Goal: Transaction & Acquisition: Subscribe to service/newsletter

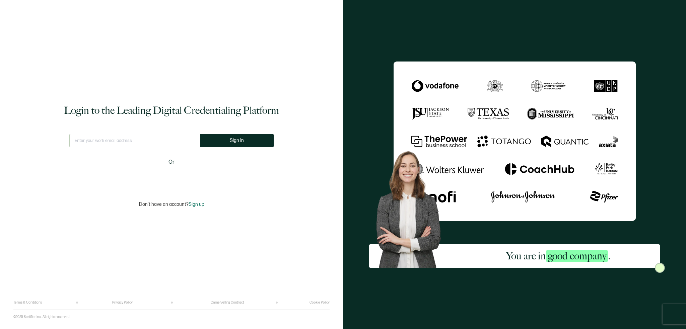
click at [151, 142] on input "text" at bounding box center [134, 140] width 131 height 13
type input "[PERSON_NAME][EMAIL_ADDRESS][PERSON_NAME][DOMAIN_NAME]"
click at [233, 143] on span "Sign In" at bounding box center [239, 140] width 14 height 5
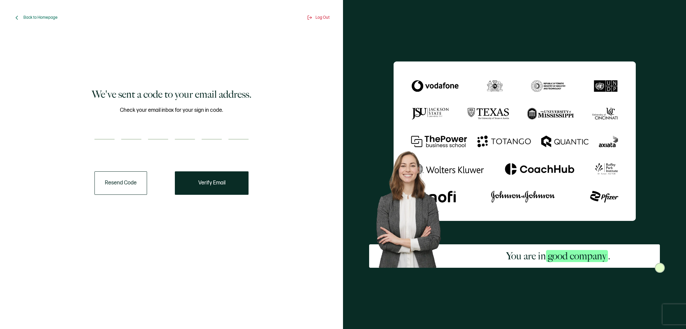
click at [97, 131] on input "number" at bounding box center [104, 132] width 20 height 13
click at [104, 134] on input "number" at bounding box center [104, 132] width 20 height 13
type input "6"
type input "7"
type input "2"
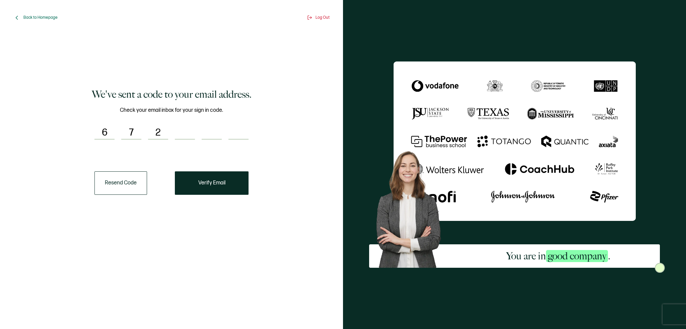
type input "2"
type input "3"
type input "9"
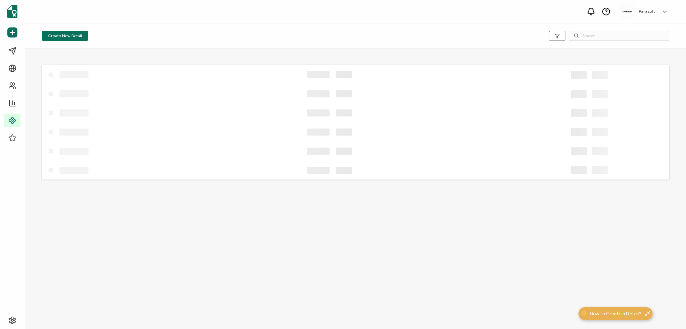
click at [208, 177] on div at bounding box center [337, 170] width 590 height 19
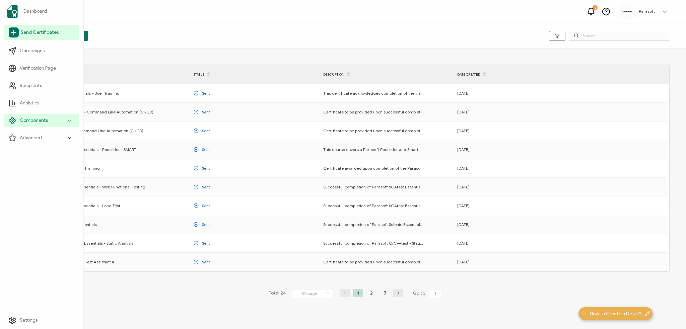
click at [35, 29] on span "Send Certificates" at bounding box center [40, 32] width 38 height 7
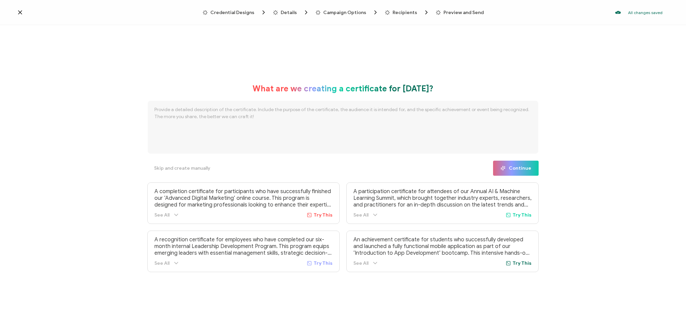
click at [23, 13] on icon at bounding box center [20, 12] width 7 height 7
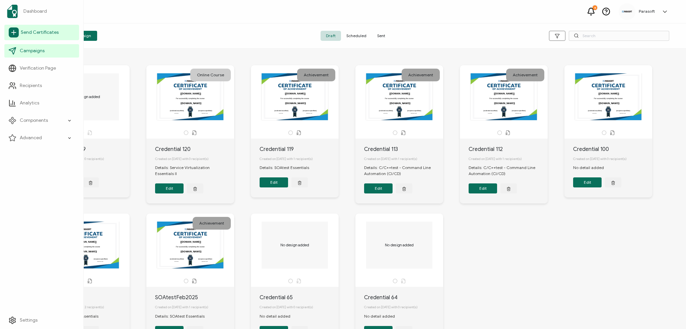
click at [43, 32] on span "Send Certificates" at bounding box center [40, 32] width 38 height 7
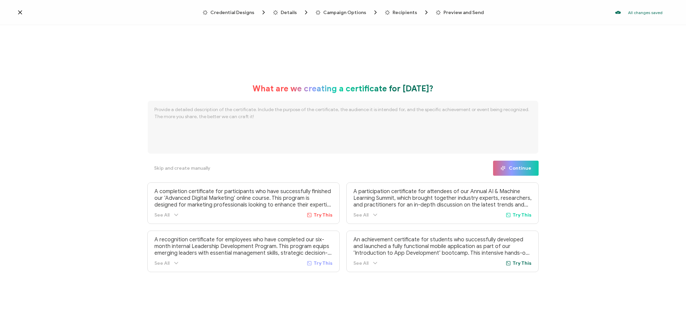
click at [285, 12] on span "Details" at bounding box center [288, 12] width 16 height 5
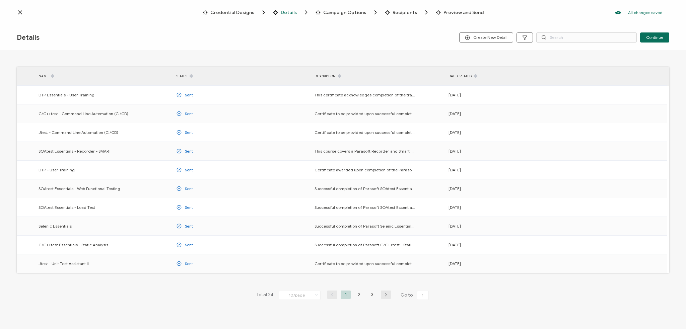
click at [54, 76] on span at bounding box center [53, 76] width 8 height 11
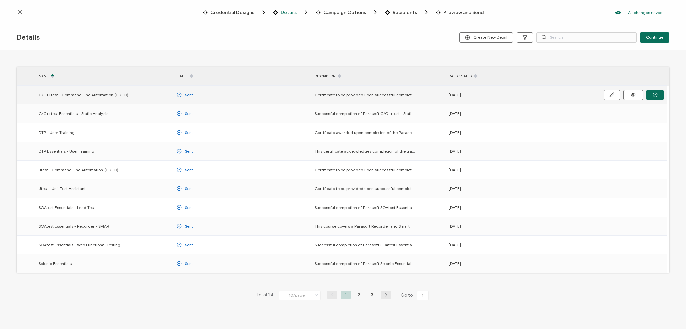
click at [68, 95] on span "C/C++test - Command Line Automation (CI/CD)" at bounding box center [83, 95] width 90 height 8
click at [609, 93] on icon "button" at bounding box center [611, 94] width 5 height 5
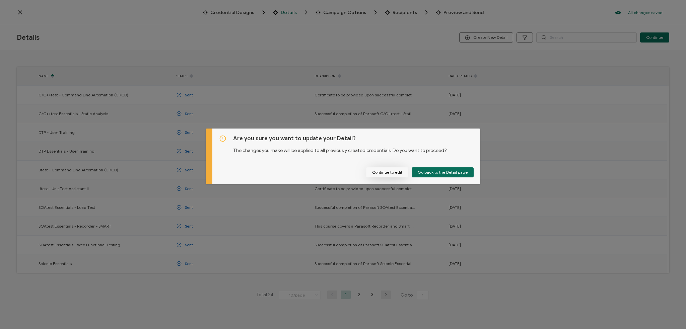
click at [400, 171] on button "Continue to edit" at bounding box center [387, 172] width 42 height 10
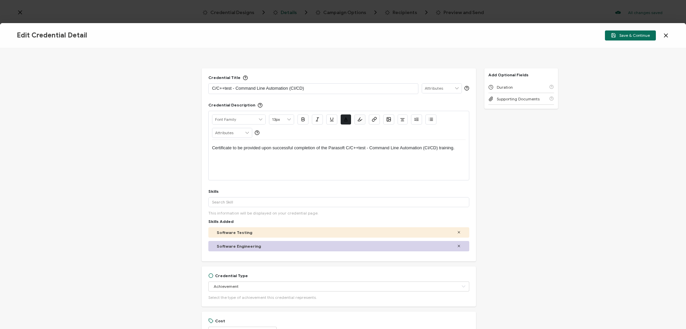
click at [663, 36] on icon at bounding box center [665, 35] width 7 height 7
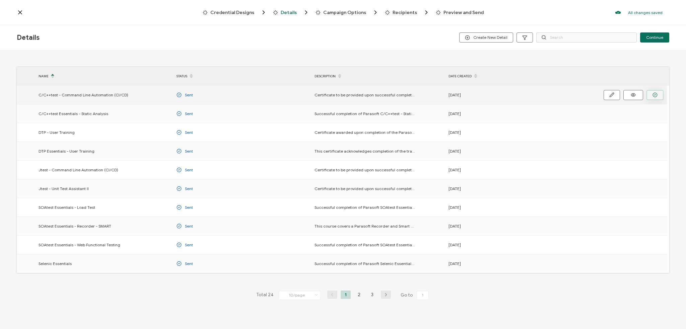
click at [650, 97] on button "button" at bounding box center [654, 95] width 17 height 10
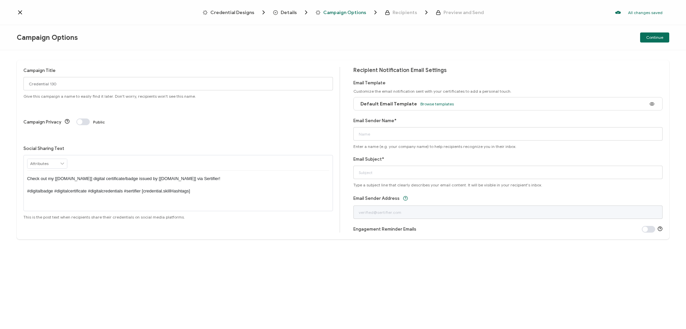
click at [289, 12] on span "Details" at bounding box center [288, 12] width 16 height 5
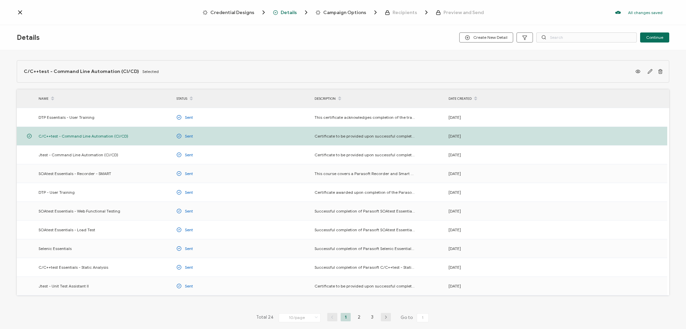
click at [339, 12] on span "Campaign Options" at bounding box center [344, 12] width 43 height 5
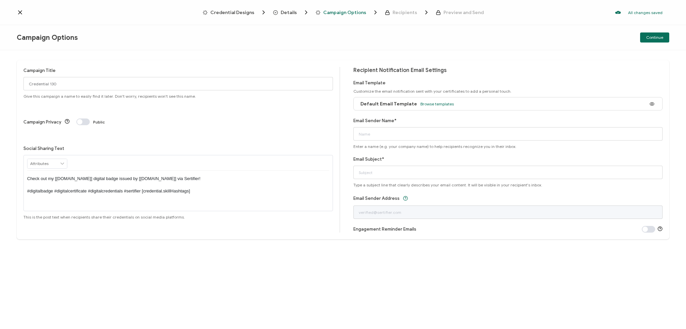
click at [21, 13] on icon at bounding box center [20, 12] width 7 height 7
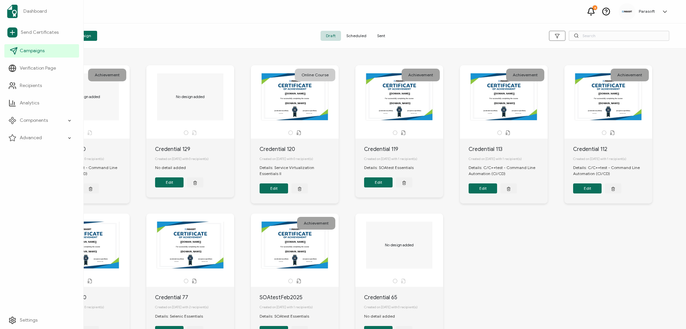
click at [48, 49] on link "Campaigns" at bounding box center [41, 50] width 75 height 13
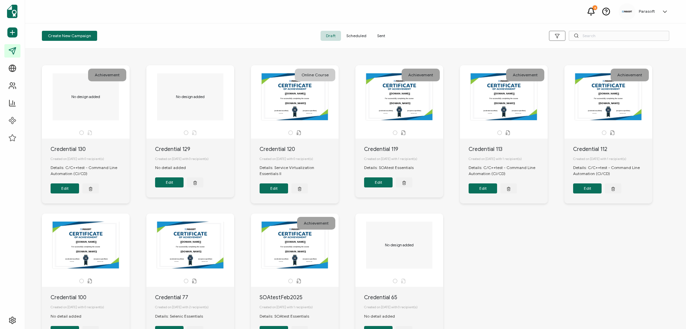
click at [127, 32] on div "Create New Campaign" at bounding box center [146, 36] width 209 height 10
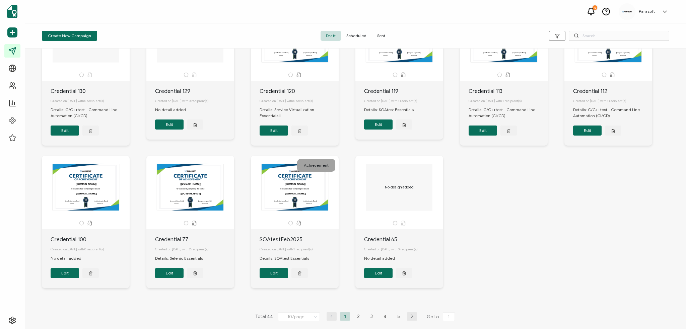
click at [573, 62] on div "For successfully completing the course Issue Date Expiration Date [[DOMAIN_NAME…" at bounding box center [608, 38] width 70 height 47
click at [573, 136] on button "Edit" at bounding box center [587, 131] width 28 height 10
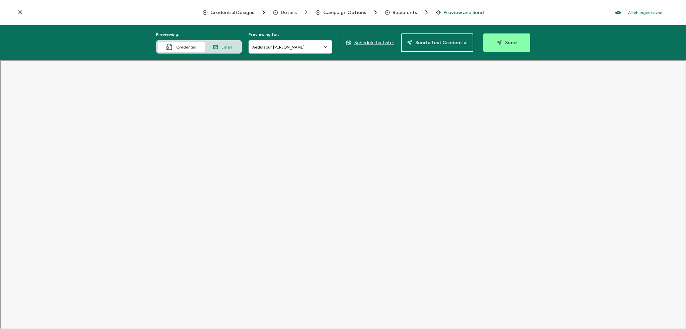
click at [17, 13] on icon at bounding box center [20, 12] width 7 height 7
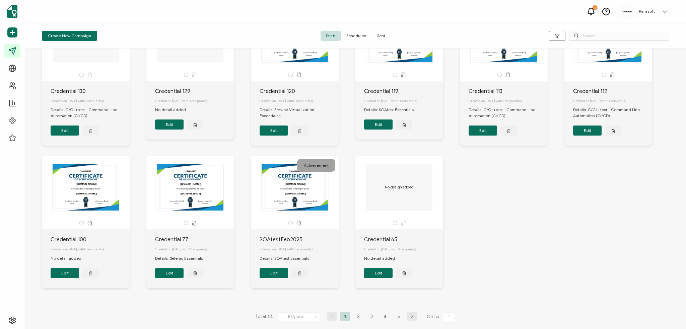
scroll to position [68, 0]
click at [573, 62] on div "For successfully completing the course Issue Date Expiration Date [[DOMAIN_NAME…" at bounding box center [608, 38] width 70 height 47
click at [355, 316] on li "2" at bounding box center [358, 316] width 10 height 8
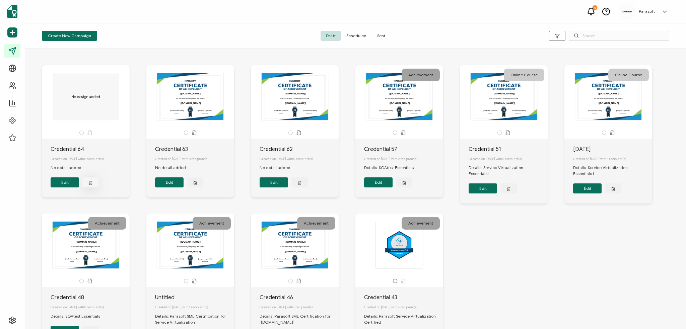
click at [92, 180] on button "button" at bounding box center [90, 182] width 16 height 10
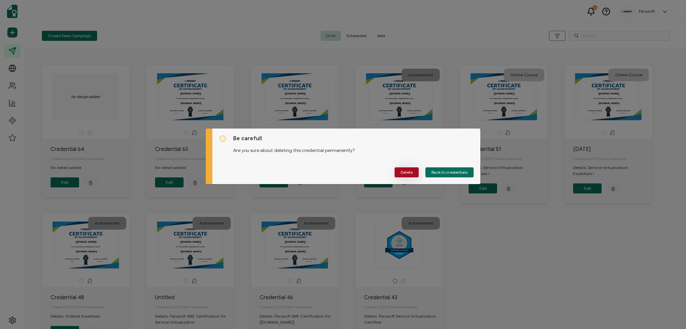
click at [412, 172] on span "Delete" at bounding box center [406, 172] width 12 height 4
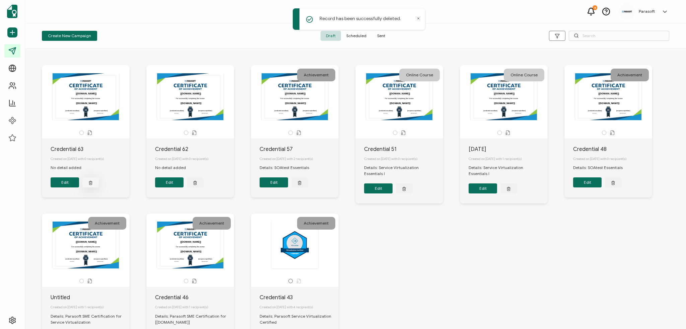
click at [92, 183] on icon "button" at bounding box center [90, 182] width 4 height 5
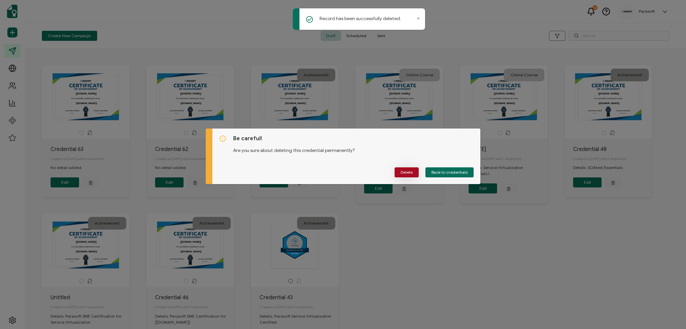
click at [402, 171] on span "Delete" at bounding box center [406, 172] width 12 height 4
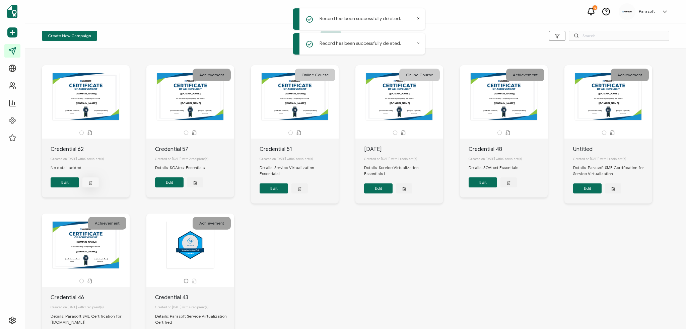
click at [91, 182] on icon "button" at bounding box center [90, 182] width 3 height 0
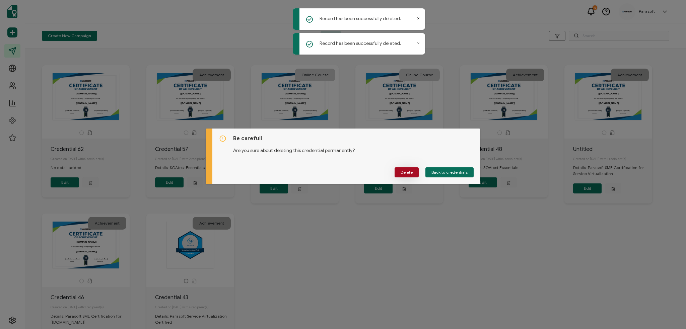
click at [413, 169] on button "Delete" at bounding box center [406, 172] width 24 height 10
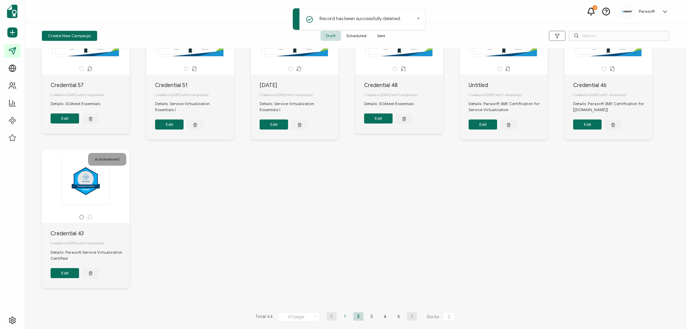
click at [344, 317] on li "1" at bounding box center [345, 316] width 10 height 8
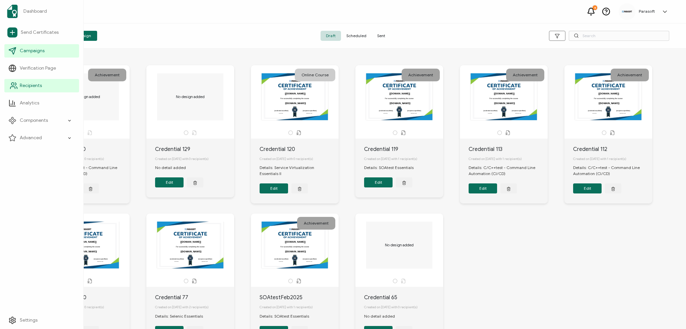
click at [31, 85] on span "Recipients" at bounding box center [31, 85] width 22 height 7
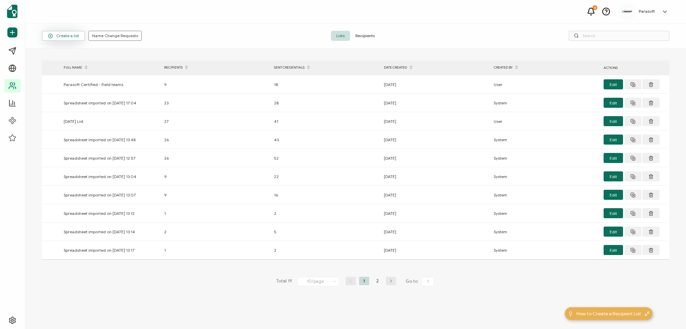
click at [68, 35] on span "Create a list" at bounding box center [63, 35] width 31 height 5
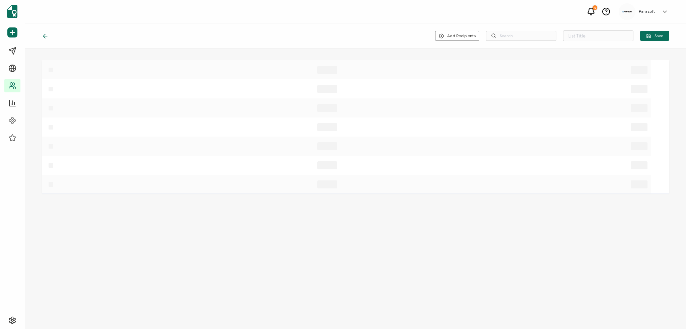
type input "List 20"
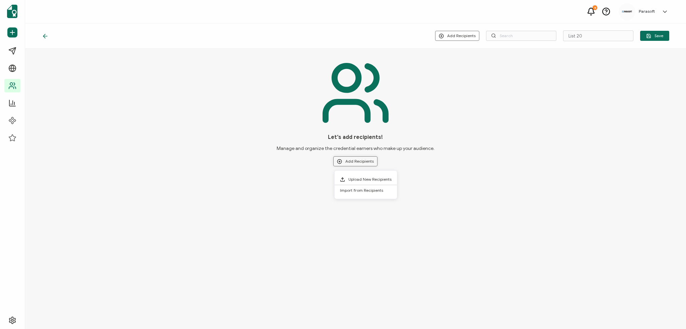
click at [356, 161] on button "Add Recipients" at bounding box center [355, 161] width 44 height 10
click at [364, 179] on span "Upload New Recipients" at bounding box center [369, 179] width 43 height 5
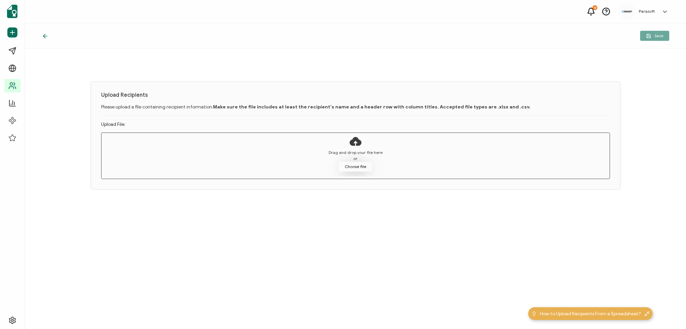
click at [357, 166] on button "Choose file" at bounding box center [354, 167] width 33 height 10
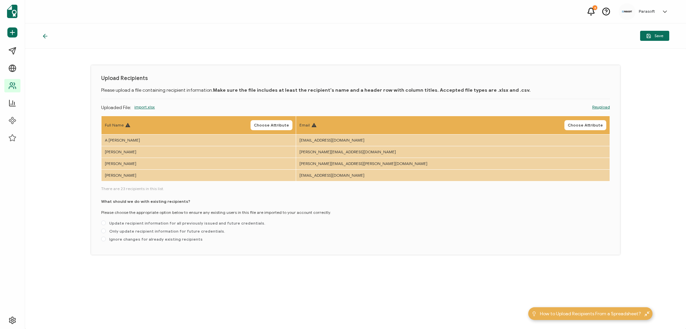
drag, startPoint x: 649, startPoint y: 36, endPoint x: 216, endPoint y: 240, distance: 478.4
click at [217, 240] on div "Save Upload Recipients Please upload a file containing recipient information. M…" at bounding box center [355, 176] width 660 height 306
click at [113, 238] on span "Ignore changes for already existing recipients" at bounding box center [154, 239] width 97 height 5
click at [106, 238] on input "Ignore changes for already existing recipients" at bounding box center [103, 239] width 5 height 5
radio input "true"
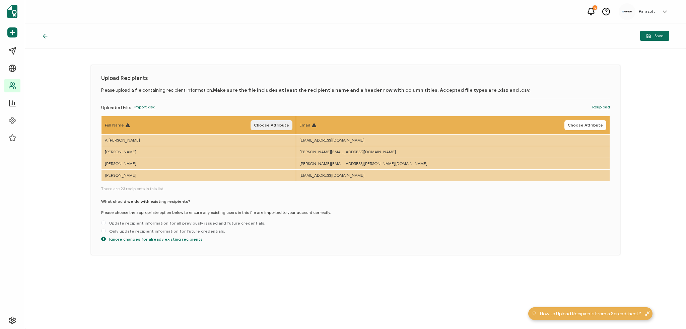
click at [289, 125] on span "Choose Attribute" at bounding box center [271, 125] width 35 height 4
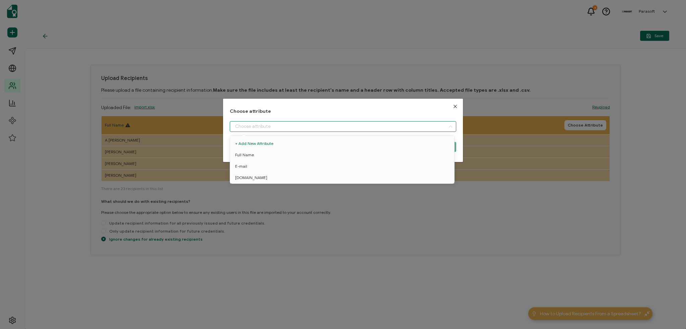
click at [317, 124] on input "dialog" at bounding box center [343, 126] width 227 height 11
click at [276, 153] on li "Full Name" at bounding box center [342, 154] width 229 height 11
type input "Full Name"
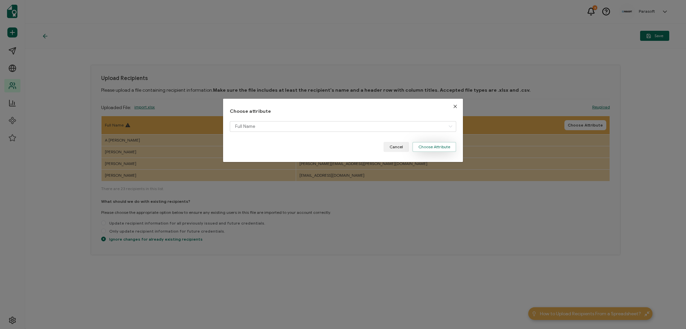
click at [423, 142] on button "Choose Attribute" at bounding box center [434, 147] width 44 height 10
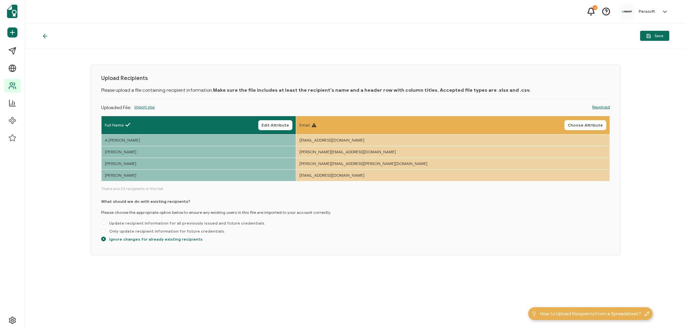
click at [423, 125] on div "Email Choose Attribute" at bounding box center [452, 125] width 306 height 10
click at [585, 125] on span "Choose Attribute" at bounding box center [584, 125] width 35 height 4
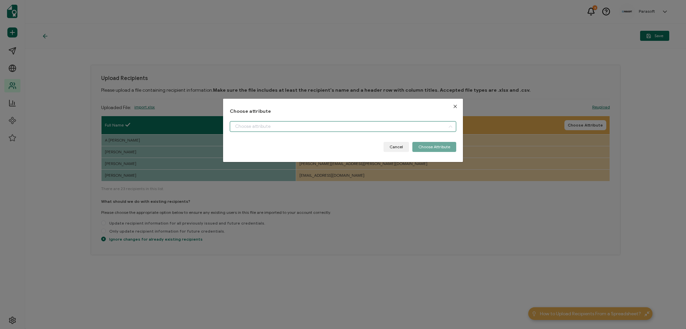
click at [422, 128] on input "dialog" at bounding box center [343, 126] width 227 height 11
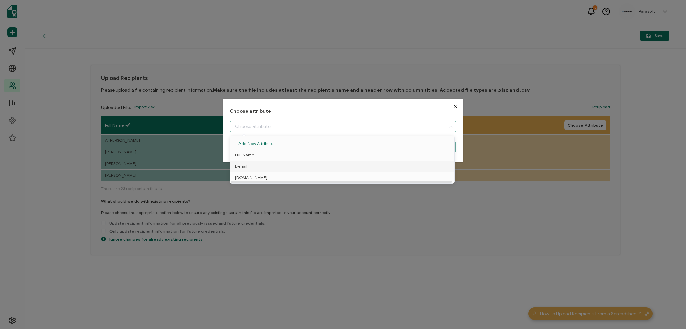
click at [344, 166] on li "E-mail" at bounding box center [342, 166] width 229 height 11
type input "E-mail"
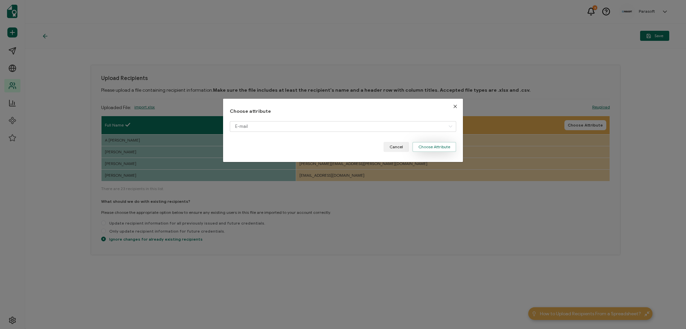
click at [440, 145] on button "Choose Attribute" at bounding box center [434, 147] width 44 height 10
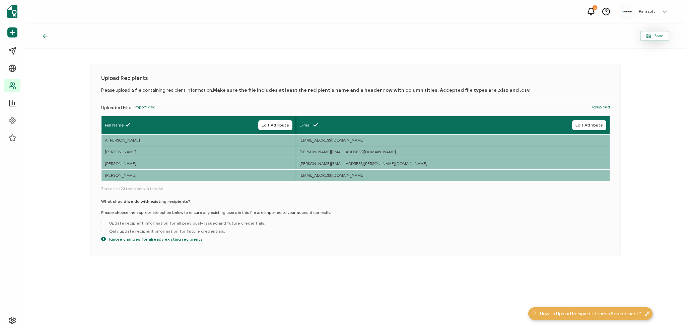
click at [648, 33] on icon "button" at bounding box center [648, 35] width 5 height 5
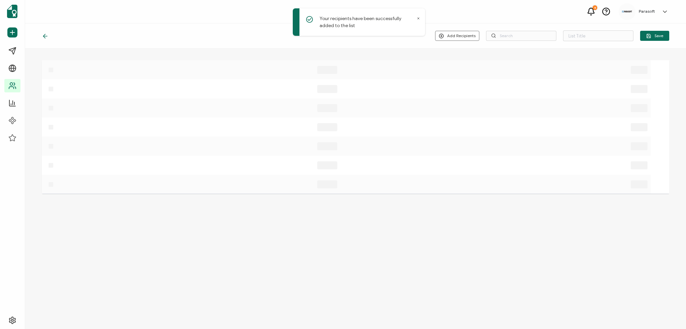
type input "List 20"
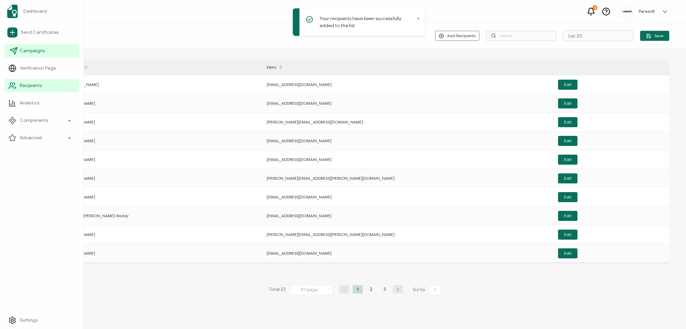
click at [34, 53] on span "Campaigns" at bounding box center [32, 51] width 25 height 7
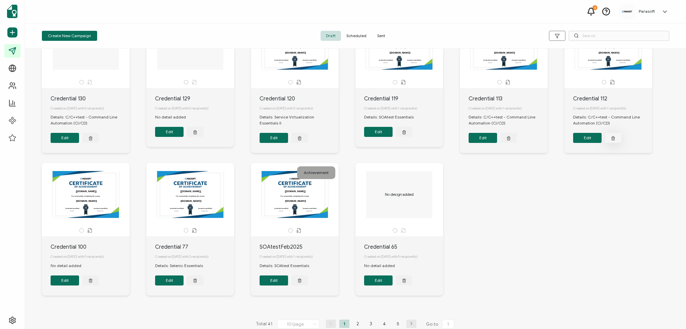
scroll to position [67, 0]
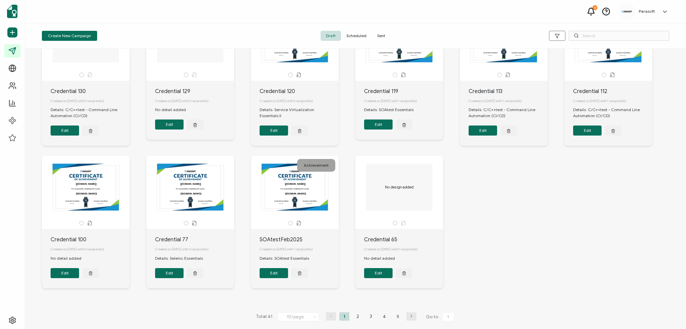
click at [610, 23] on div "Achievement" at bounding box center [629, 17] width 38 height 13
click at [573, 62] on div "For successfully completing the course Issue Date Expiration Date [[DOMAIN_NAME…" at bounding box center [608, 38] width 70 height 47
click at [573, 136] on button "Edit" at bounding box center [587, 131] width 28 height 10
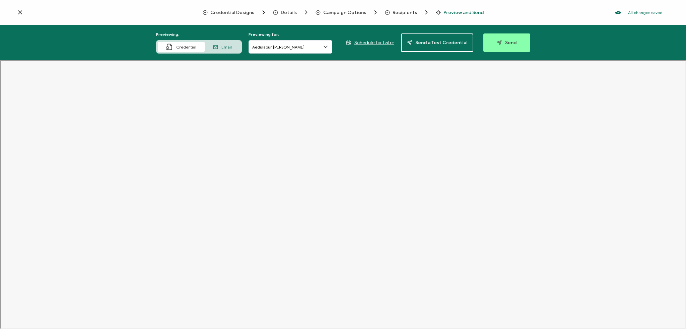
click at [326, 46] on icon at bounding box center [325, 47] width 7 height 7
click at [20, 13] on icon at bounding box center [19, 12] width 3 height 3
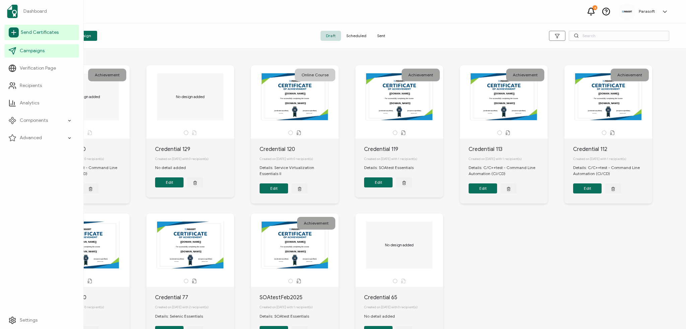
click at [43, 30] on span "Send Certificates" at bounding box center [40, 32] width 38 height 7
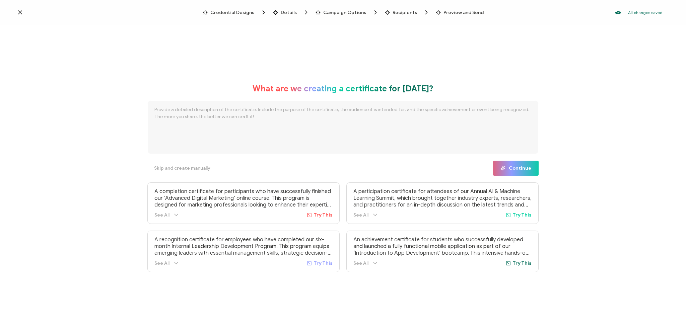
click at [332, 10] on span "Campaign Options" at bounding box center [344, 12] width 43 height 5
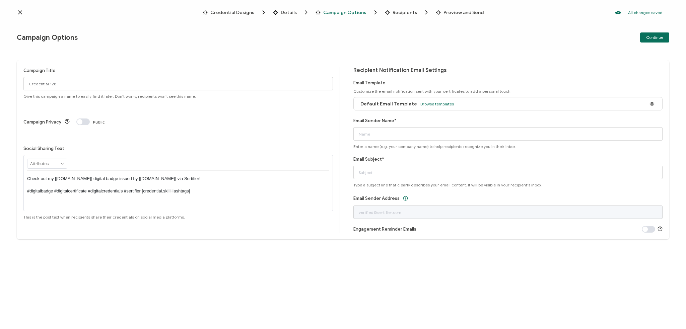
click at [440, 102] on span "Browse templates" at bounding box center [436, 103] width 33 height 5
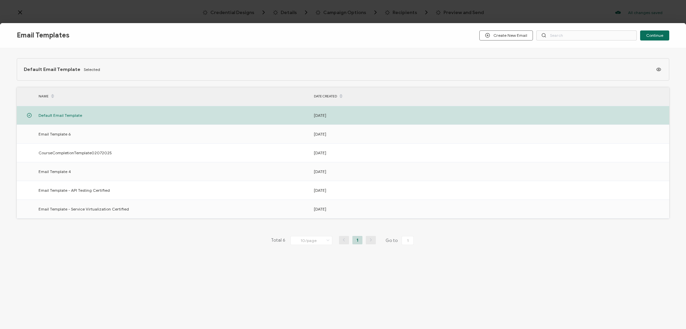
click at [21, 12] on div "Email Templates Create New Email Continue Default Email Template Selected NAME …" at bounding box center [343, 164] width 686 height 329
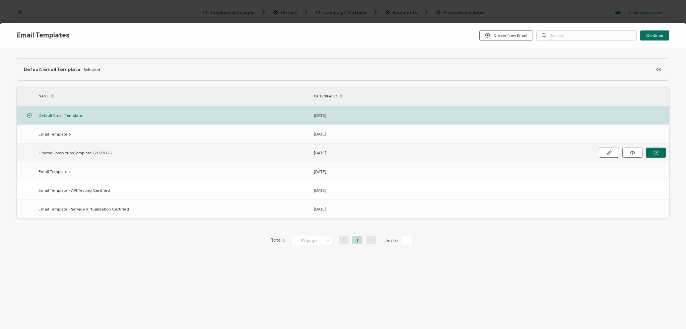
click at [55, 152] on span "CourseCompletionTemplate02072025" at bounding box center [74, 153] width 73 height 8
click at [652, 152] on button "button" at bounding box center [655, 153] width 20 height 10
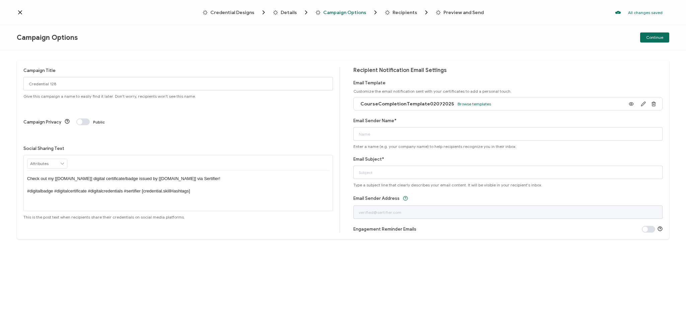
click at [20, 11] on icon at bounding box center [20, 12] width 7 height 7
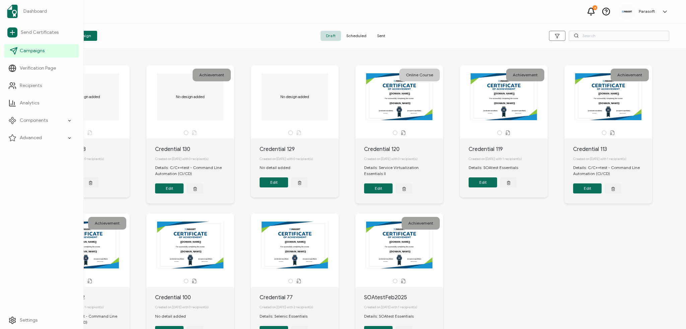
click at [31, 50] on span "Campaigns" at bounding box center [32, 51] width 25 height 7
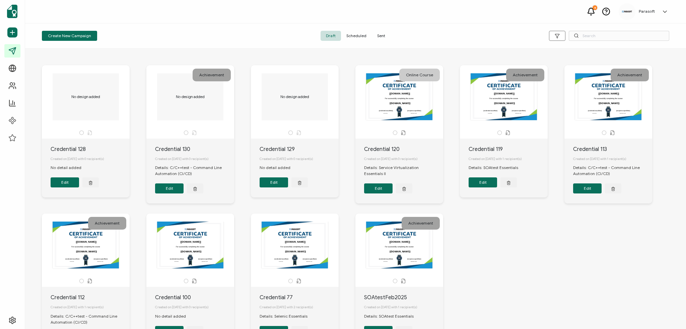
click at [361, 34] on span "Scheduled" at bounding box center [356, 36] width 31 height 10
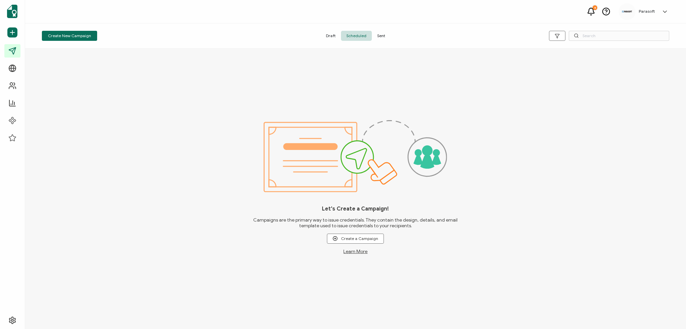
click at [380, 36] on span "Sent" at bounding box center [381, 36] width 19 height 10
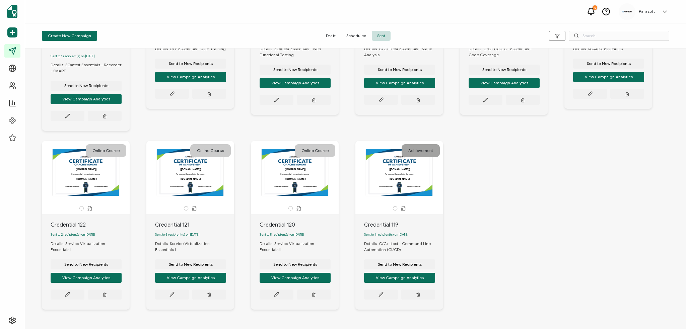
scroll to position [136, 0]
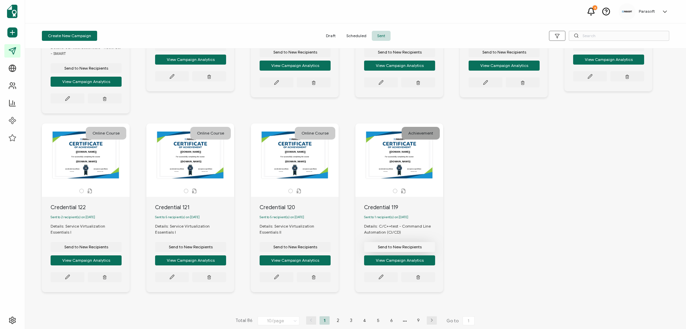
click at [108, 70] on span "Send to New Recipients" at bounding box center [86, 68] width 44 height 4
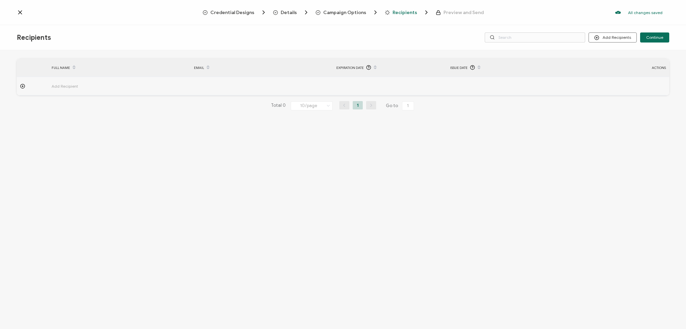
click at [23, 85] on icon at bounding box center [22, 86] width 5 height 5
click at [79, 104] on input "text" at bounding box center [81, 104] width 59 height 11
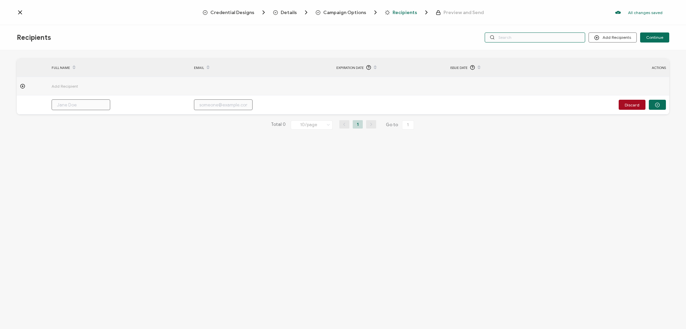
click at [553, 37] on input "text" at bounding box center [534, 37] width 100 height 10
type input "[PERSON_NAME]"
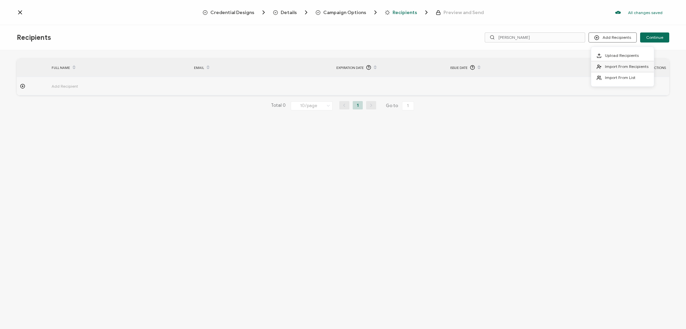
click at [614, 67] on span "Import From Recipients" at bounding box center [626, 66] width 44 height 5
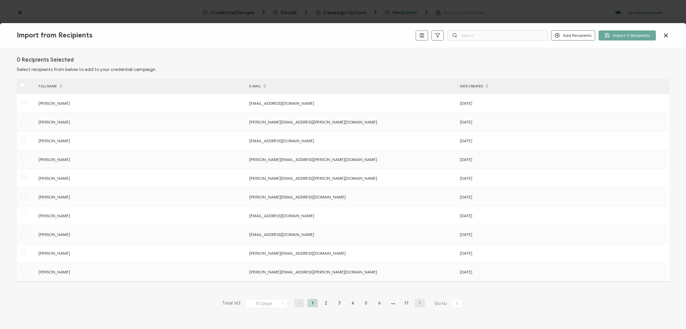
click at [484, 29] on div "Import from Recipients Add Recipients Add a Single Recipient Import 0 Recipients" at bounding box center [343, 35] width 686 height 25
click at [480, 33] on input "text" at bounding box center [497, 35] width 100 height 10
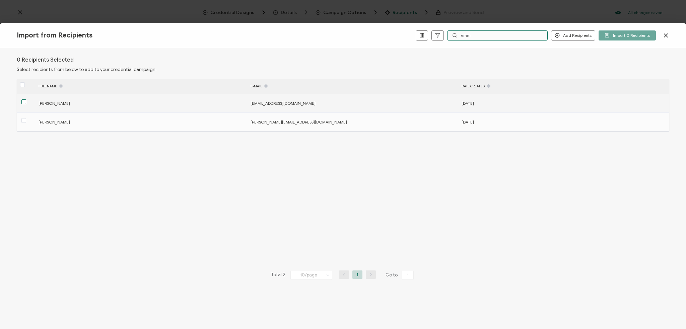
type input "emm"
click at [24, 103] on span at bounding box center [23, 101] width 5 height 5
click at [26, 99] on input "checkbox" at bounding box center [26, 99] width 0 height 0
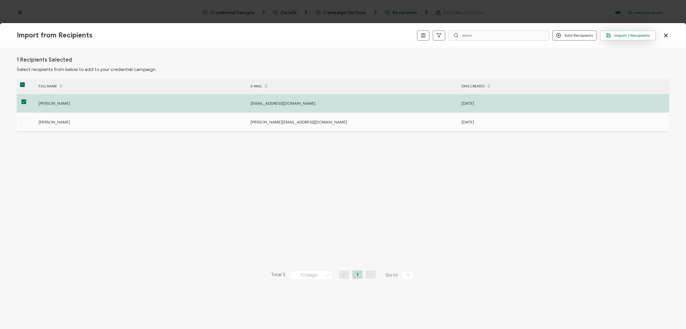
click at [615, 38] on span "Import 1 Recipients" at bounding box center [628, 35] width 44 height 5
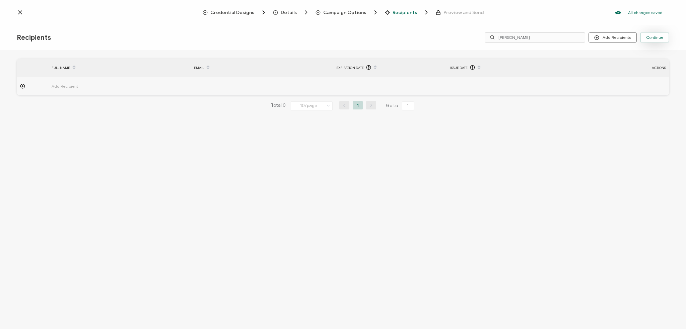
click at [650, 33] on button "Continue" at bounding box center [654, 37] width 29 height 10
drag, startPoint x: 529, startPoint y: 37, endPoint x: 499, endPoint y: 33, distance: 30.0
click at [499, 32] on input "[PERSON_NAME]" at bounding box center [534, 37] width 100 height 10
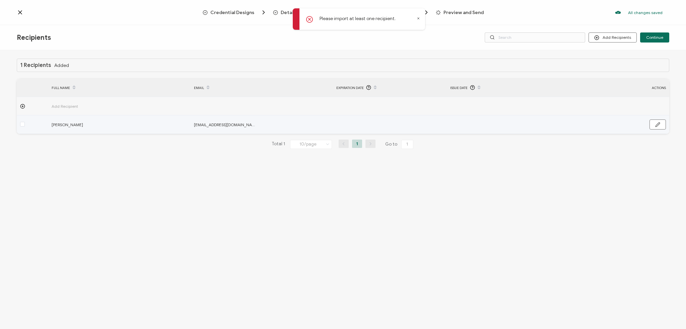
click at [19, 127] on div at bounding box center [32, 125] width 31 height 8
click at [21, 123] on span at bounding box center [22, 124] width 5 height 5
click at [25, 122] on input "checkbox" at bounding box center [25, 122] width 0 height 0
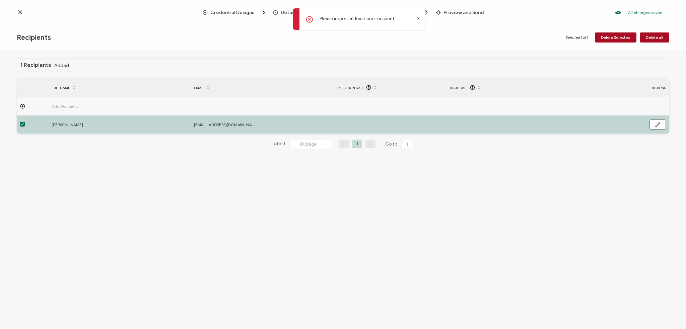
click at [417, 17] on icon at bounding box center [417, 18] width 3 height 3
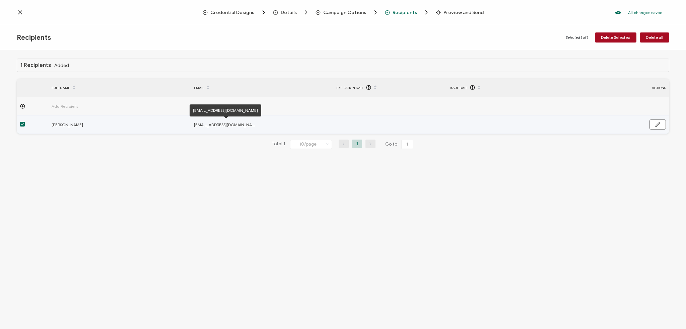
click at [243, 125] on span "[EMAIL_ADDRESS][DOMAIN_NAME]" at bounding box center [226, 125] width 64 height 8
click at [657, 124] on icon "button" at bounding box center [657, 124] width 5 height 5
click at [654, 126] on button "button" at bounding box center [656, 125] width 17 height 10
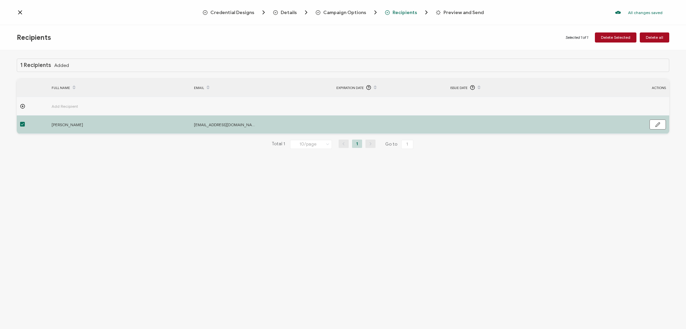
click at [20, 13] on icon at bounding box center [19, 12] width 3 height 3
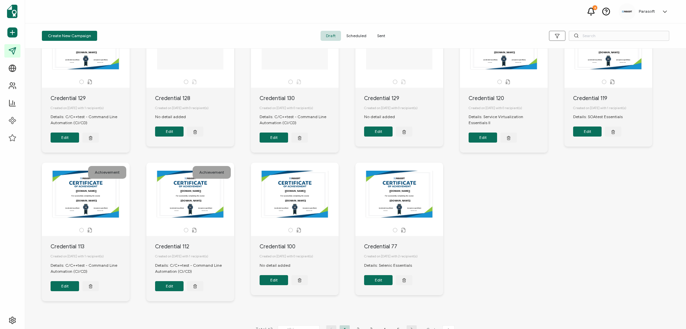
scroll to position [67, 0]
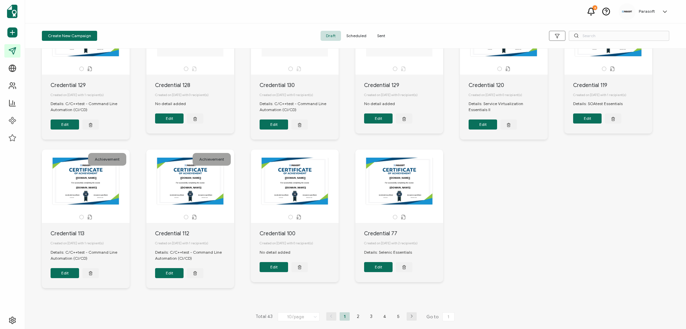
click at [383, 32] on span "Sent" at bounding box center [381, 36] width 19 height 10
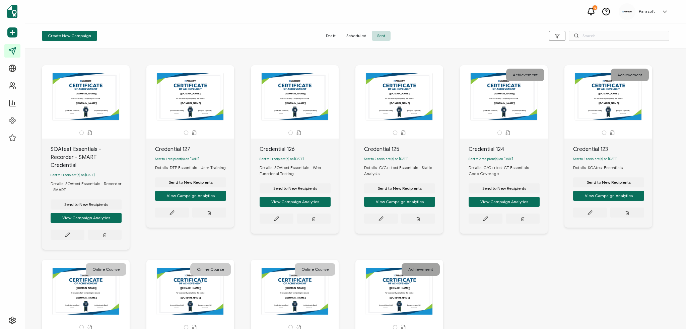
click at [358, 35] on span "Scheduled" at bounding box center [356, 36] width 31 height 10
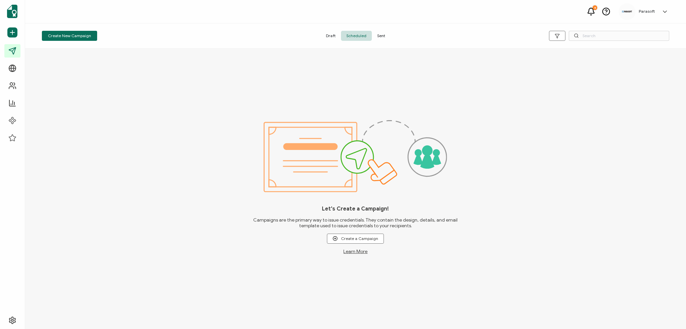
click at [376, 32] on span "Sent" at bounding box center [381, 36] width 19 height 10
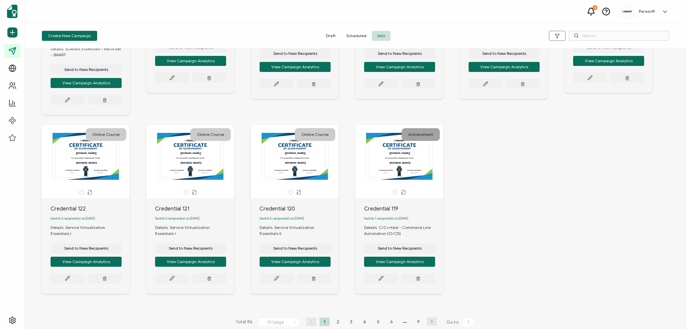
scroll to position [136, 0]
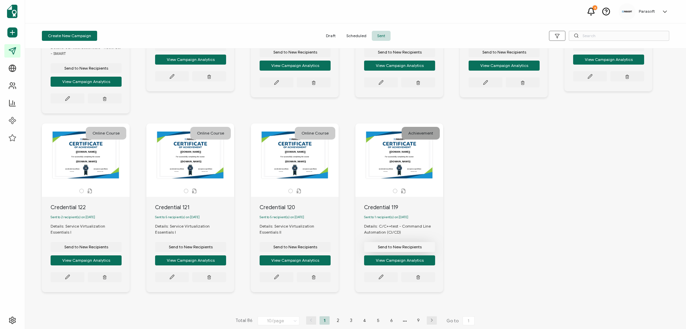
click at [108, 70] on span "Send to New Recipients" at bounding box center [86, 68] width 44 height 4
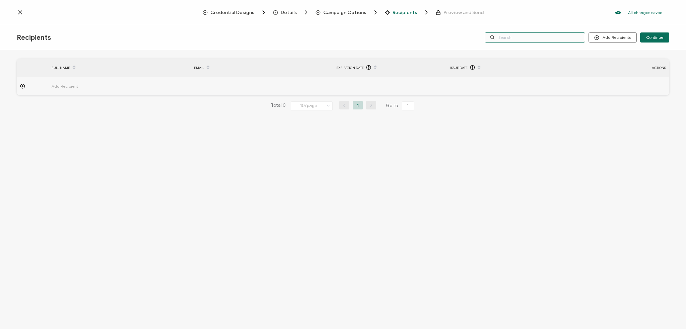
click at [556, 39] on input "text" at bounding box center [534, 37] width 100 height 10
type input "emm"
drag, startPoint x: 541, startPoint y: 36, endPoint x: 478, endPoint y: 36, distance: 62.6
click at [478, 36] on div "Add Recipients Upload Recipients Import From Recipients Import From List Contin…" at bounding box center [560, 37] width 217 height 10
click at [598, 37] on icon at bounding box center [596, 37] width 5 height 5
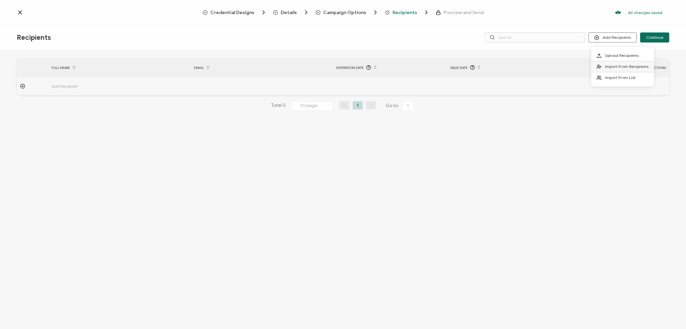
click at [610, 66] on span "Import From Recipients" at bounding box center [626, 66] width 44 height 5
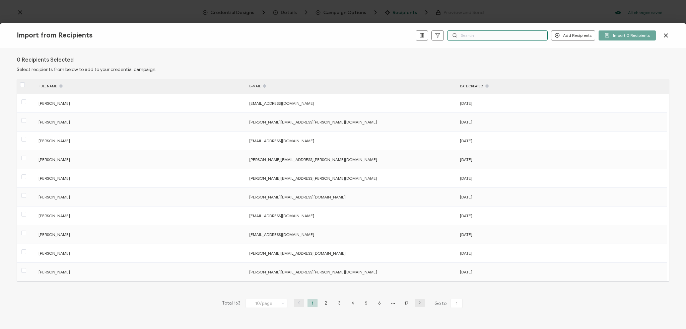
click at [472, 38] on input "text" at bounding box center [497, 35] width 100 height 10
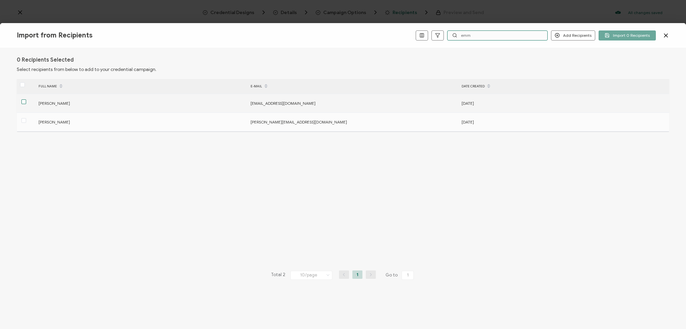
type input "emm"
click at [24, 103] on span at bounding box center [23, 101] width 5 height 5
click at [26, 99] on input "checkbox" at bounding box center [26, 99] width 0 height 0
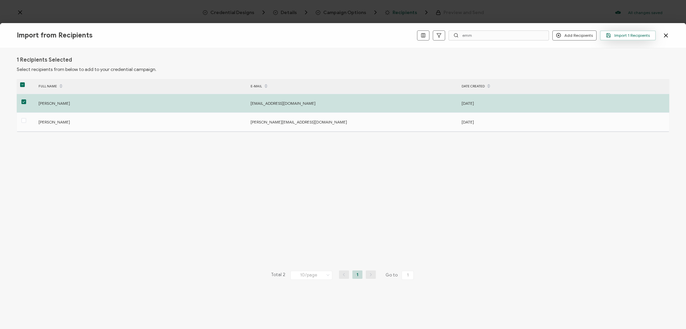
click at [612, 36] on span "Import 1 Recipients" at bounding box center [628, 35] width 44 height 5
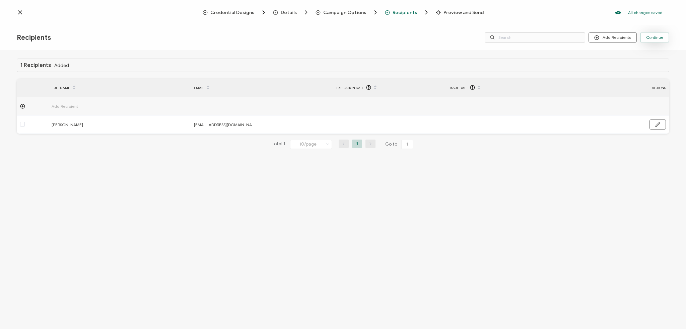
click at [644, 39] on button "Continue" at bounding box center [654, 37] width 29 height 10
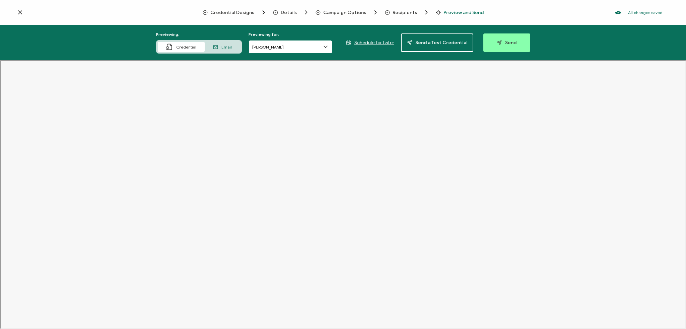
click at [292, 50] on input "[PERSON_NAME]" at bounding box center [290, 46] width 84 height 13
click at [226, 46] on span "Email" at bounding box center [226, 47] width 10 height 5
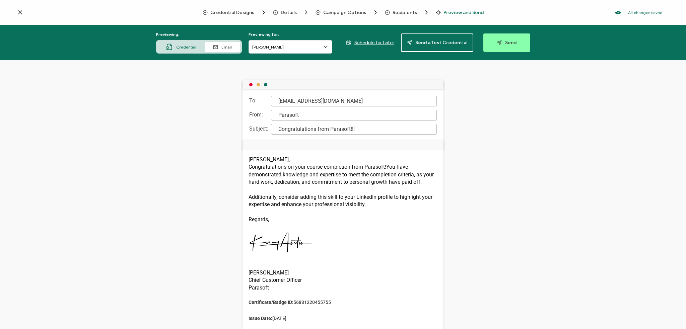
click at [186, 46] on span "Credential" at bounding box center [186, 47] width 20 height 5
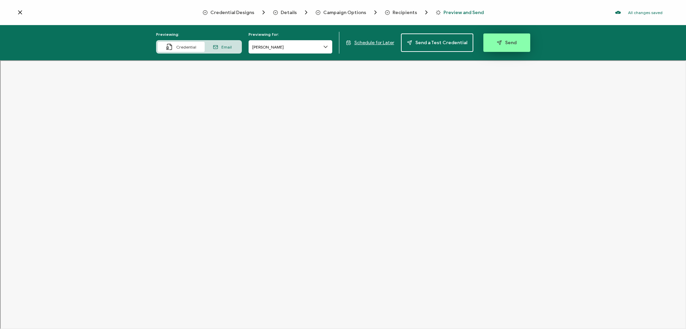
click at [498, 42] on icon "button" at bounding box center [498, 42] width 5 height 5
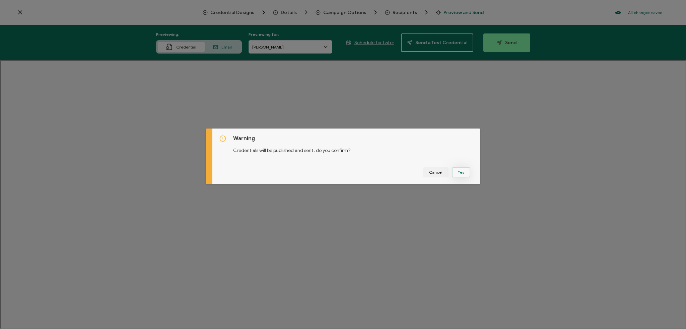
click at [464, 172] on button "Yes" at bounding box center [461, 172] width 18 height 10
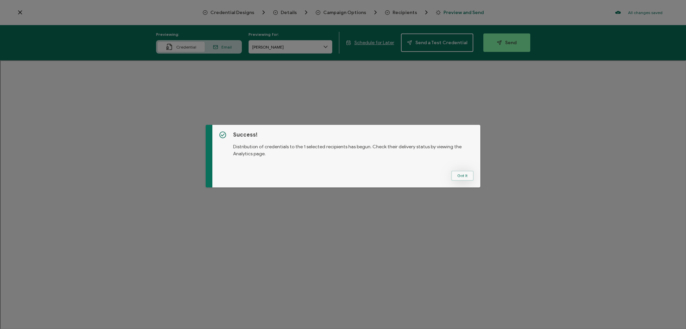
click at [467, 176] on button "Got It" at bounding box center [462, 176] width 22 height 10
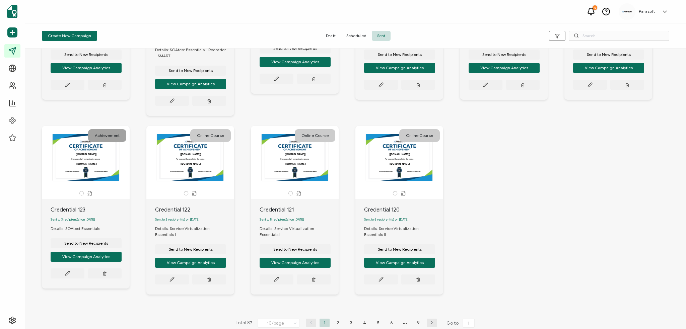
scroll to position [136, 0]
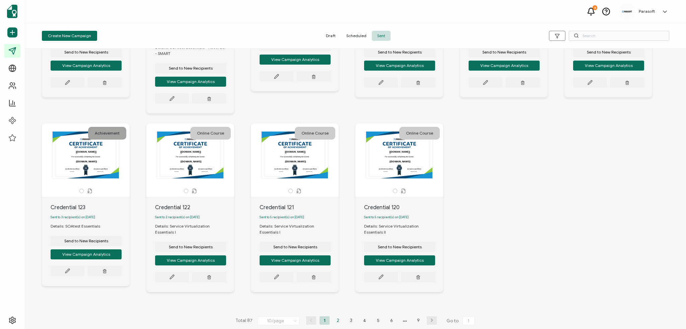
click at [337, 317] on li "2" at bounding box center [338, 320] width 10 height 8
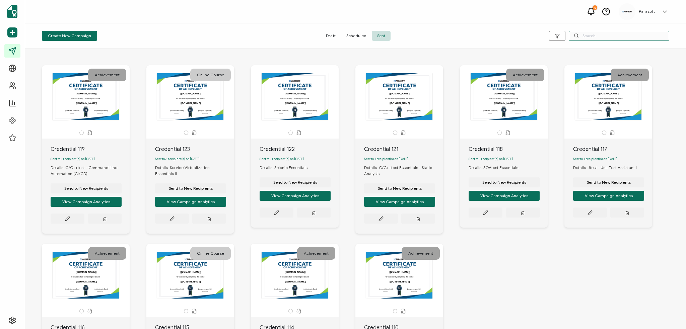
click at [586, 38] on input "text" at bounding box center [618, 36] width 100 height 10
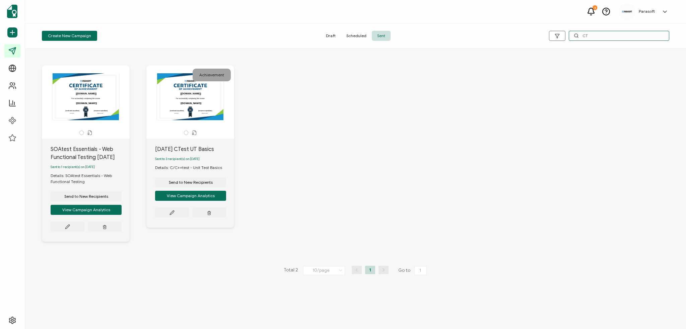
drag, startPoint x: 594, startPoint y: 36, endPoint x: 568, endPoint y: 37, distance: 26.8
click at [567, 35] on div "CT" at bounding box center [564, 36] width 209 height 10
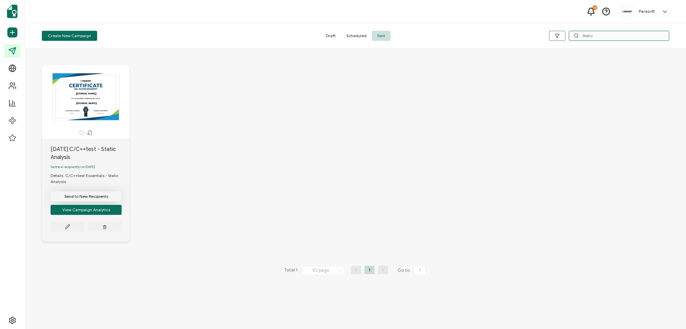
type input "Static"
click at [100, 198] on span "Send to New Recipients" at bounding box center [86, 196] width 44 height 4
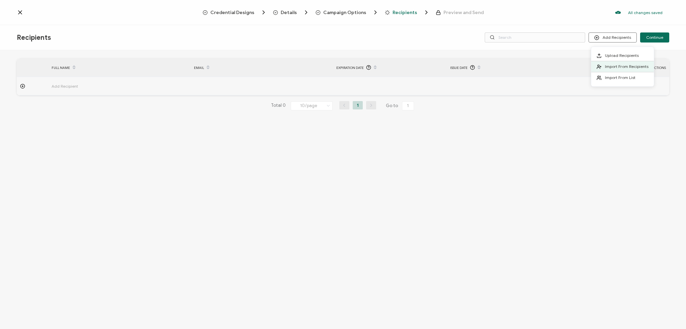
click at [620, 66] on span "Import From Recipients" at bounding box center [626, 66] width 44 height 5
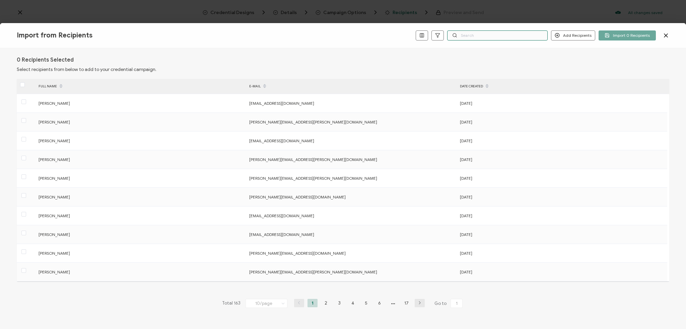
click at [471, 36] on input "text" at bounding box center [497, 35] width 100 height 10
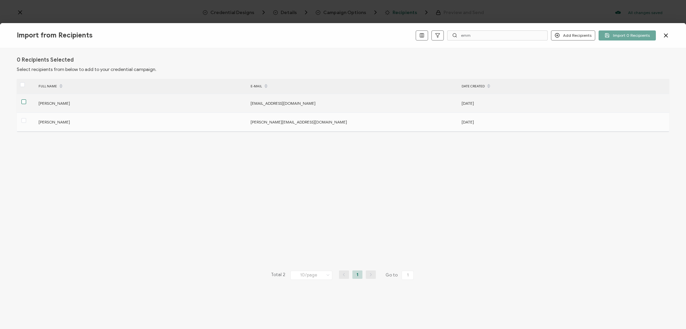
click at [23, 100] on span at bounding box center [23, 101] width 5 height 5
click at [26, 99] on input "checkbox" at bounding box center [26, 99] width 0 height 0
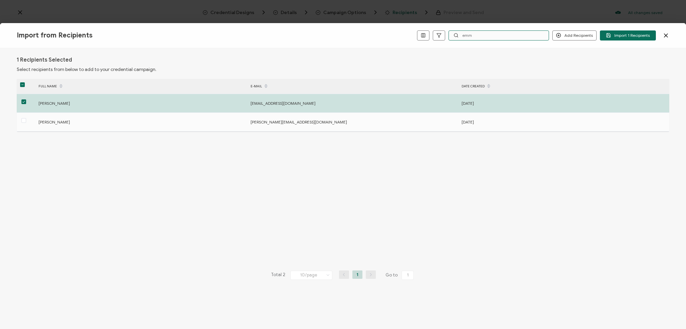
click at [488, 36] on input "emm" at bounding box center [498, 35] width 100 height 10
type input "e"
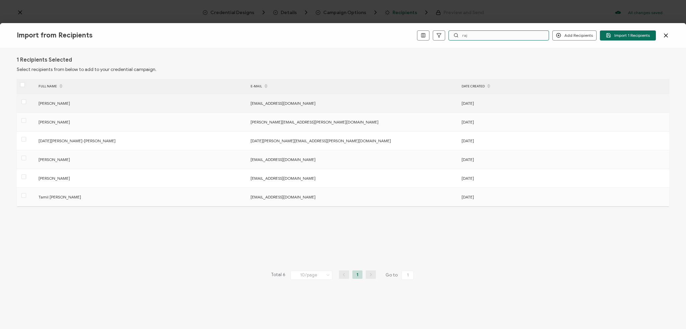
type input "raj"
click at [20, 98] on div at bounding box center [26, 103] width 18 height 10
click at [22, 101] on span at bounding box center [23, 101] width 5 height 5
click at [26, 99] on input "checkbox" at bounding box center [26, 99] width 0 height 0
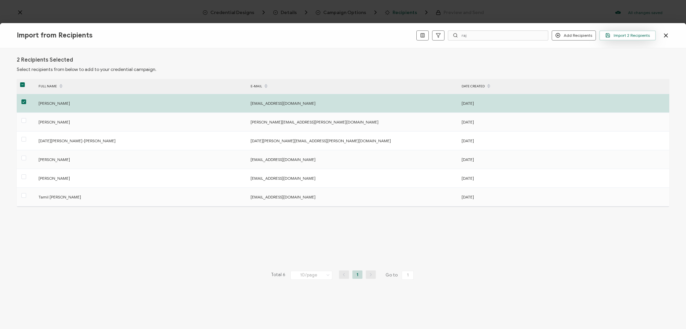
click at [617, 36] on span "Import 2 Recipients" at bounding box center [627, 35] width 45 height 5
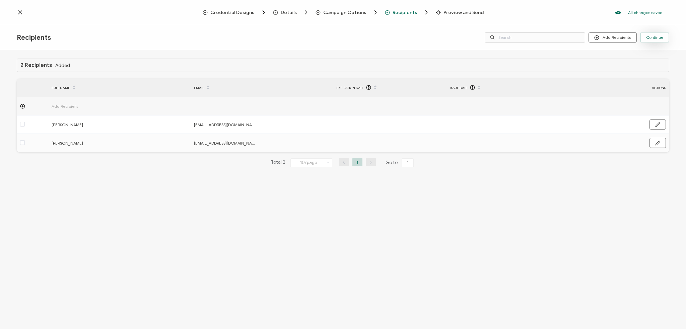
click at [650, 37] on span "Continue" at bounding box center [654, 37] width 17 height 4
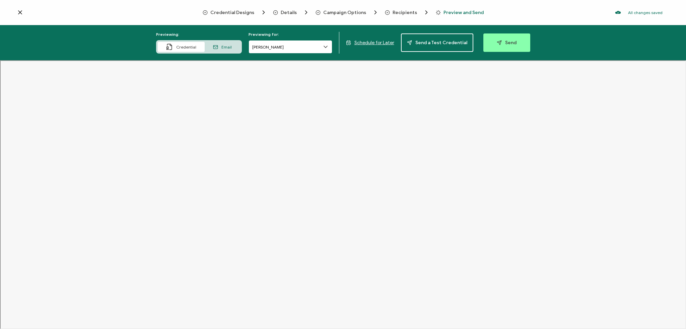
click at [305, 47] on input "[PERSON_NAME]" at bounding box center [290, 46] width 84 height 13
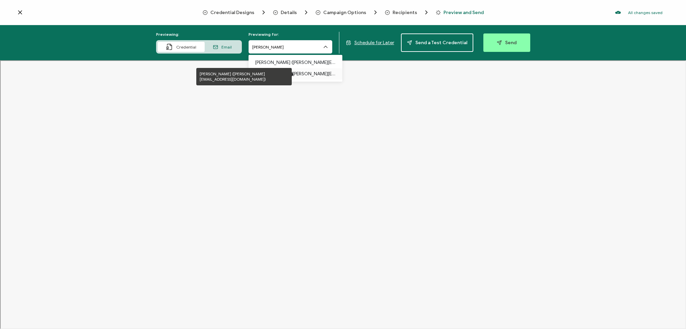
click at [294, 74] on p "[PERSON_NAME] ([PERSON_NAME][EMAIL_ADDRESS][DOMAIN_NAME])" at bounding box center [295, 73] width 80 height 11
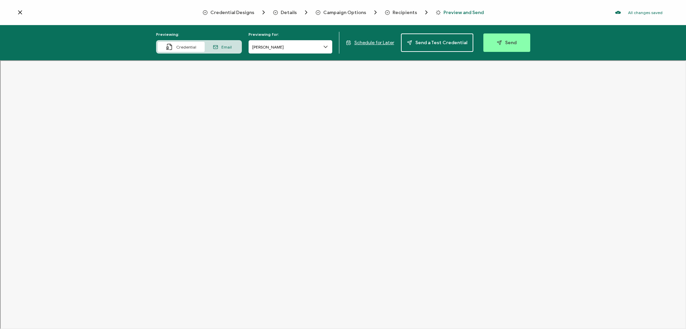
click at [226, 49] on span "Email" at bounding box center [226, 47] width 10 height 5
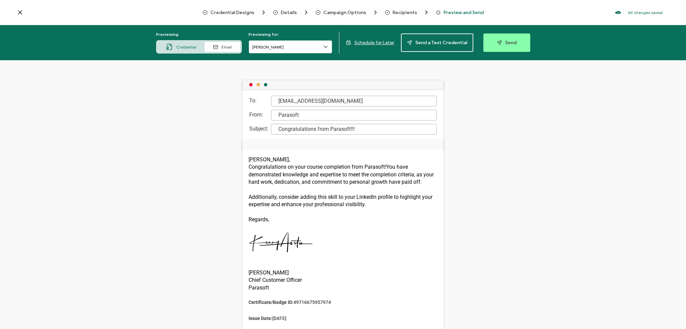
click at [300, 48] on input "[PERSON_NAME]" at bounding box center [290, 46] width 84 height 13
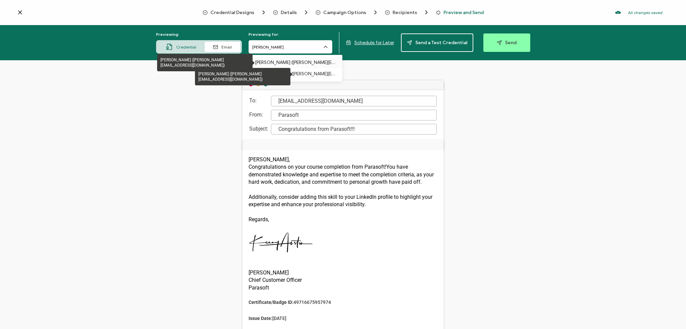
click at [294, 63] on p "[PERSON_NAME] ([PERSON_NAME][EMAIL_ADDRESS][DOMAIN_NAME])" at bounding box center [295, 62] width 80 height 11
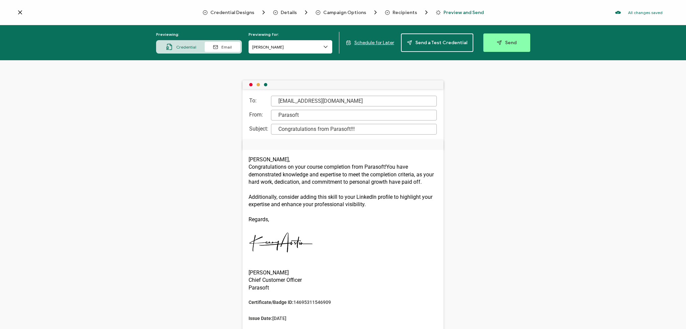
click at [490, 42] on button "Send" at bounding box center [506, 42] width 47 height 18
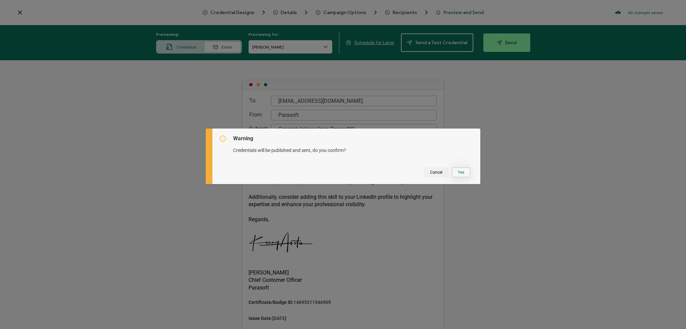
click at [462, 169] on button "Yes" at bounding box center [461, 172] width 18 height 10
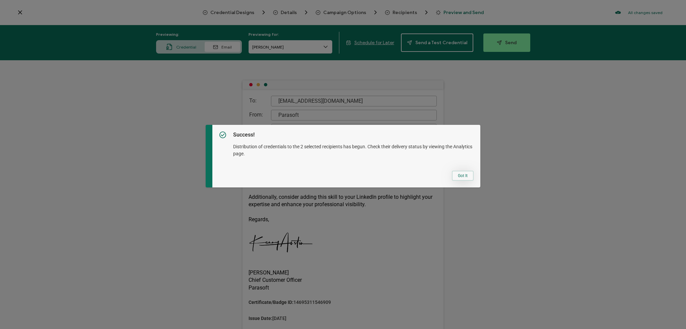
click at [460, 176] on button "Got It" at bounding box center [463, 176] width 22 height 10
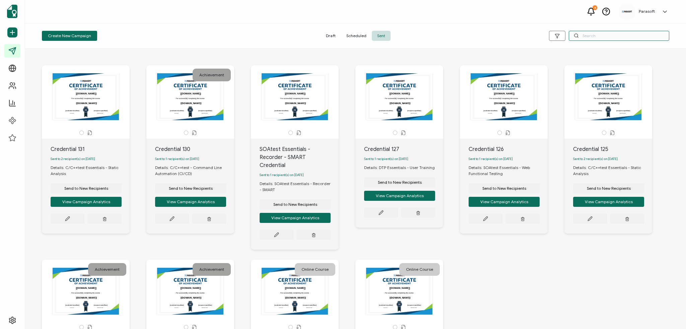
click at [613, 36] on input "text" at bounding box center [618, 36] width 100 height 10
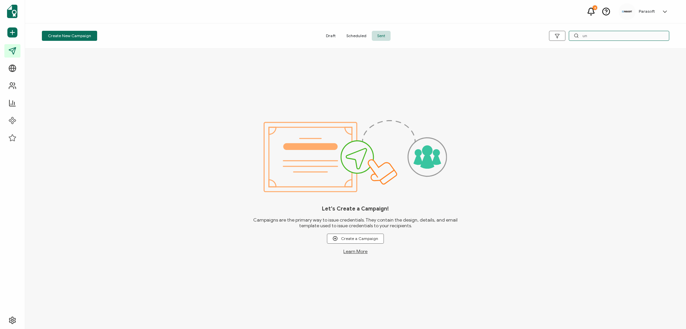
type input "u"
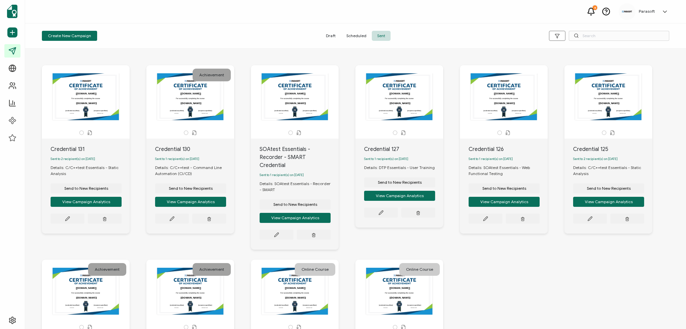
click at [672, 35] on div "Create New Campaign Draft Scheduled Sent" at bounding box center [355, 35] width 660 height 25
click at [629, 38] on input "text" at bounding box center [618, 36] width 100 height 10
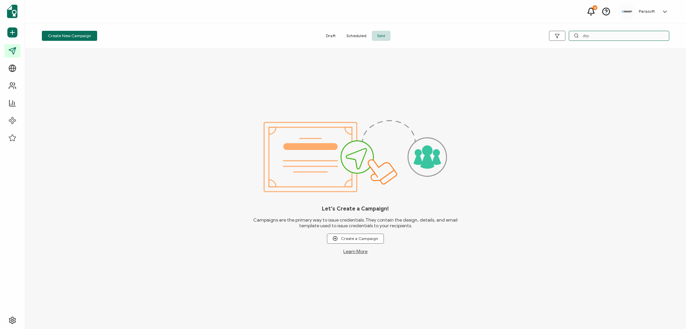
type input "dtp"
click at [349, 35] on span "Scheduled" at bounding box center [356, 36] width 31 height 10
click at [383, 34] on span "Sent" at bounding box center [381, 36] width 19 height 10
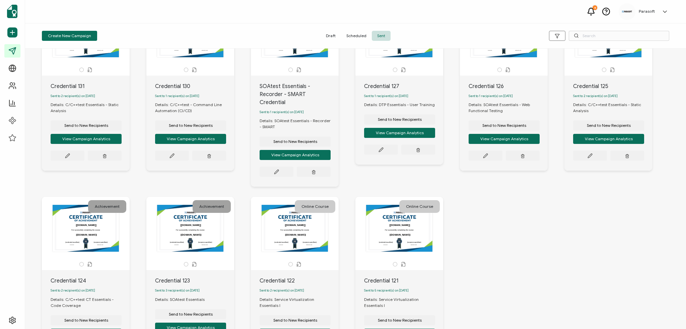
scroll to position [67, 0]
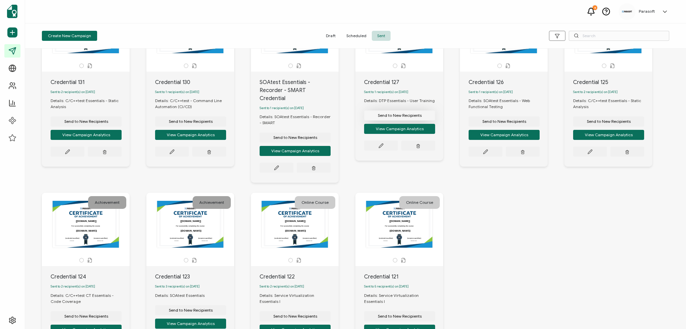
click at [108, 119] on span "Send to New Recipients" at bounding box center [86, 121] width 44 height 4
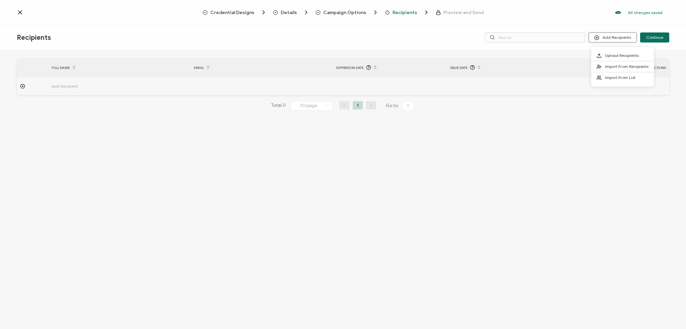
click at [599, 39] on icon at bounding box center [596, 37] width 5 height 5
click at [611, 65] on span "Import From Recipients" at bounding box center [626, 66] width 44 height 5
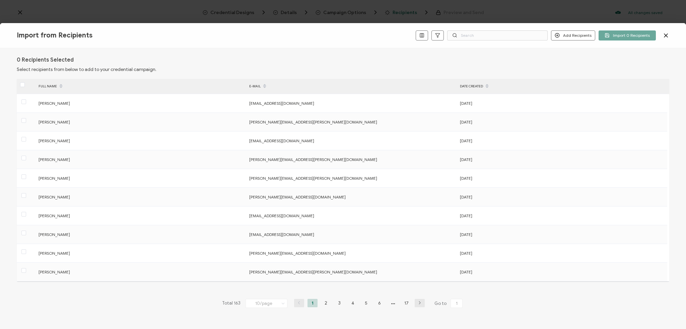
click at [455, 39] on span at bounding box center [454, 35] width 5 height 10
click at [51, 85] on div "FULL NAME" at bounding box center [140, 86] width 211 height 11
click at [59, 88] on icon at bounding box center [60, 87] width 3 height 3
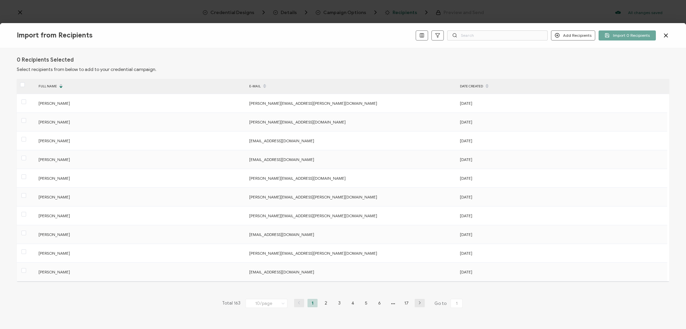
click at [52, 85] on div "FULL NAME" at bounding box center [140, 86] width 211 height 11
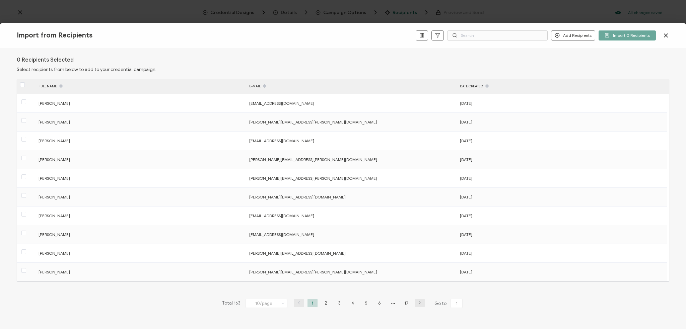
click at [53, 84] on div "FULL NAME" at bounding box center [140, 86] width 211 height 11
click at [505, 40] on input "text" at bounding box center [497, 35] width 100 height 10
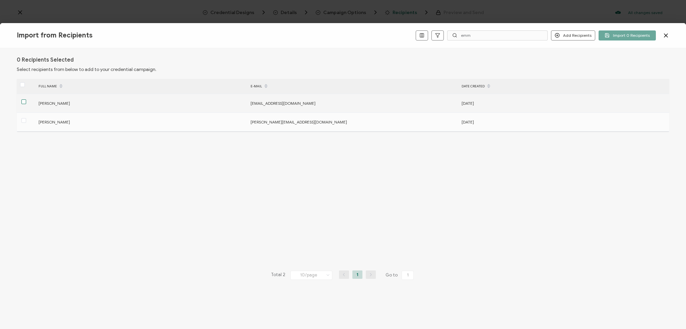
click at [24, 101] on span at bounding box center [23, 101] width 5 height 5
click at [26, 99] on input "checkbox" at bounding box center [26, 99] width 0 height 0
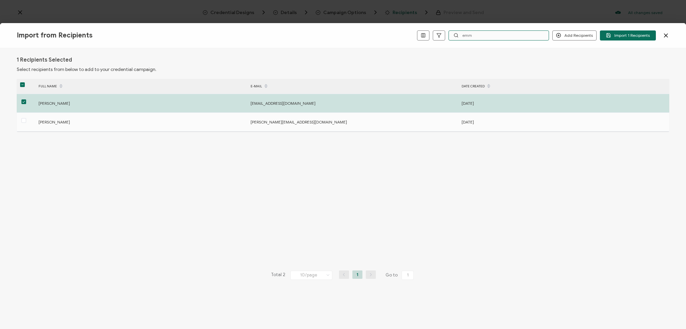
click at [465, 35] on input "emm" at bounding box center [498, 35] width 100 height 10
drag, startPoint x: 477, startPoint y: 36, endPoint x: 456, endPoint y: 38, distance: 20.9
click at [456, 37] on div "emm" at bounding box center [498, 35] width 100 height 10
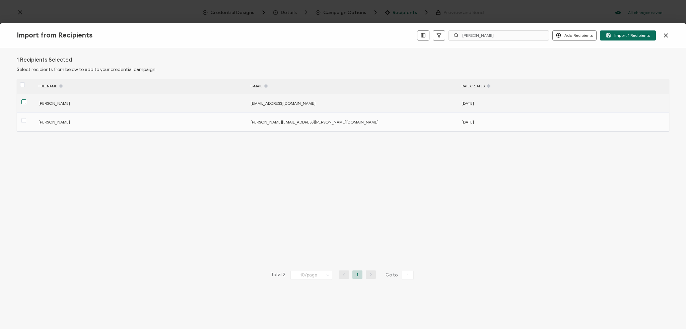
click at [21, 103] on span at bounding box center [23, 101] width 5 height 5
click at [26, 99] on input "checkbox" at bounding box center [26, 99] width 0 height 0
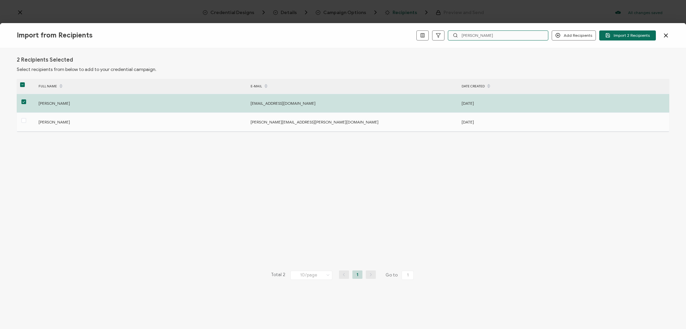
drag, startPoint x: 473, startPoint y: 35, endPoint x: 461, endPoint y: 37, distance: 11.6
click at [461, 37] on input "[PERSON_NAME]" at bounding box center [498, 35] width 100 height 10
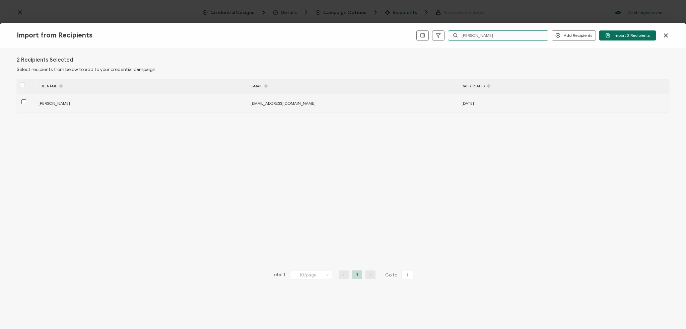
type input "[PERSON_NAME]"
click at [24, 100] on span at bounding box center [23, 101] width 5 height 5
click at [26, 99] on input "checkbox" at bounding box center [26, 99] width 0 height 0
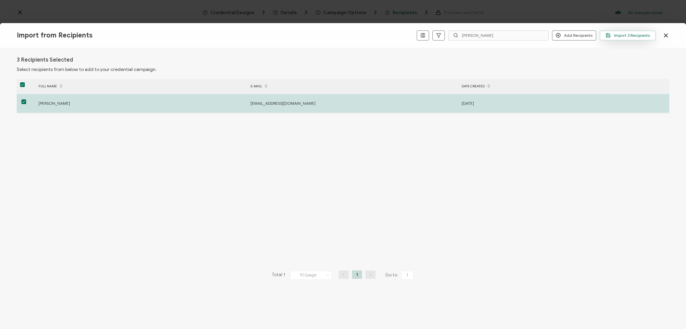
click at [613, 36] on span "Import 3 Recipients" at bounding box center [627, 35] width 44 height 5
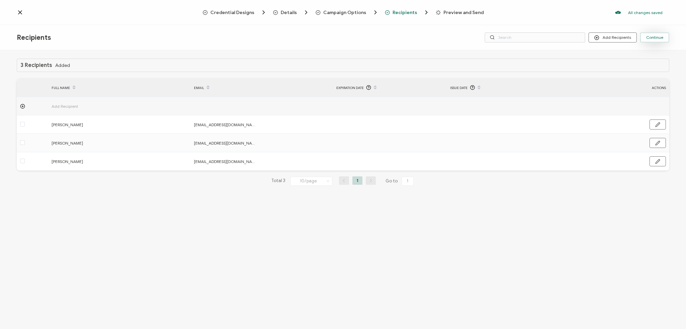
click at [645, 38] on button "Continue" at bounding box center [654, 37] width 29 height 10
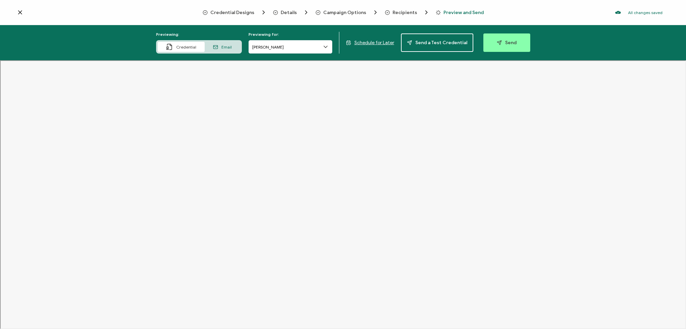
click at [225, 47] on span "Email" at bounding box center [226, 47] width 10 height 5
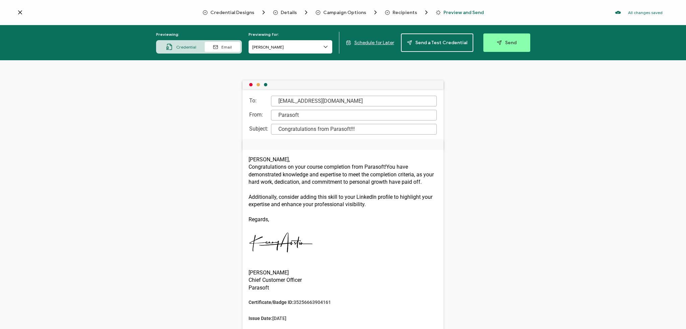
click at [200, 47] on div "Credential" at bounding box center [181, 47] width 47 height 10
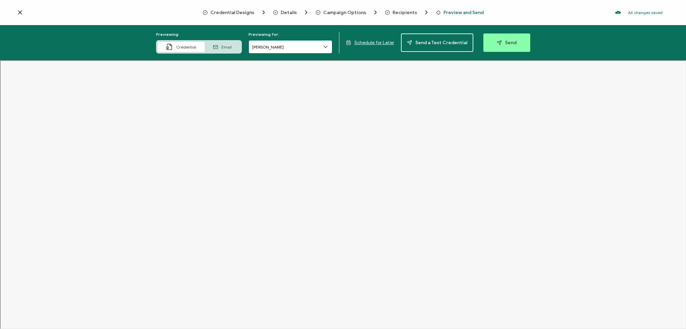
click at [317, 50] on input "[PERSON_NAME]" at bounding box center [290, 46] width 84 height 13
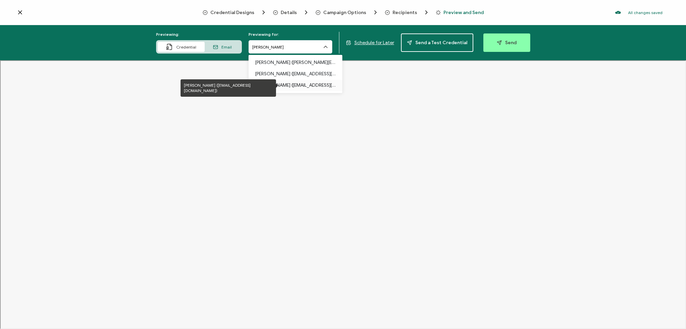
click at [303, 84] on p "[PERSON_NAME] ([EMAIL_ADDRESS][DOMAIN_NAME])" at bounding box center [295, 85] width 80 height 11
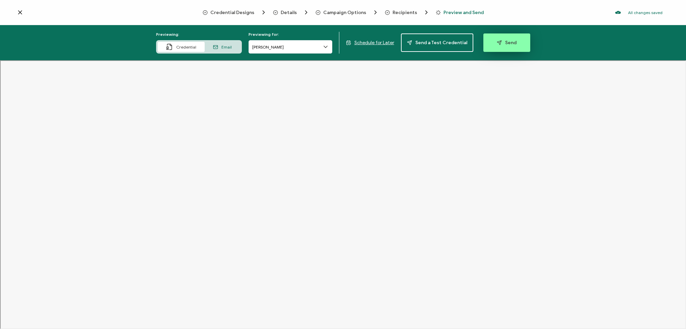
click at [518, 44] on button "Send" at bounding box center [506, 42] width 47 height 18
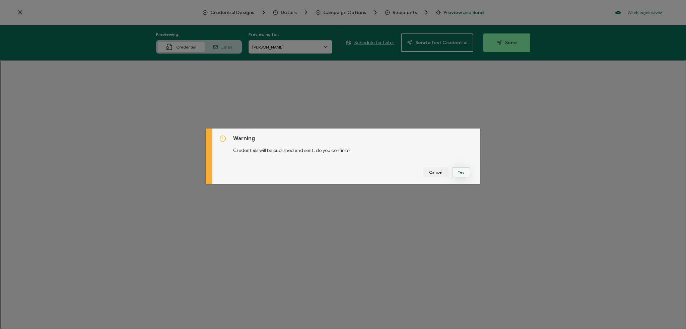
click at [466, 168] on button "Yes" at bounding box center [461, 172] width 18 height 10
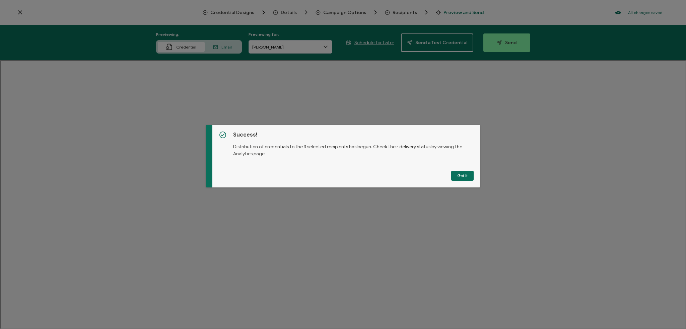
drag, startPoint x: 453, startPoint y: 177, endPoint x: 233, endPoint y: 223, distance: 224.3
click at [453, 177] on button "Got It" at bounding box center [462, 176] width 22 height 10
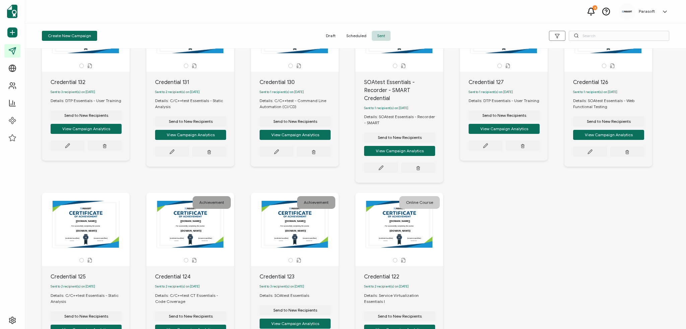
scroll to position [100, 0]
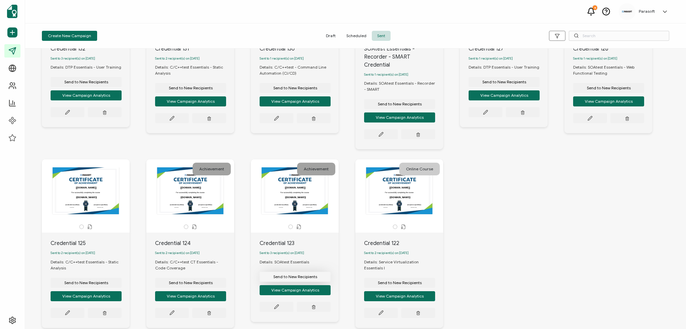
click at [108, 84] on span "Send to New Recipients" at bounding box center [86, 82] width 44 height 4
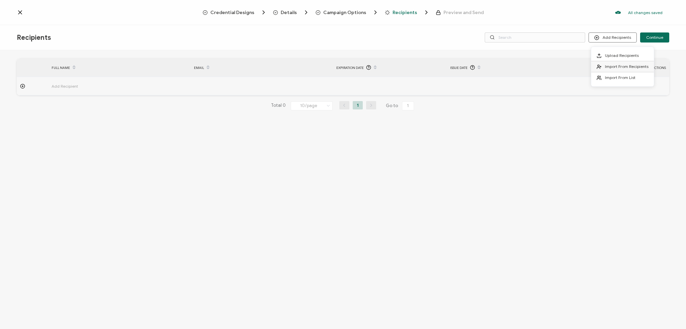
click at [619, 66] on span "Import From Recipients" at bounding box center [626, 66] width 44 height 5
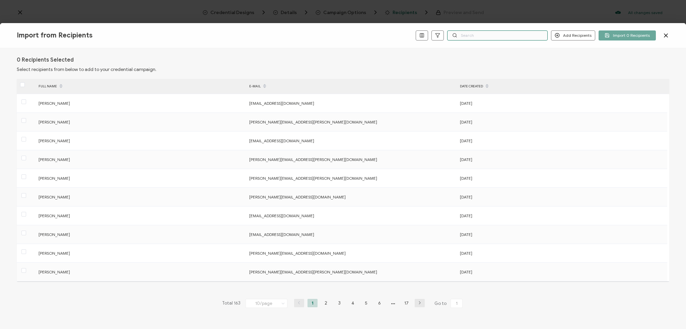
click at [467, 35] on input "text" at bounding box center [497, 35] width 100 height 10
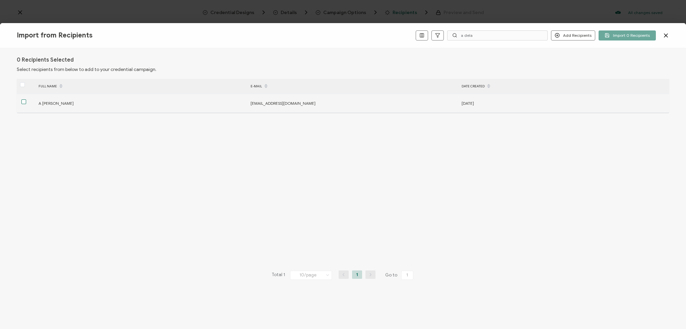
click at [26, 102] on span at bounding box center [23, 101] width 5 height 5
click at [26, 99] on input "checkbox" at bounding box center [26, 99] width 0 height 0
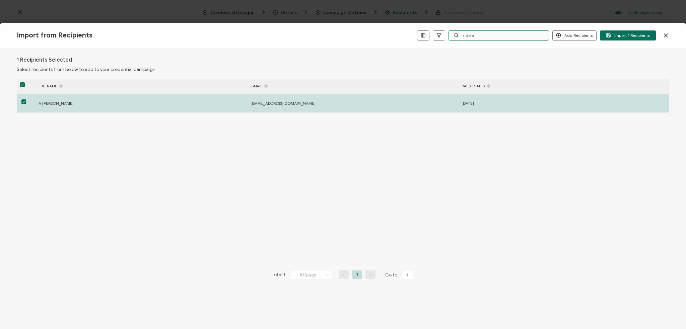
click at [462, 35] on input "a dela" at bounding box center [498, 35] width 100 height 10
drag, startPoint x: 480, startPoint y: 35, endPoint x: 461, endPoint y: 34, distance: 19.1
click at [461, 34] on input "a dela" at bounding box center [498, 35] width 100 height 10
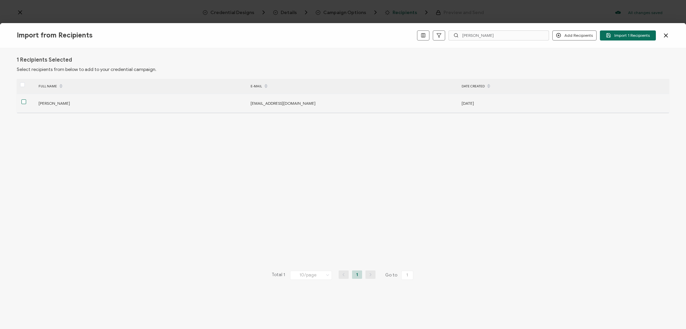
click at [24, 103] on span at bounding box center [23, 101] width 5 height 5
click at [26, 99] on input "checkbox" at bounding box center [26, 99] width 0 height 0
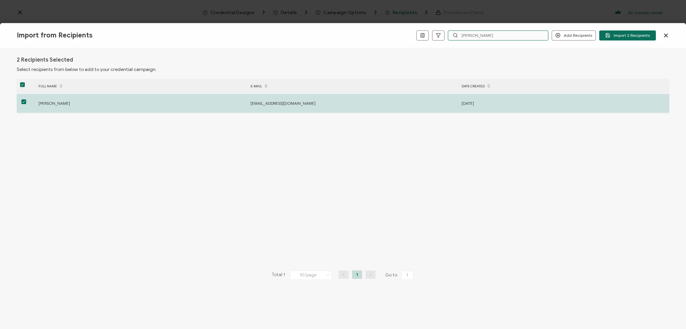
drag, startPoint x: 473, startPoint y: 33, endPoint x: 459, endPoint y: 35, distance: 13.5
click at [459, 35] on div "[PERSON_NAME]" at bounding box center [498, 35] width 100 height 10
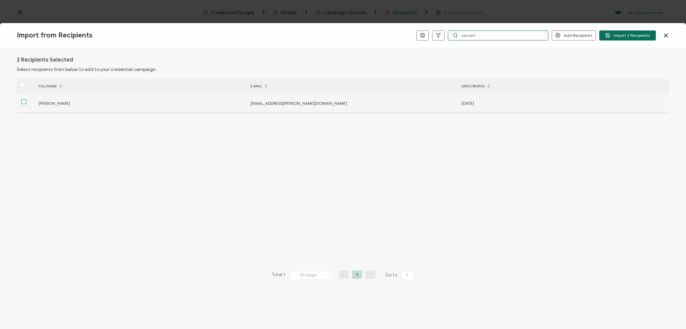
type input "sarvani"
click at [25, 100] on span at bounding box center [23, 101] width 5 height 5
click at [26, 99] on input "checkbox" at bounding box center [26, 99] width 0 height 0
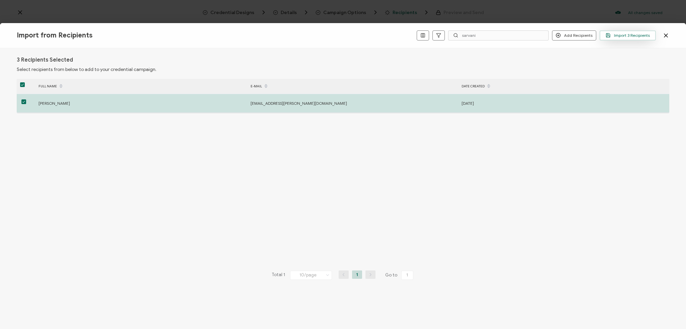
click at [620, 38] on button "Import 3 Recipients" at bounding box center [627, 35] width 56 height 10
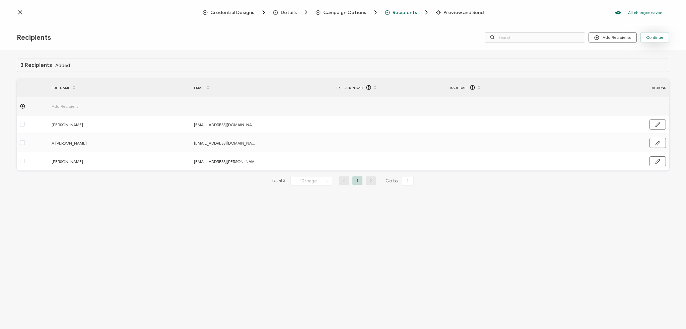
click at [645, 38] on button "Continue" at bounding box center [654, 37] width 29 height 10
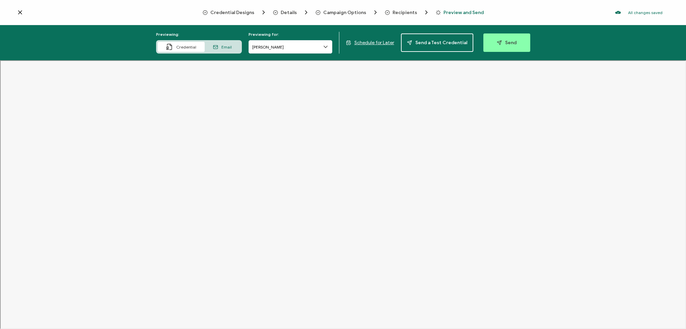
click at [228, 46] on span "Email" at bounding box center [226, 47] width 10 height 5
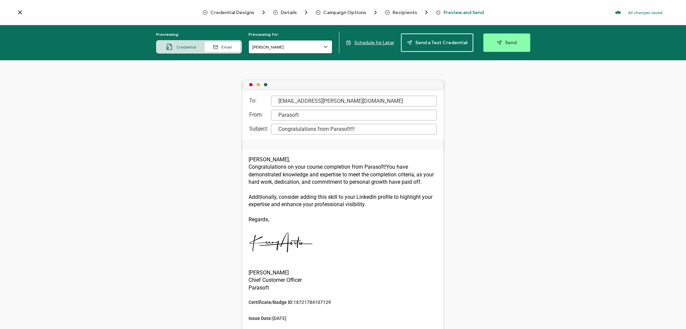
click at [310, 41] on input "[PERSON_NAME]" at bounding box center [290, 46] width 84 height 13
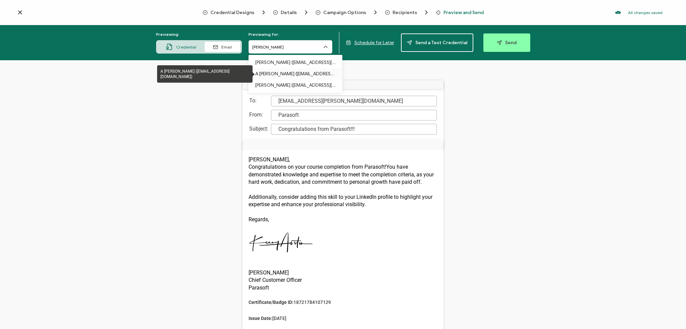
click at [297, 71] on p "A [PERSON_NAME] ([EMAIL_ADDRESS][DOMAIN_NAME])" at bounding box center [295, 73] width 80 height 11
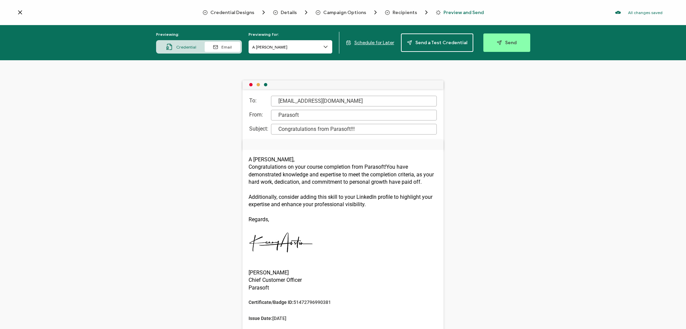
drag, startPoint x: 493, startPoint y: 42, endPoint x: 348, endPoint y: 68, distance: 146.9
click at [492, 42] on button "Send" at bounding box center [506, 42] width 47 height 18
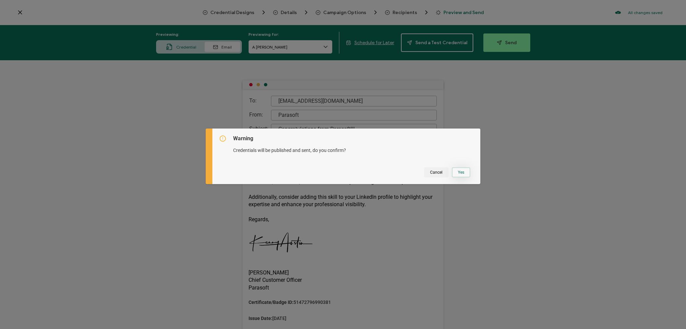
click at [460, 172] on button "Yes" at bounding box center [461, 172] width 18 height 10
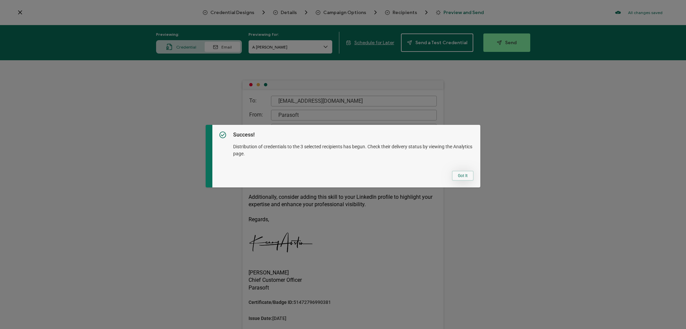
click at [455, 176] on button "Got It" at bounding box center [463, 176] width 22 height 10
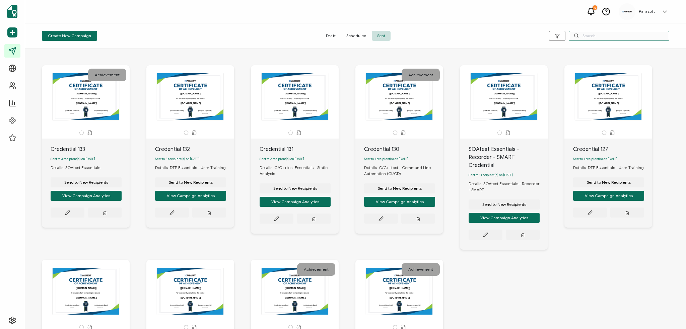
click at [581, 34] on input "text" at bounding box center [618, 36] width 100 height 10
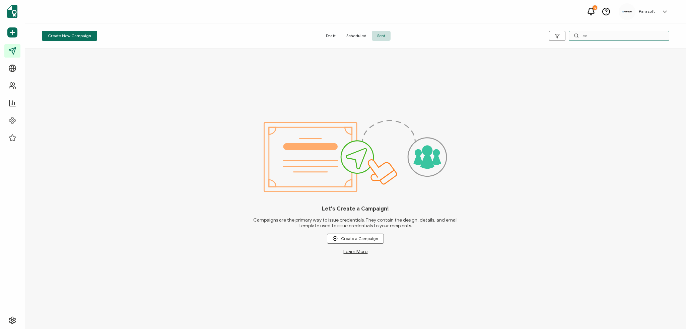
type input "c"
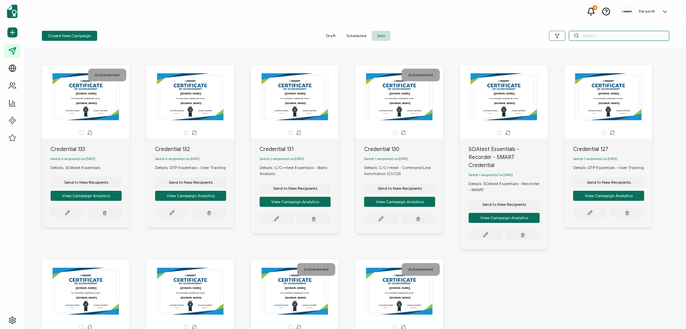
click at [608, 36] on input "text" at bounding box center [618, 36] width 100 height 10
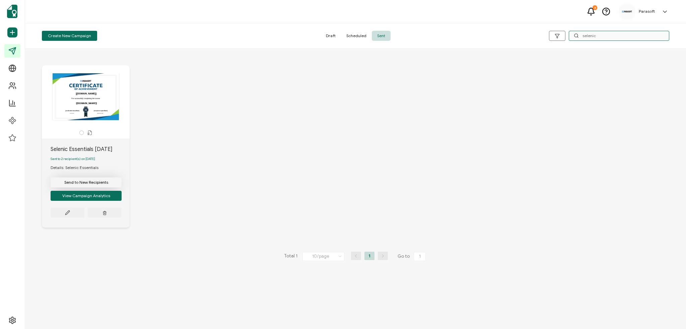
type input "selenic"
click at [73, 183] on span "Send to New Recipients" at bounding box center [86, 182] width 44 height 4
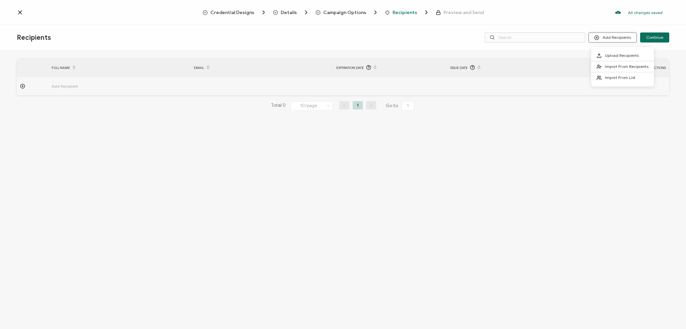
click at [615, 39] on button "Add Recipients" at bounding box center [612, 37] width 48 height 10
click at [623, 66] on span "Import From Recipients" at bounding box center [626, 66] width 44 height 5
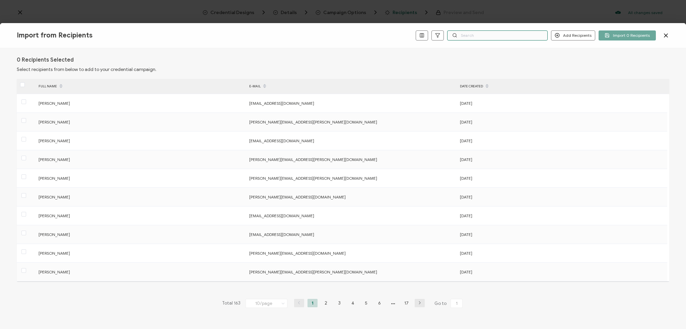
click at [467, 35] on input "text" at bounding box center [497, 35] width 100 height 10
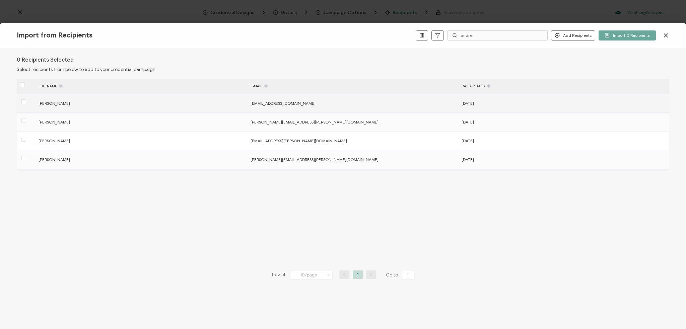
click at [50, 103] on span "[PERSON_NAME]" at bounding box center [53, 103] width 31 height 5
click at [25, 101] on span at bounding box center [23, 101] width 5 height 5
click at [26, 99] on input "checkbox" at bounding box center [26, 99] width 0 height 0
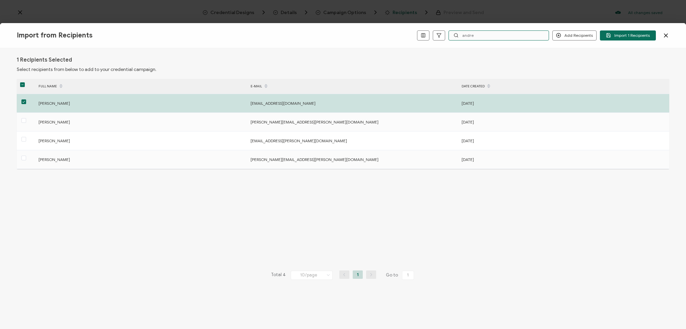
drag, startPoint x: 477, startPoint y: 34, endPoint x: 462, endPoint y: 33, distance: 14.5
click at [462, 33] on input "andre" at bounding box center [498, 35] width 100 height 10
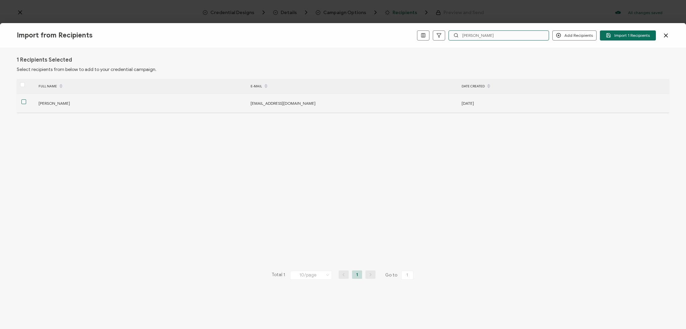
type input "[PERSON_NAME]"
click at [25, 103] on span at bounding box center [23, 101] width 5 height 5
click at [26, 99] on input "checkbox" at bounding box center [26, 99] width 0 height 0
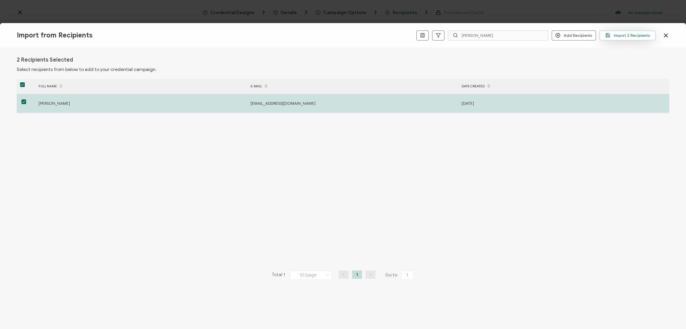
click at [629, 34] on span "Import 2 Recipients" at bounding box center [627, 35] width 45 height 5
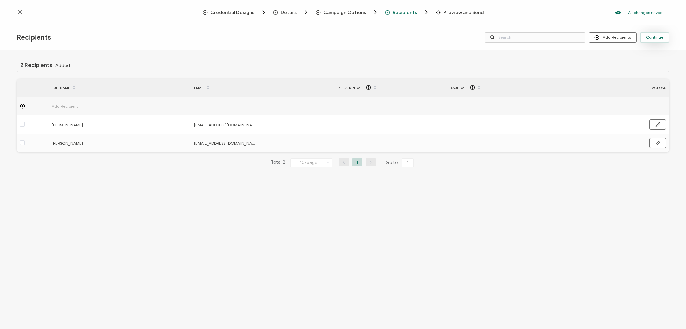
click at [654, 38] on span "Continue" at bounding box center [654, 37] width 17 height 4
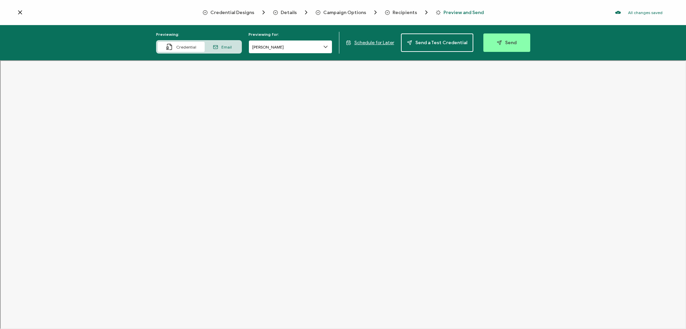
click at [305, 48] on input "[PERSON_NAME]" at bounding box center [290, 46] width 84 height 13
click at [222, 51] on div "Email" at bounding box center [222, 47] width 35 height 10
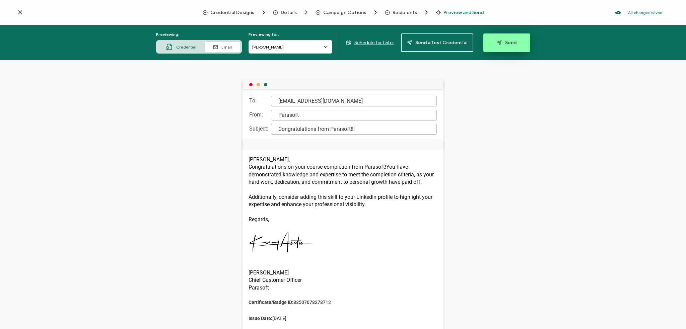
click at [505, 39] on button "Send" at bounding box center [506, 42] width 47 height 18
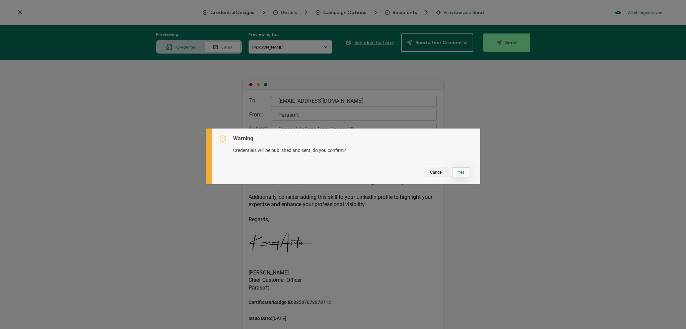
click at [457, 168] on button "Yes" at bounding box center [461, 172] width 18 height 10
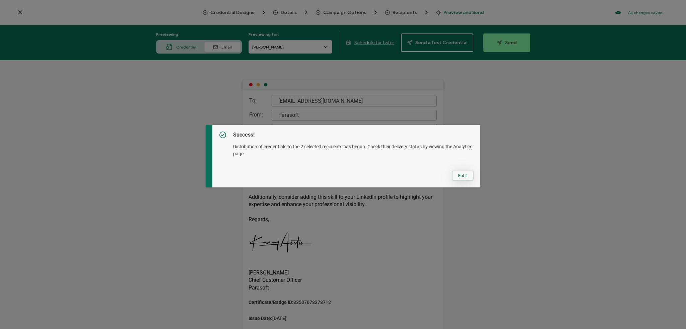
click at [454, 176] on button "Got It" at bounding box center [463, 176] width 22 height 10
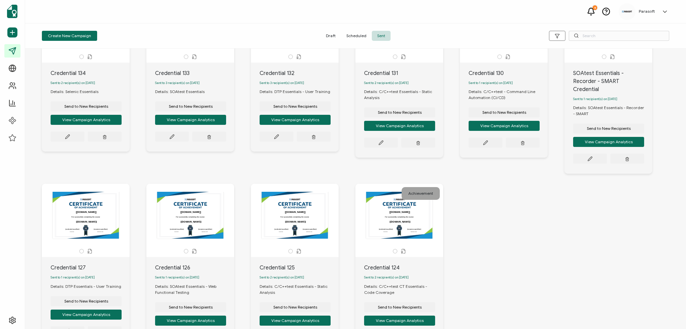
scroll to position [136, 0]
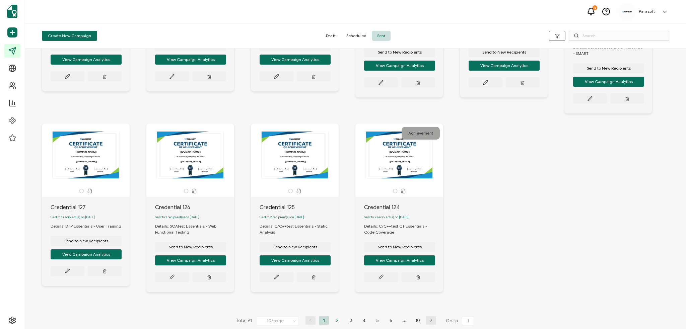
click at [336, 318] on li "2" at bounding box center [337, 320] width 10 height 8
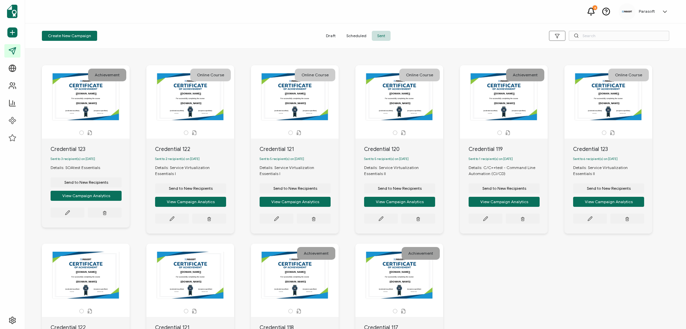
click at [122, 180] on button "Send to New Recipients" at bounding box center [86, 182] width 71 height 10
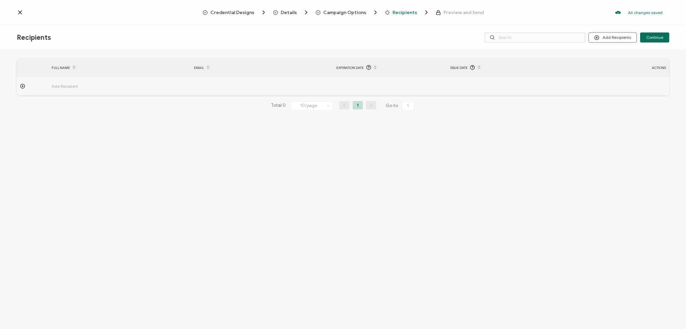
click at [615, 38] on button "Add Recipients" at bounding box center [612, 37] width 48 height 10
click at [617, 67] on span "Import From Recipients" at bounding box center [626, 66] width 44 height 5
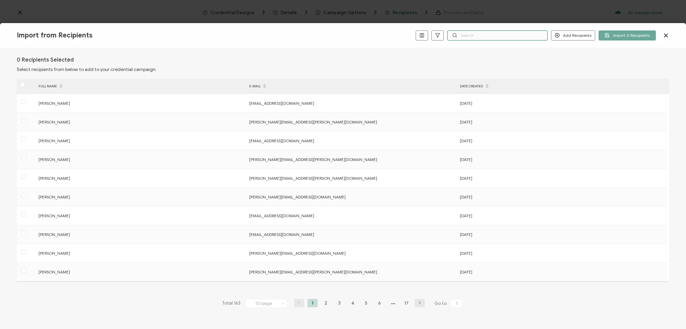
click at [474, 36] on input "text" at bounding box center [497, 35] width 100 height 10
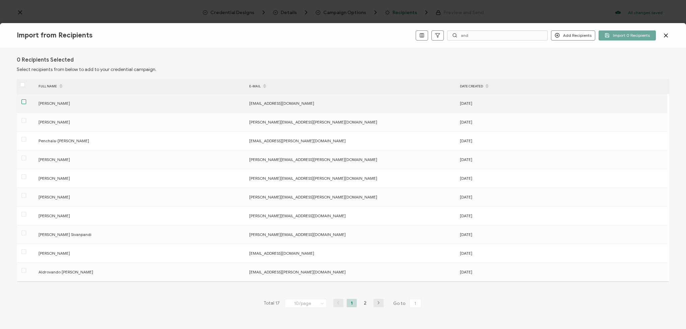
click at [24, 102] on span at bounding box center [23, 101] width 5 height 5
click at [26, 99] on input "checkbox" at bounding box center [26, 99] width 0 height 0
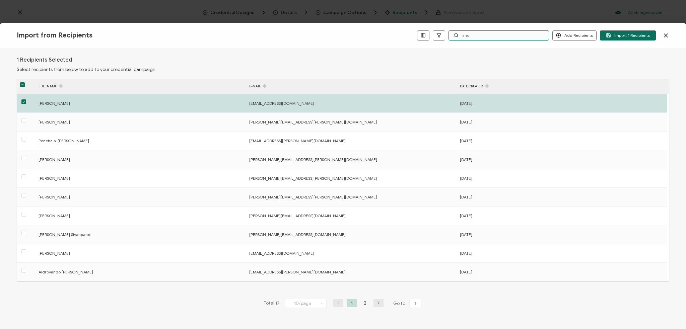
drag, startPoint x: 463, startPoint y: 35, endPoint x: 457, endPoint y: 35, distance: 6.0
click at [457, 35] on div "and" at bounding box center [498, 35] width 100 height 10
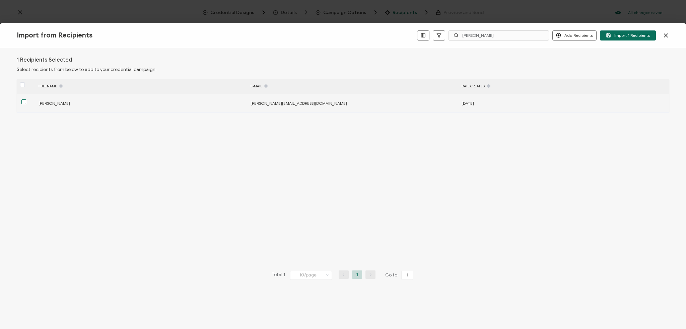
click at [23, 100] on span at bounding box center [23, 101] width 5 height 5
click at [26, 99] on input "checkbox" at bounding box center [26, 99] width 0 height 0
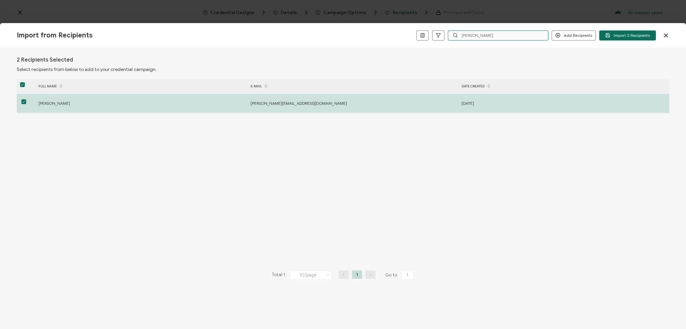
drag, startPoint x: 485, startPoint y: 34, endPoint x: 459, endPoint y: 33, distance: 25.8
click at [459, 33] on div "[PERSON_NAME]" at bounding box center [498, 35] width 100 height 10
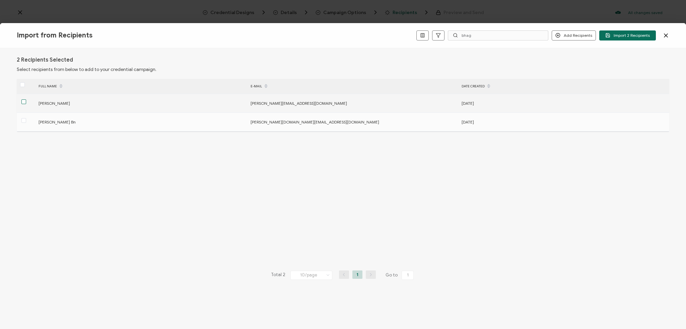
click at [23, 102] on span at bounding box center [23, 101] width 5 height 5
click at [26, 99] on input "checkbox" at bounding box center [26, 99] width 0 height 0
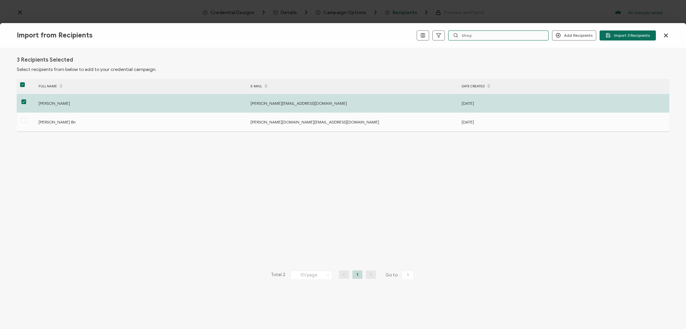
drag, startPoint x: 481, startPoint y: 37, endPoint x: 455, endPoint y: 34, distance: 25.6
click at [455, 34] on div "bhag" at bounding box center [498, 35] width 100 height 10
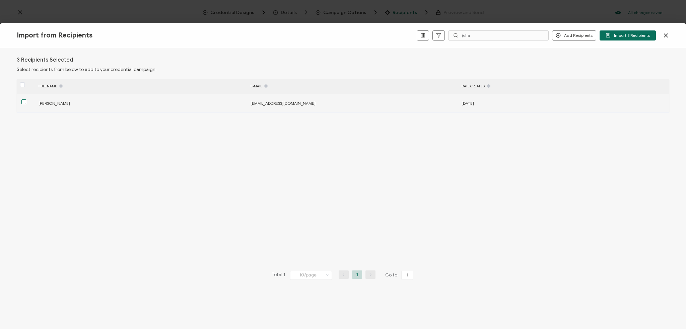
click at [22, 102] on span at bounding box center [23, 101] width 5 height 5
click at [26, 99] on input "checkbox" at bounding box center [26, 99] width 0 height 0
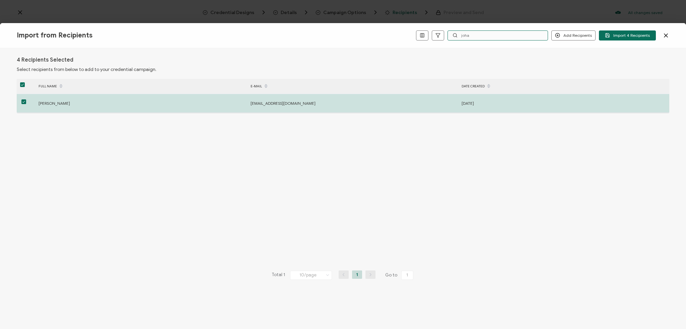
drag, startPoint x: 471, startPoint y: 34, endPoint x: 458, endPoint y: 37, distance: 13.4
click at [457, 36] on div "joha" at bounding box center [497, 35] width 100 height 10
type input "j"
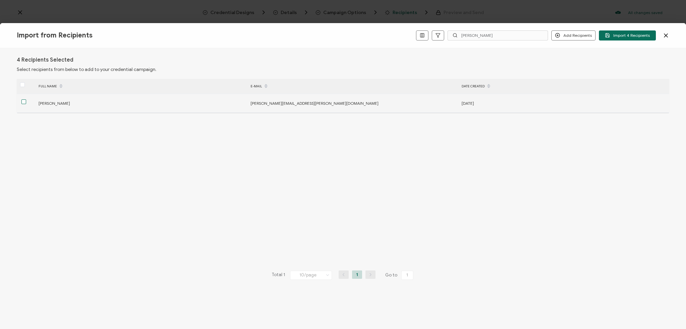
click at [22, 103] on span at bounding box center [23, 101] width 5 height 5
click at [26, 99] on input "checkbox" at bounding box center [26, 99] width 0 height 0
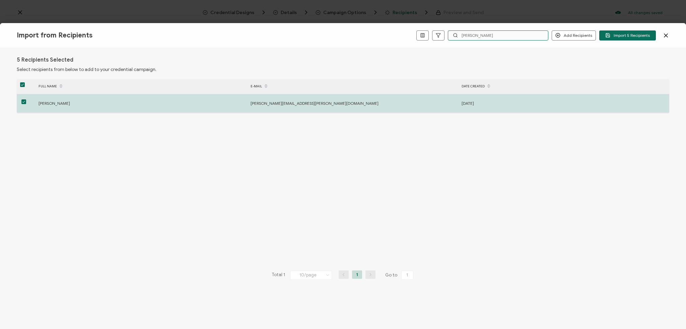
drag, startPoint x: 484, startPoint y: 36, endPoint x: 463, endPoint y: 33, distance: 21.2
click at [463, 33] on input "[PERSON_NAME]" at bounding box center [498, 35] width 100 height 10
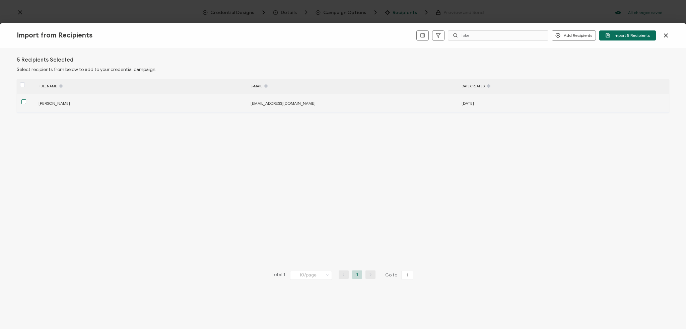
click at [24, 100] on span at bounding box center [23, 101] width 5 height 5
click at [26, 99] on input "checkbox" at bounding box center [26, 99] width 0 height 0
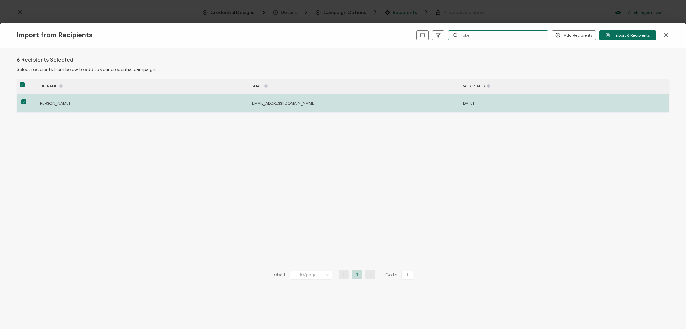
drag, startPoint x: 466, startPoint y: 34, endPoint x: 458, endPoint y: 36, distance: 8.1
click at [458, 36] on div "loke" at bounding box center [498, 35] width 100 height 10
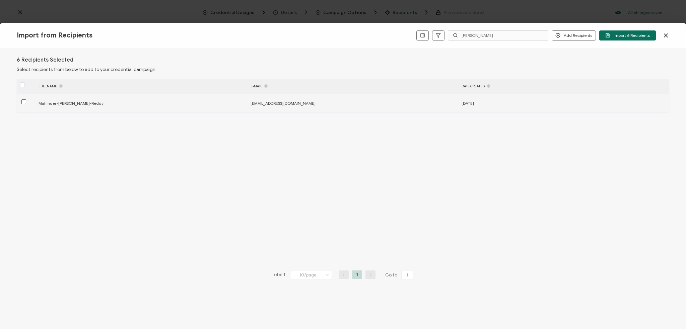
click at [25, 103] on span at bounding box center [23, 101] width 5 height 5
click at [26, 99] on input "checkbox" at bounding box center [26, 99] width 0 height 0
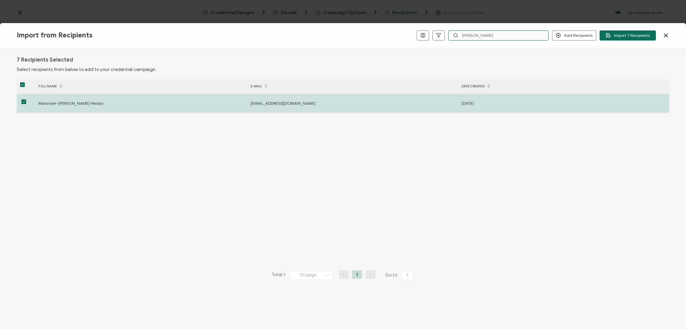
drag, startPoint x: 502, startPoint y: 35, endPoint x: 451, endPoint y: 36, distance: 50.9
click at [451, 36] on input "[PERSON_NAME]" at bounding box center [498, 35] width 100 height 10
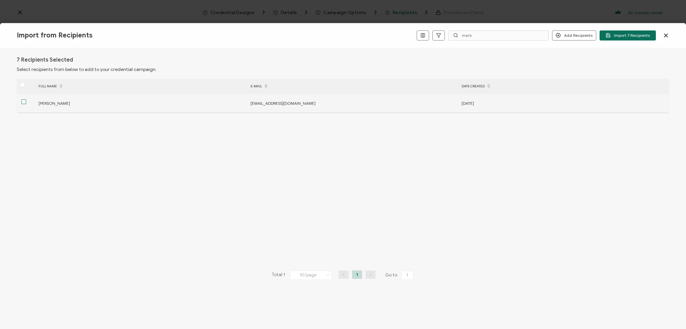
click at [25, 100] on span at bounding box center [23, 101] width 5 height 5
click at [26, 99] on input "checkbox" at bounding box center [26, 99] width 0 height 0
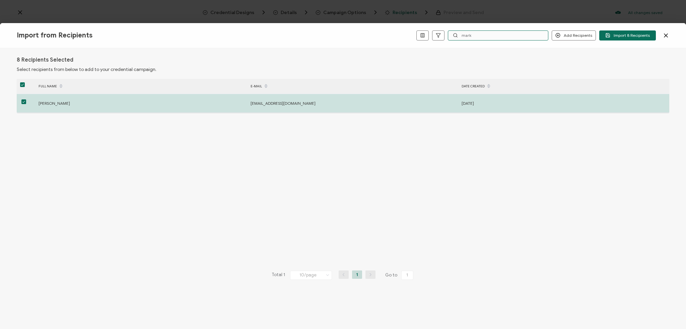
drag, startPoint x: 474, startPoint y: 34, endPoint x: 463, endPoint y: 36, distance: 10.9
click at [462, 35] on input "mark" at bounding box center [498, 35] width 100 height 10
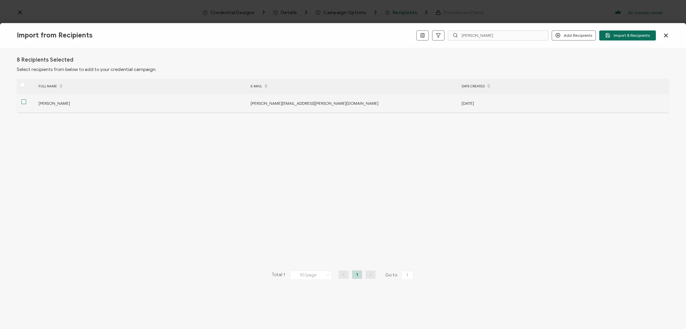
click at [23, 103] on span at bounding box center [23, 101] width 5 height 5
click at [26, 99] on input "checkbox" at bounding box center [26, 99] width 0 height 0
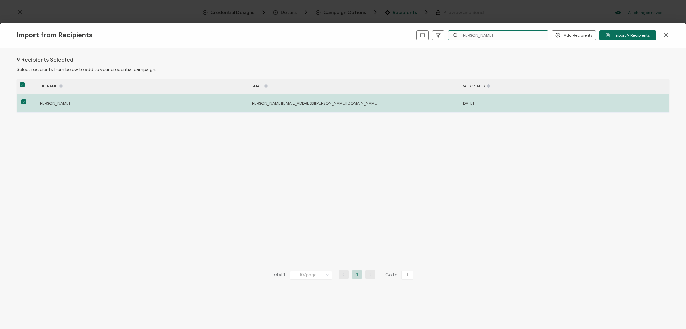
drag, startPoint x: 483, startPoint y: 33, endPoint x: 454, endPoint y: 32, distance: 29.5
click at [454, 32] on input "[PERSON_NAME]" at bounding box center [498, 35] width 100 height 10
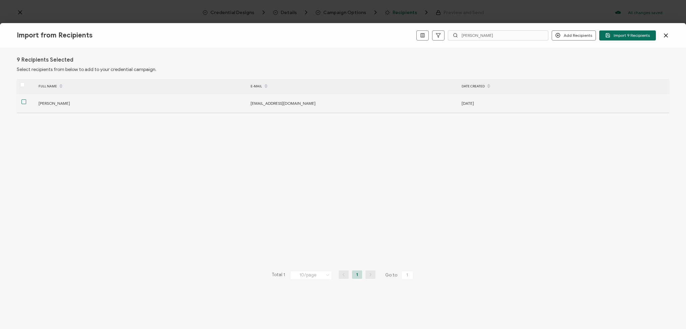
click at [24, 103] on span at bounding box center [23, 101] width 5 height 5
click at [26, 99] on input "checkbox" at bounding box center [26, 99] width 0 height 0
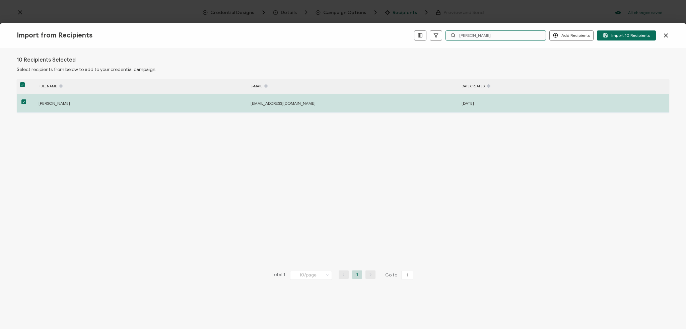
drag, startPoint x: 479, startPoint y: 36, endPoint x: 461, endPoint y: 35, distance: 18.7
click at [461, 35] on input "[PERSON_NAME]" at bounding box center [495, 35] width 100 height 10
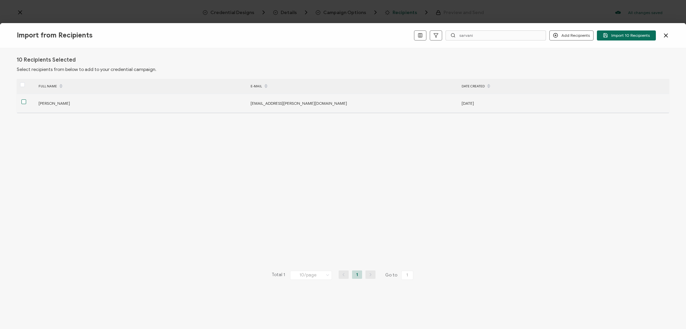
click at [21, 100] on span at bounding box center [23, 101] width 5 height 5
click at [26, 99] on input "checkbox" at bounding box center [26, 99] width 0 height 0
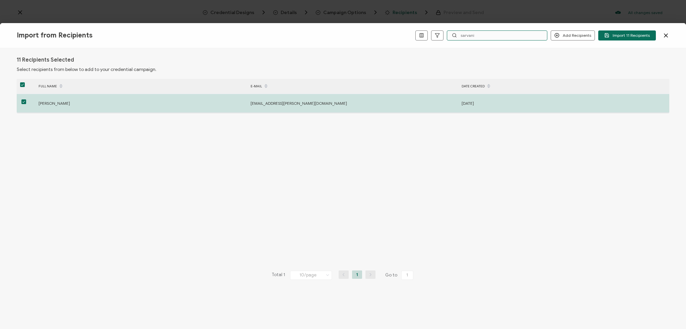
drag, startPoint x: 474, startPoint y: 32, endPoint x: 464, endPoint y: 33, distance: 10.5
click at [463, 33] on input "sarvani" at bounding box center [497, 35] width 100 height 10
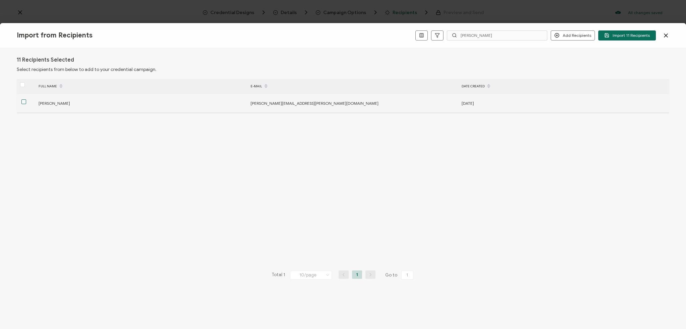
click at [24, 104] on span at bounding box center [23, 101] width 5 height 5
click at [26, 99] on input "checkbox" at bounding box center [26, 99] width 0 height 0
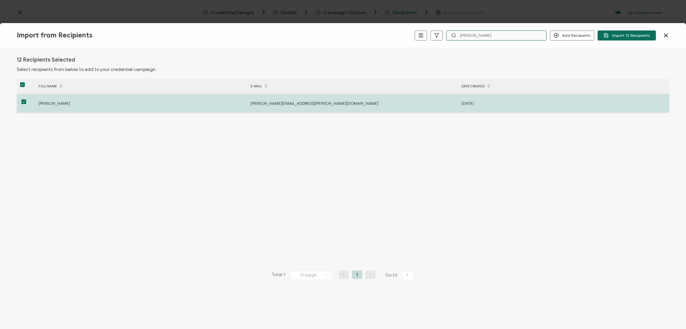
drag, startPoint x: 459, startPoint y: 37, endPoint x: 447, endPoint y: 37, distance: 11.7
click at [447, 37] on div "Add Recipients Add a Single Recipient Import 12 Recipients [PERSON_NAME]" at bounding box center [541, 35] width 254 height 10
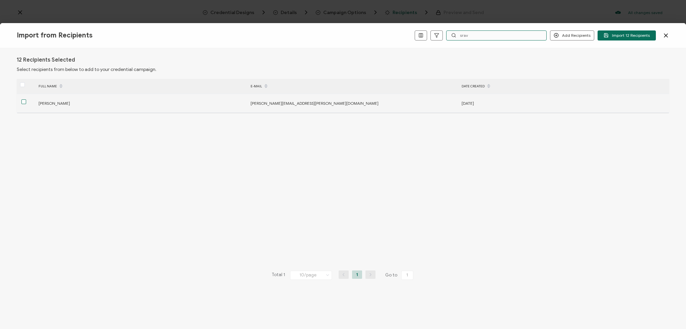
type input "srav"
click at [24, 102] on span at bounding box center [23, 101] width 5 height 5
click at [26, 99] on input "checkbox" at bounding box center [26, 99] width 0 height 0
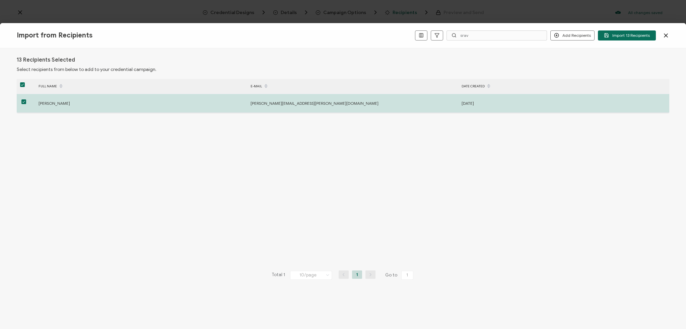
click at [613, 36] on span "Import 13 Recipients" at bounding box center [626, 35] width 46 height 5
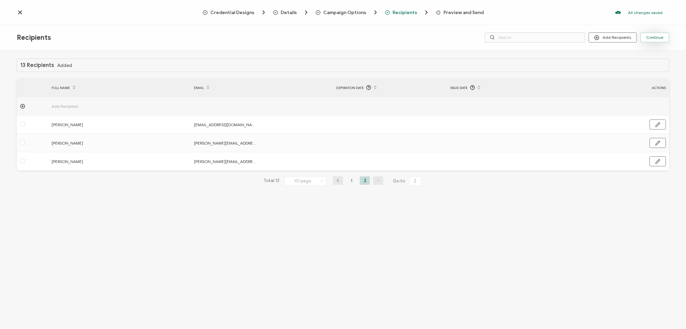
click at [651, 38] on span "Continue" at bounding box center [654, 37] width 17 height 4
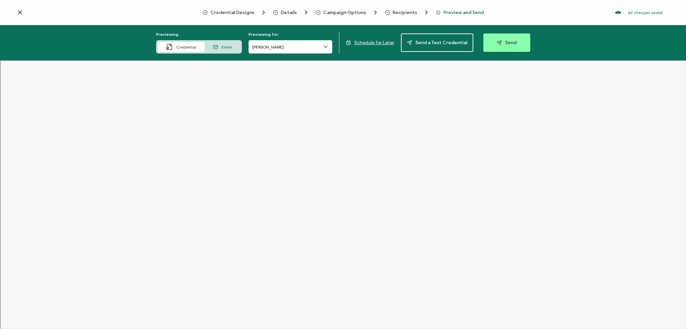
click at [326, 48] on icon at bounding box center [325, 47] width 7 height 7
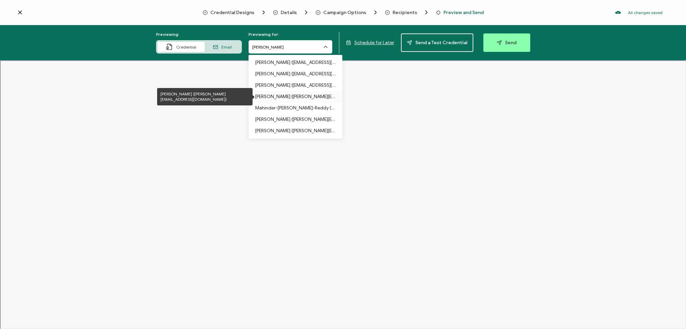
click at [315, 97] on p "[PERSON_NAME] ([PERSON_NAME][EMAIL_ADDRESS][DOMAIN_NAME])" at bounding box center [295, 96] width 80 height 11
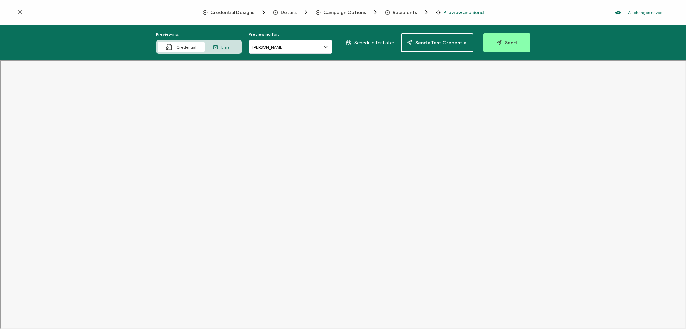
click at [226, 45] on span "Email" at bounding box center [226, 47] width 10 height 5
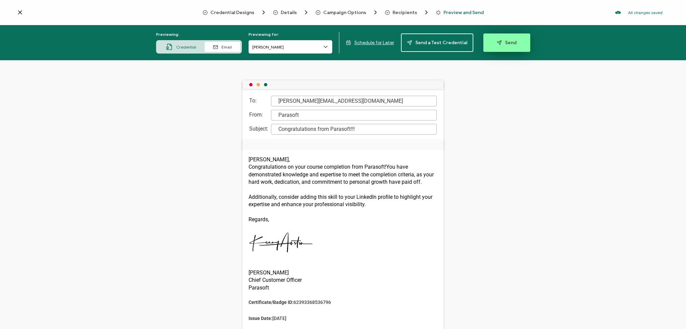
click at [488, 41] on button "Send" at bounding box center [506, 42] width 47 height 18
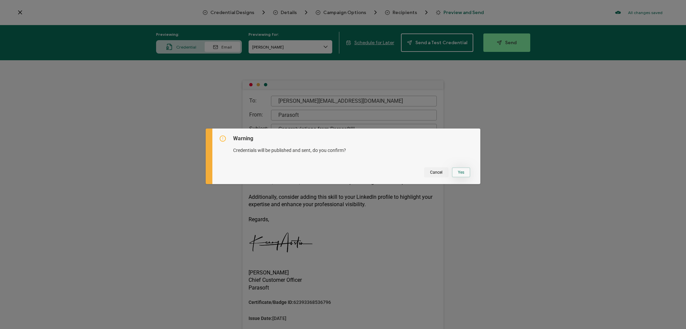
click at [461, 169] on button "Yes" at bounding box center [461, 172] width 18 height 10
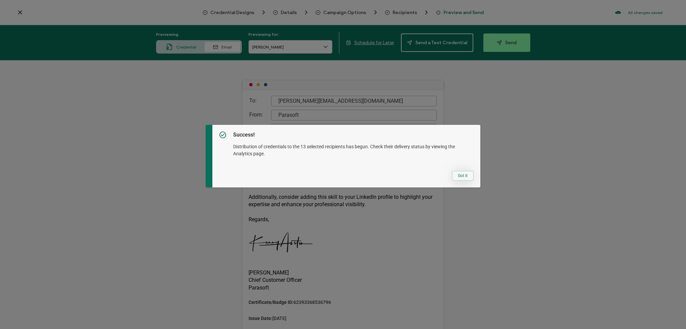
click at [457, 174] on button "Got It" at bounding box center [463, 176] width 22 height 10
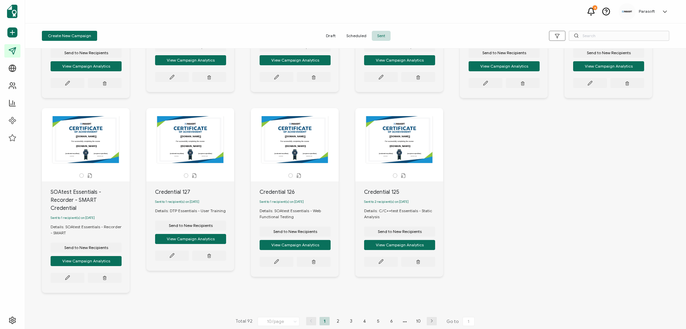
scroll to position [136, 0]
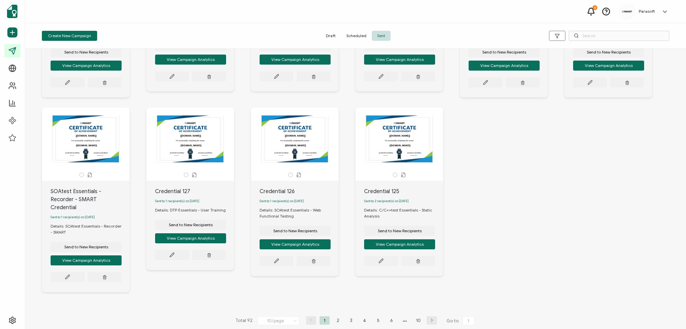
click at [333, 317] on li "2" at bounding box center [338, 320] width 10 height 8
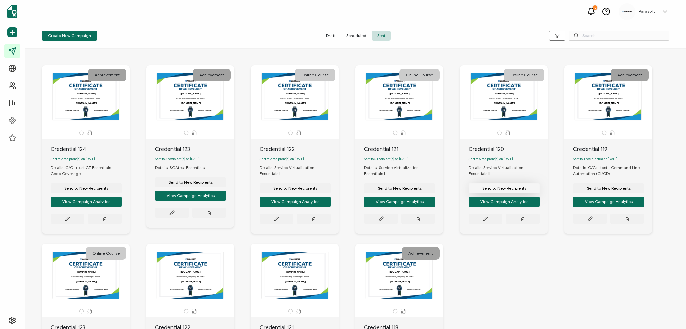
click at [108, 190] on span "Send to New Recipients" at bounding box center [86, 188] width 44 height 4
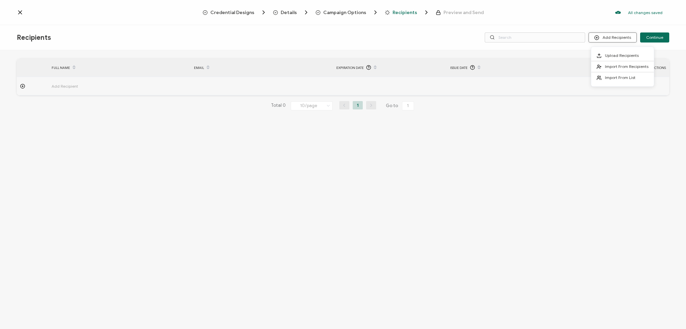
click at [612, 33] on button "Add Recipients" at bounding box center [612, 37] width 48 height 10
click at [612, 66] on span "Import From Recipients" at bounding box center [626, 66] width 44 height 5
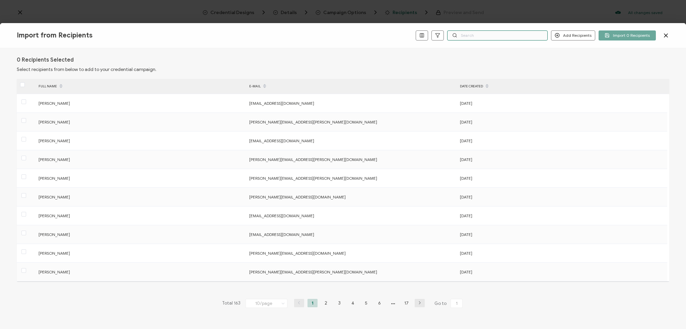
click at [488, 37] on input "text" at bounding box center [497, 35] width 100 height 10
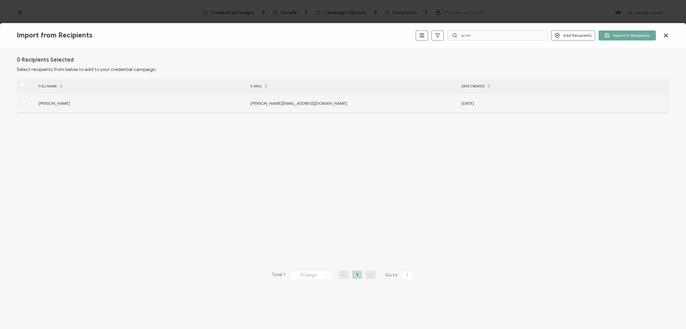
click at [26, 101] on div at bounding box center [26, 103] width 18 height 10
click at [26, 104] on div at bounding box center [26, 103] width 18 height 10
click at [25, 103] on span at bounding box center [23, 101] width 5 height 5
click at [26, 99] on input "checkbox" at bounding box center [26, 99] width 0 height 0
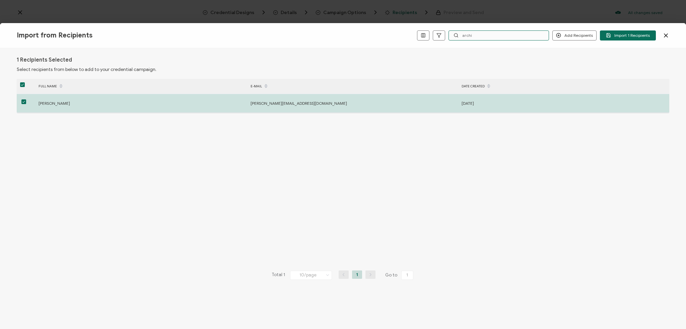
drag, startPoint x: 473, startPoint y: 33, endPoint x: 461, endPoint y: 34, distance: 11.4
click at [461, 34] on input "archi" at bounding box center [498, 35] width 100 height 10
type input "i"
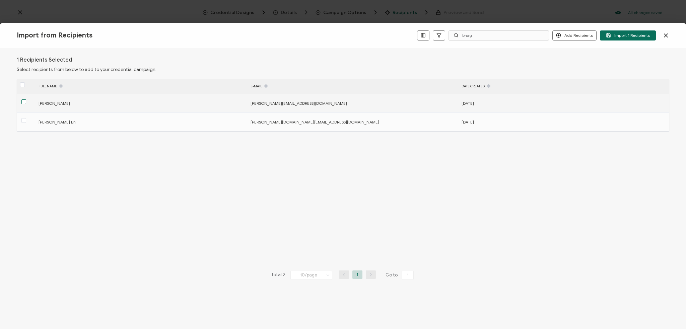
click at [23, 101] on span at bounding box center [23, 101] width 5 height 5
click at [26, 99] on input "checkbox" at bounding box center [26, 99] width 0 height 0
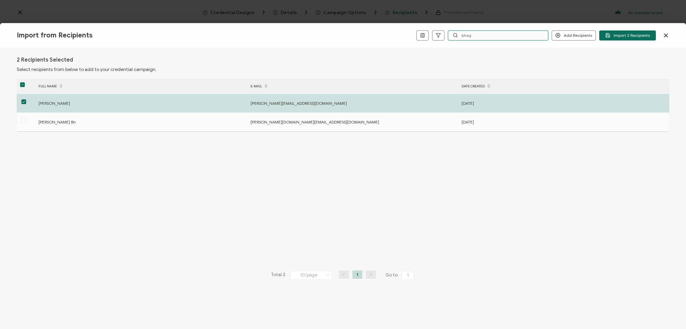
drag, startPoint x: 479, startPoint y: 36, endPoint x: 457, endPoint y: 33, distance: 21.7
click at [457, 33] on div "bhag" at bounding box center [498, 35] width 100 height 10
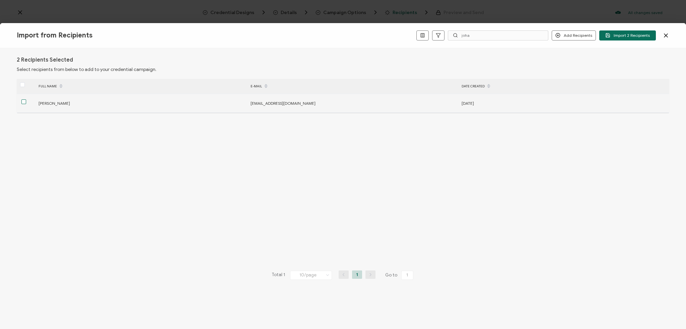
click at [23, 101] on span at bounding box center [23, 101] width 5 height 5
click at [26, 99] on input "checkbox" at bounding box center [26, 99] width 0 height 0
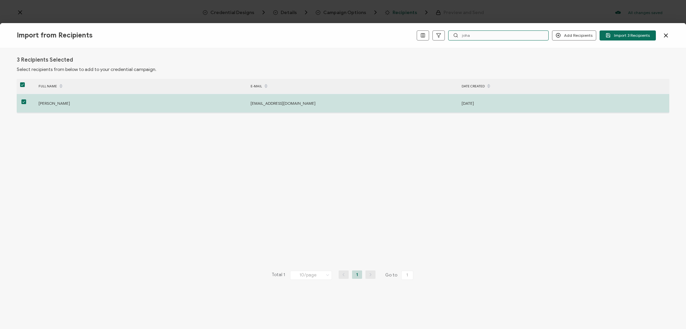
drag, startPoint x: 478, startPoint y: 36, endPoint x: 456, endPoint y: 33, distance: 22.3
click at [456, 33] on div "joha" at bounding box center [498, 35] width 100 height 10
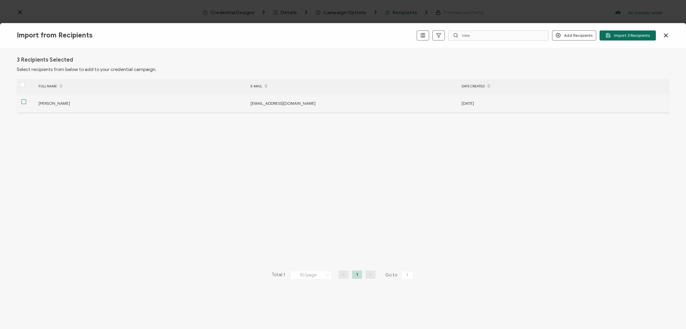
click at [25, 102] on span at bounding box center [23, 101] width 5 height 5
click at [26, 99] on input "checkbox" at bounding box center [26, 99] width 0 height 0
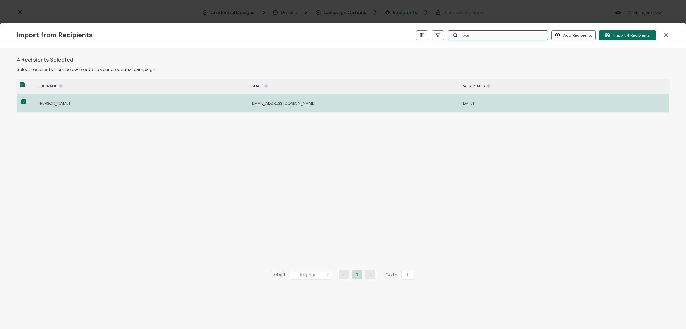
drag, startPoint x: 475, startPoint y: 34, endPoint x: 454, endPoint y: 34, distance: 21.1
click at [454, 34] on input "loke" at bounding box center [497, 35] width 100 height 10
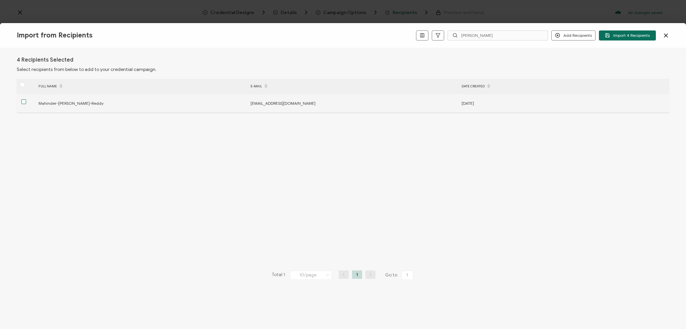
click at [24, 101] on span at bounding box center [23, 101] width 5 height 5
click at [26, 99] on input "checkbox" at bounding box center [26, 99] width 0 height 0
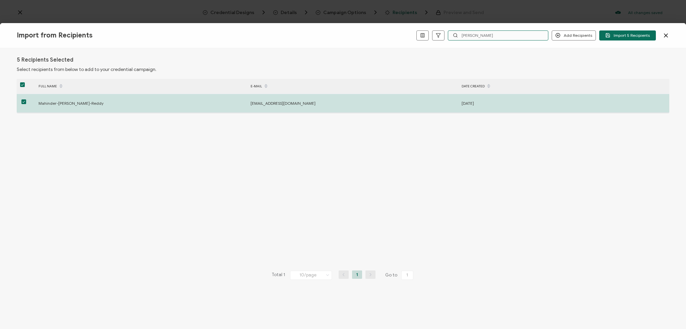
drag, startPoint x: 485, startPoint y: 34, endPoint x: 459, endPoint y: 33, distance: 26.1
click at [458, 33] on div "[PERSON_NAME]" at bounding box center [498, 35] width 100 height 10
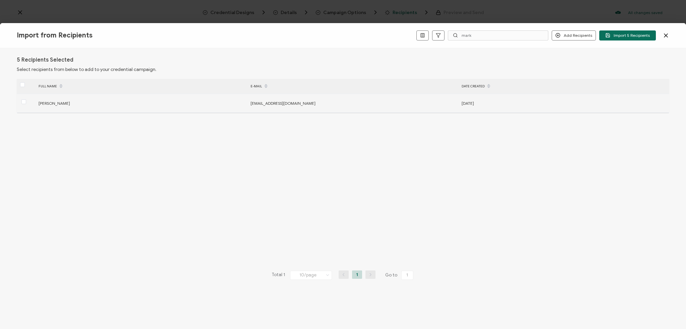
click at [26, 103] on div at bounding box center [26, 103] width 18 height 10
click at [26, 102] on div at bounding box center [26, 103] width 18 height 10
click at [25, 101] on span at bounding box center [23, 101] width 5 height 5
click at [26, 99] on input "checkbox" at bounding box center [26, 99] width 0 height 0
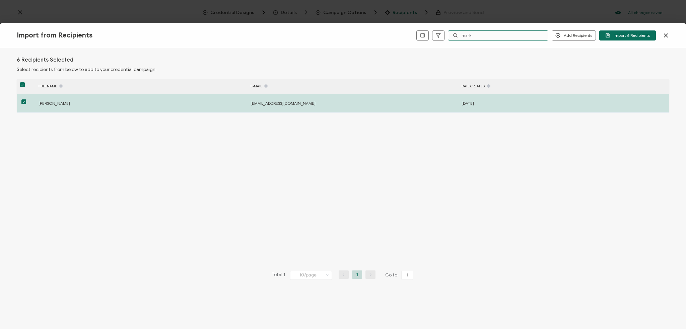
drag, startPoint x: 473, startPoint y: 36, endPoint x: 456, endPoint y: 34, distance: 16.8
click at [456, 34] on div "mark" at bounding box center [498, 35] width 100 height 10
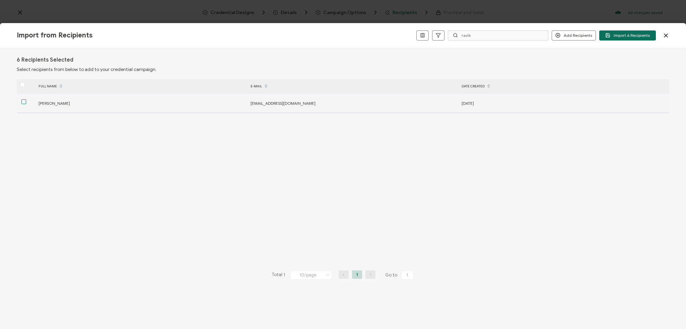
click at [25, 101] on span at bounding box center [23, 101] width 5 height 5
click at [26, 99] on input "checkbox" at bounding box center [26, 99] width 0 height 0
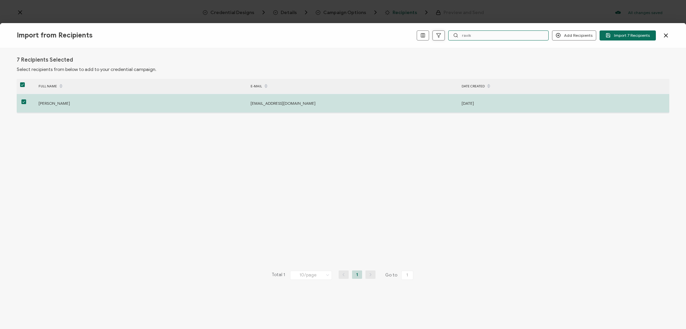
drag, startPoint x: 482, startPoint y: 36, endPoint x: 445, endPoint y: 32, distance: 38.1
click at [445, 32] on div "Add Recipients Add a Single Recipient Import 7 Recipients ravik" at bounding box center [542, 35] width 252 height 10
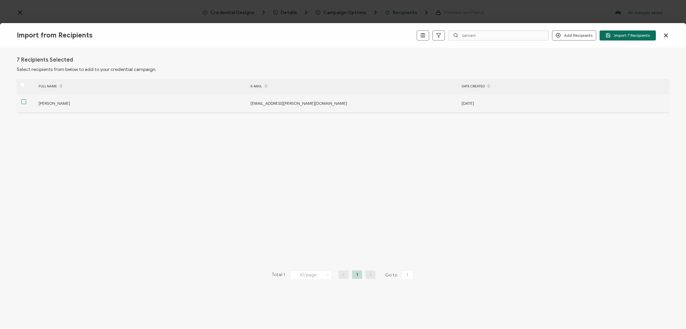
click at [23, 102] on span at bounding box center [23, 101] width 5 height 5
click at [26, 99] on input "checkbox" at bounding box center [26, 99] width 0 height 0
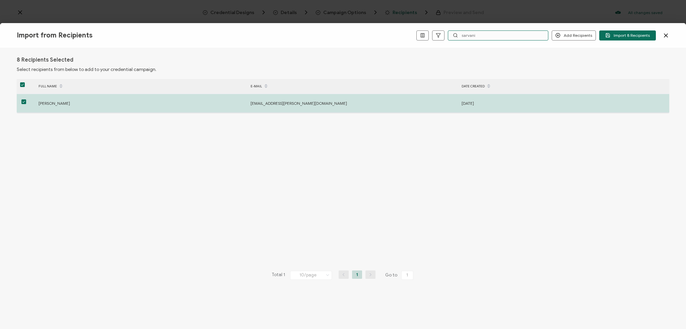
drag, startPoint x: 475, startPoint y: 34, endPoint x: 452, endPoint y: 34, distance: 23.1
click at [455, 36] on div "sarvani" at bounding box center [498, 35] width 100 height 10
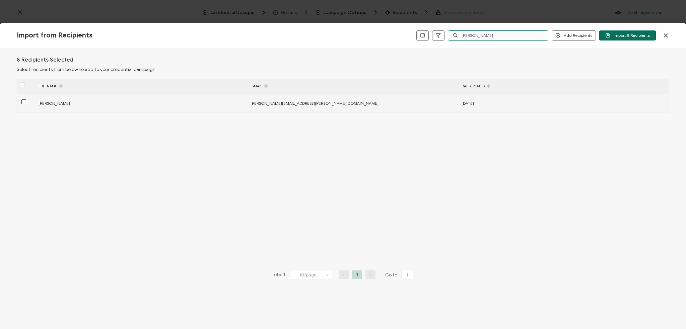
type input "[PERSON_NAME]"
click at [24, 101] on span at bounding box center [23, 101] width 5 height 5
click at [26, 99] on input "checkbox" at bounding box center [26, 99] width 0 height 0
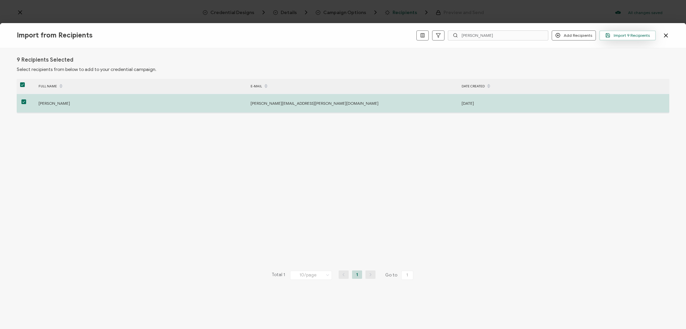
click at [612, 39] on button "Import 9 Recipients" at bounding box center [627, 35] width 57 height 10
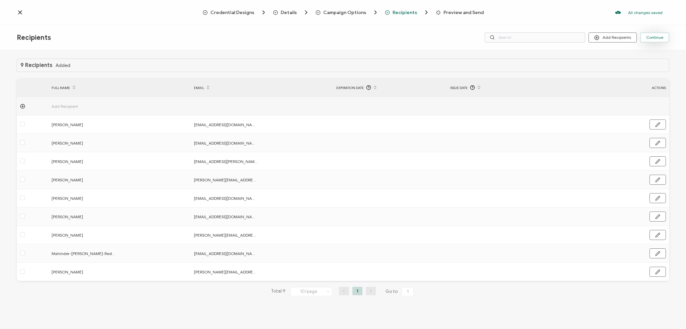
click at [653, 39] on span "Continue" at bounding box center [654, 37] width 17 height 4
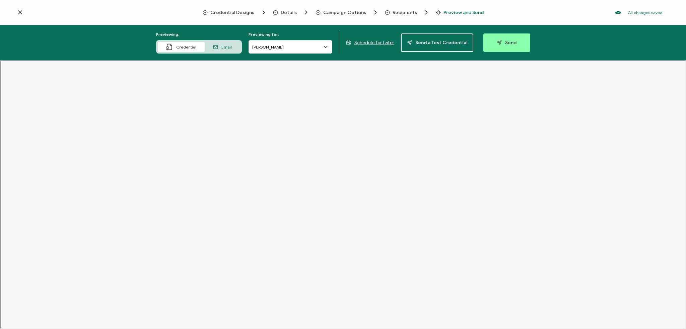
click at [329, 45] on icon at bounding box center [325, 47] width 7 height 7
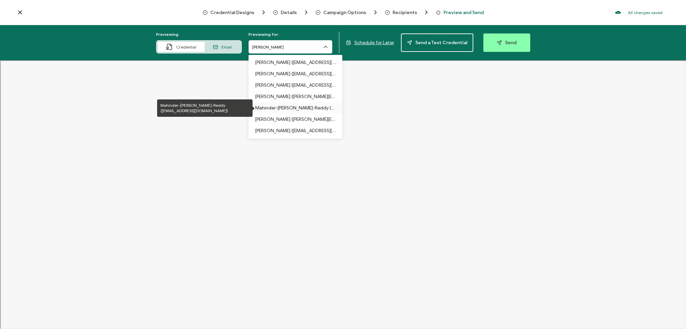
click at [313, 107] on p "Mahinder-[PERSON_NAME]-Reddy ([EMAIL_ADDRESS][DOMAIN_NAME])" at bounding box center [295, 107] width 80 height 11
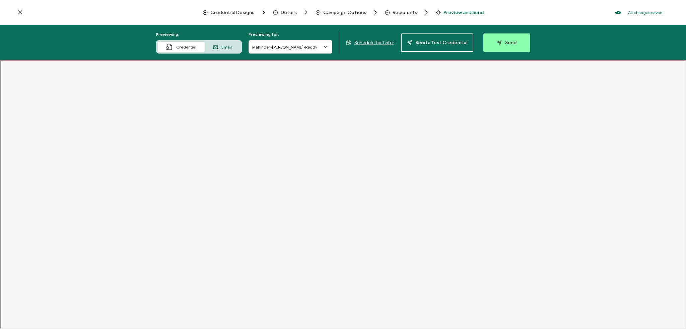
click at [215, 46] on icon at bounding box center [215, 47] width 5 height 5
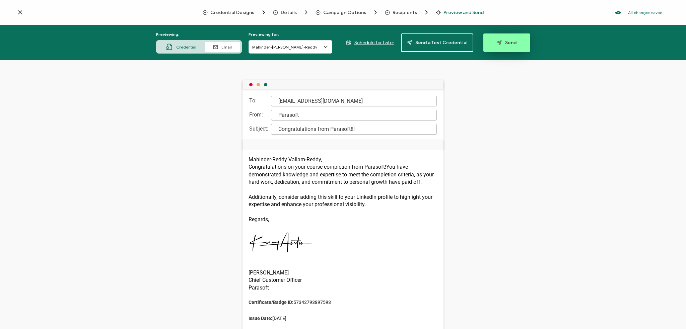
click at [491, 45] on button "Send" at bounding box center [506, 42] width 47 height 18
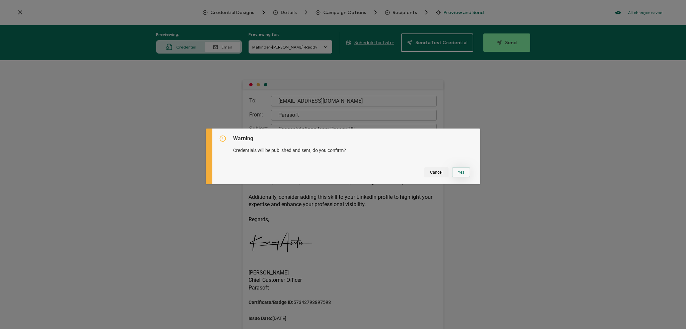
click at [461, 170] on button "Yes" at bounding box center [461, 172] width 18 height 10
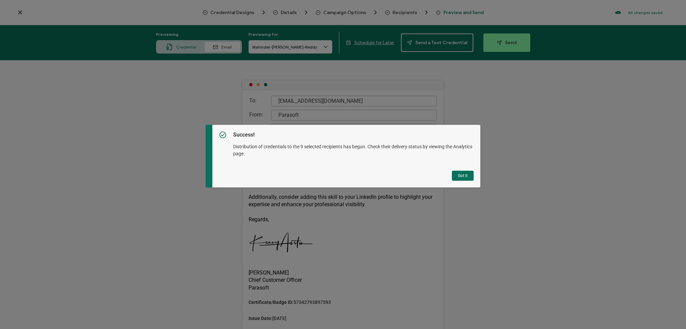
drag, startPoint x: 455, startPoint y: 174, endPoint x: 408, endPoint y: 188, distance: 48.1
click at [455, 174] on button "Got It" at bounding box center [463, 176] width 22 height 10
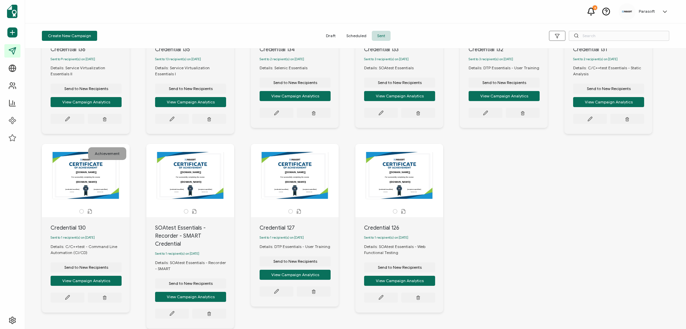
scroll to position [100, 0]
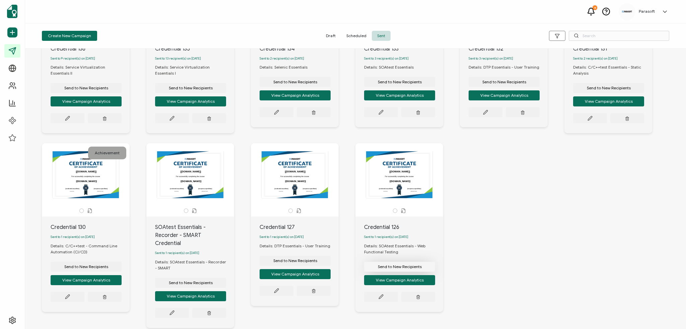
click at [108, 90] on span "Send to New Recipients" at bounding box center [86, 88] width 44 height 4
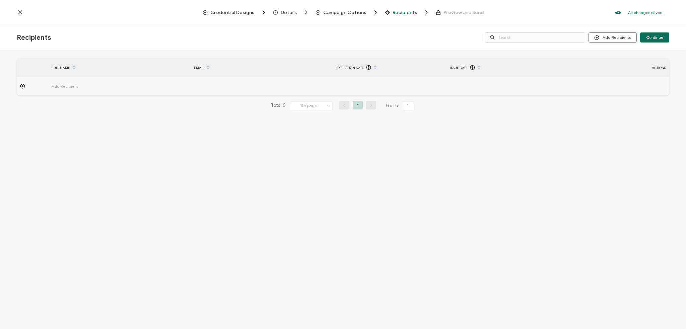
click at [609, 38] on button "Add Recipients" at bounding box center [612, 37] width 48 height 10
click at [615, 65] on span "Import From Recipients" at bounding box center [626, 66] width 44 height 5
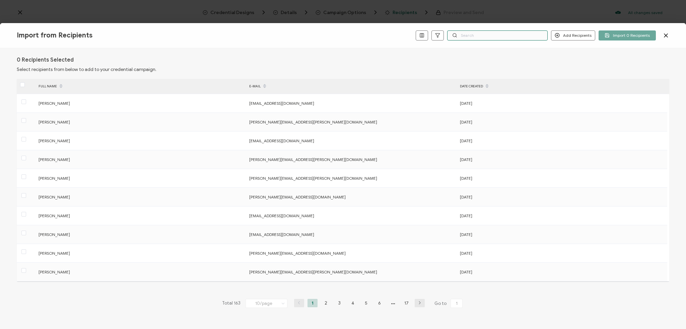
click at [484, 35] on input "text" at bounding box center [497, 35] width 100 height 10
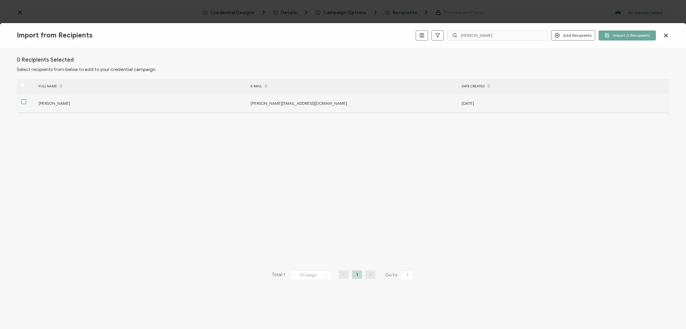
click at [22, 102] on span at bounding box center [23, 101] width 5 height 5
click at [26, 99] on input "checkbox" at bounding box center [26, 99] width 0 height 0
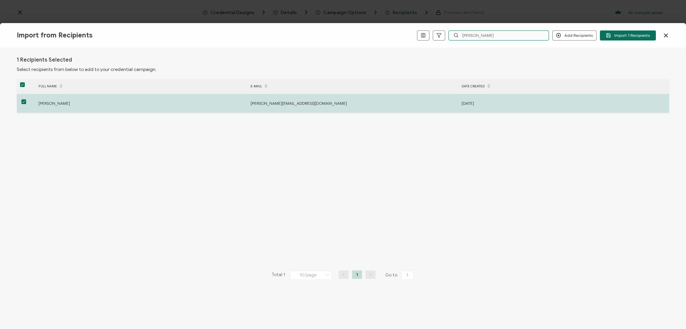
click at [469, 37] on input "[PERSON_NAME]" at bounding box center [498, 35] width 100 height 10
drag, startPoint x: 473, startPoint y: 36, endPoint x: 456, endPoint y: 34, distance: 16.5
click at [456, 34] on div "[PERSON_NAME]" at bounding box center [498, 35] width 100 height 10
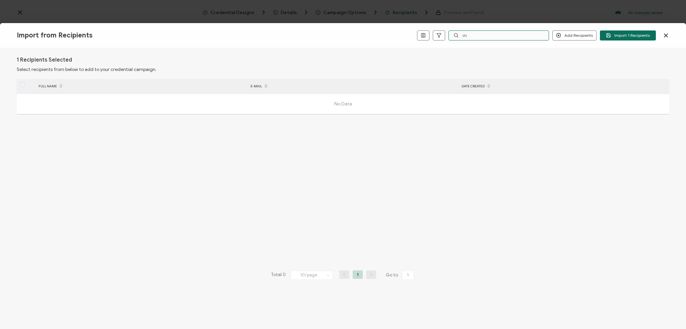
type input "d"
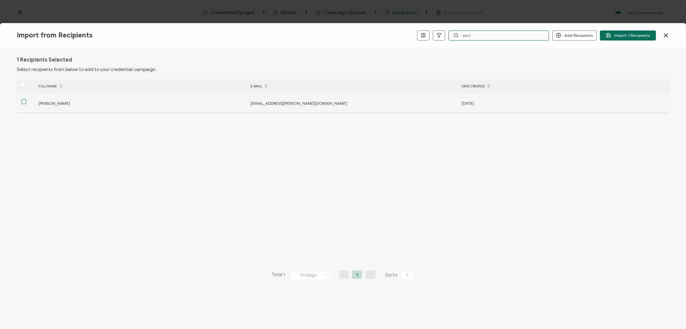
type input "sarv"
click at [22, 101] on span at bounding box center [23, 101] width 5 height 5
click at [26, 99] on input "checkbox" at bounding box center [26, 99] width 0 height 0
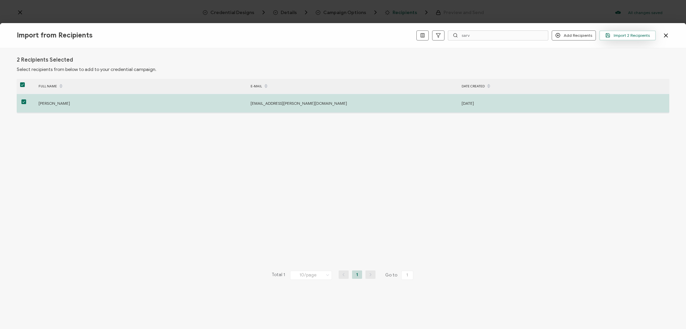
click at [618, 34] on span "Import 2 Recipients" at bounding box center [627, 35] width 45 height 5
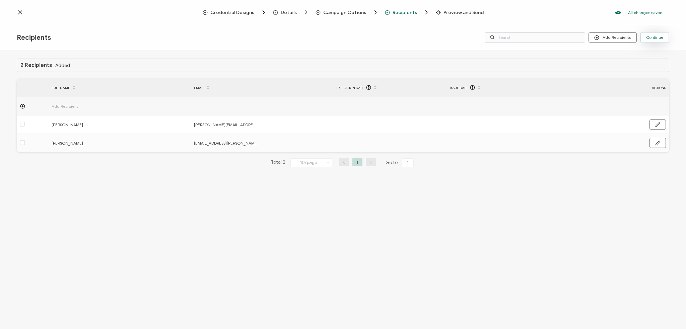
click at [662, 39] on span "Continue" at bounding box center [654, 37] width 17 height 4
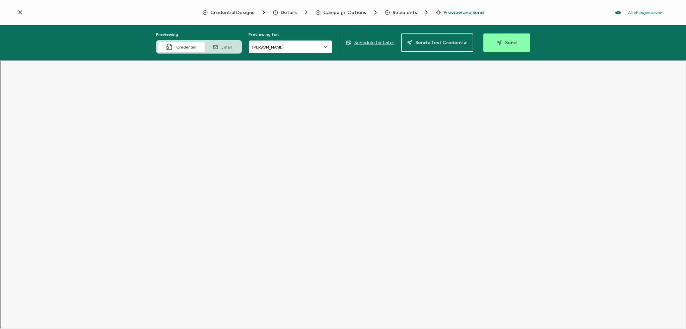
click at [273, 48] on input "[PERSON_NAME]" at bounding box center [290, 46] width 84 height 13
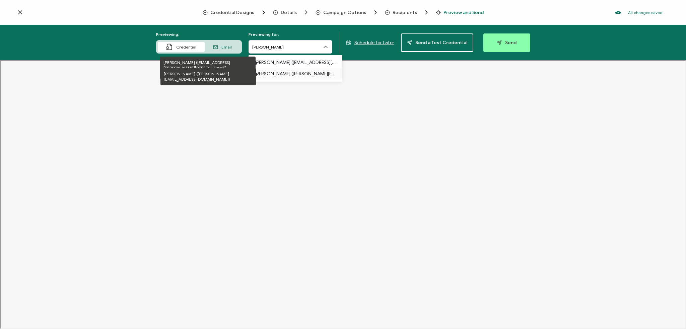
click at [281, 72] on p "[PERSON_NAME] ([PERSON_NAME][EMAIL_ADDRESS][DOMAIN_NAME])" at bounding box center [295, 73] width 80 height 11
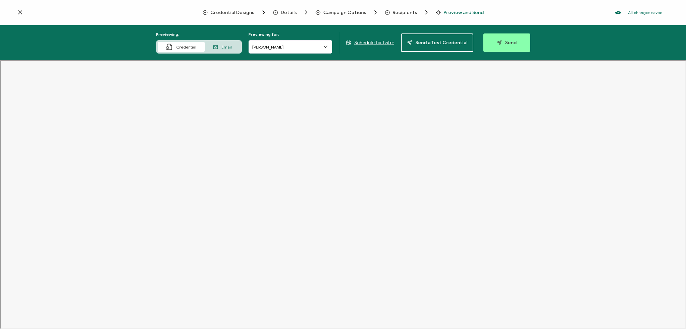
click at [216, 43] on div "Email" at bounding box center [222, 47] width 35 height 10
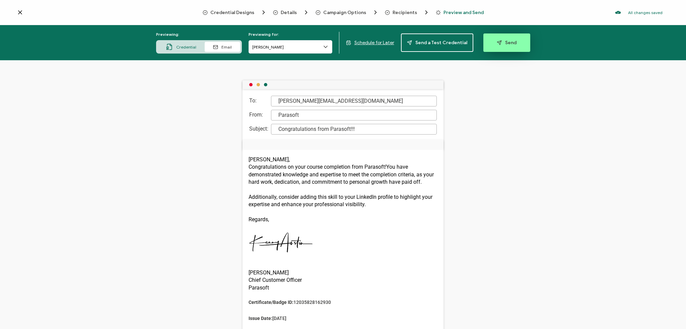
click at [497, 43] on icon "button" at bounding box center [499, 43] width 4 height 4
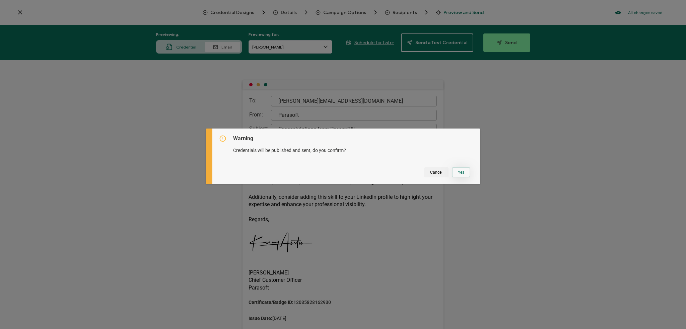
click at [457, 171] on button "Yes" at bounding box center [461, 172] width 18 height 10
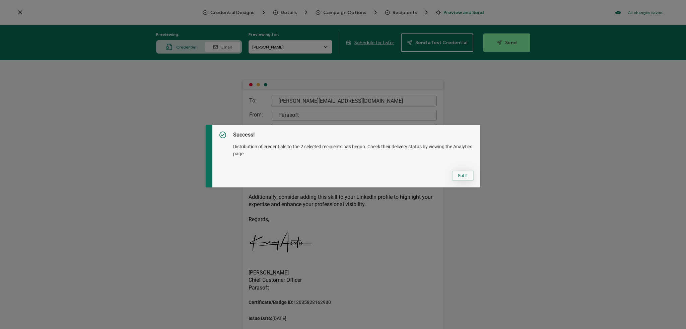
click at [459, 174] on button "Got It" at bounding box center [463, 176] width 22 height 10
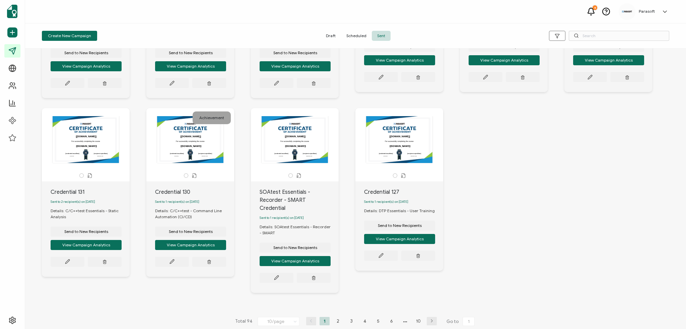
scroll to position [136, 0]
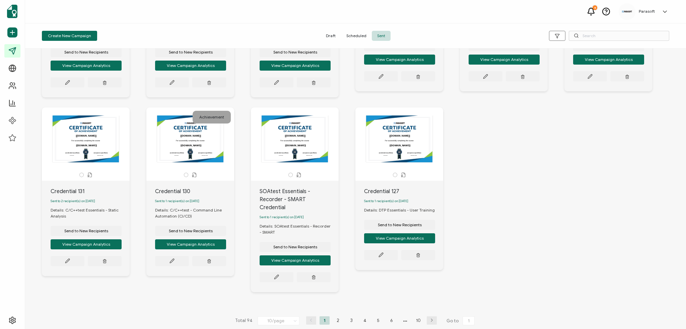
click at [416, 316] on li "10" at bounding box center [418, 320] width 10 height 8
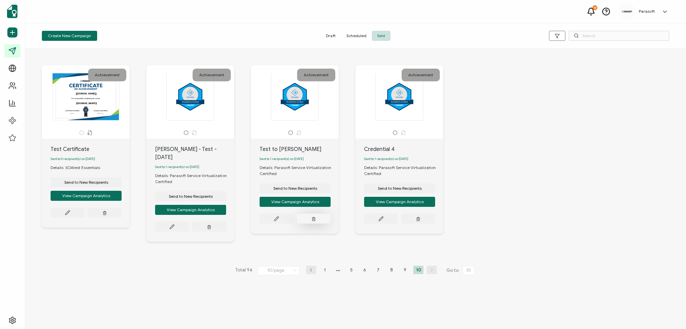
click at [122, 218] on button "button" at bounding box center [105, 213] width 34 height 10
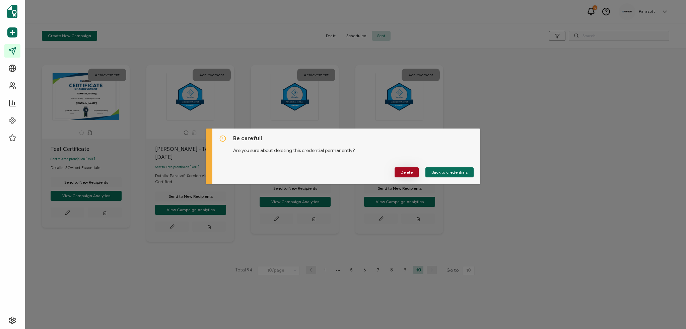
click at [411, 169] on button "Delete" at bounding box center [406, 172] width 24 height 10
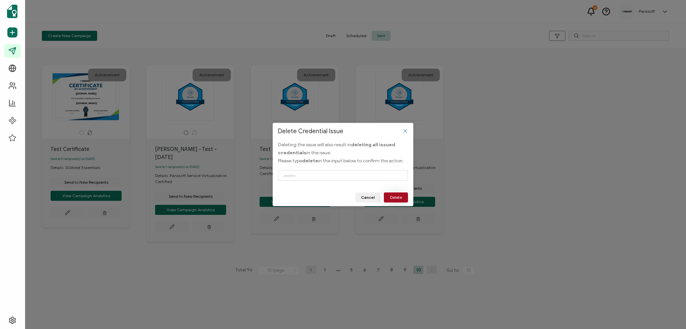
click at [394, 198] on span "Delete" at bounding box center [396, 197] width 12 height 4
click at [340, 170] on div "Delete Credential Issue" at bounding box center [343, 176] width 130 height 22
click at [340, 174] on input "Delete Credential Issue" at bounding box center [343, 175] width 130 height 11
type input "delete"
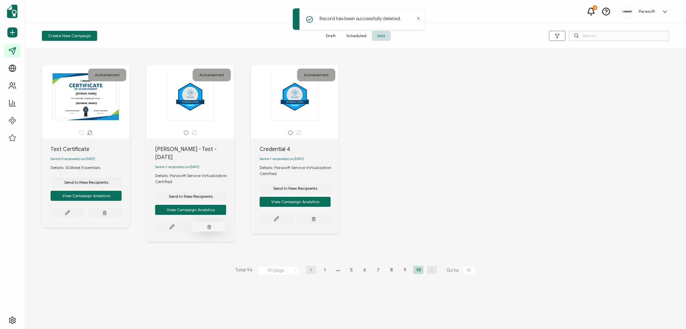
click at [122, 218] on button "button" at bounding box center [105, 213] width 34 height 10
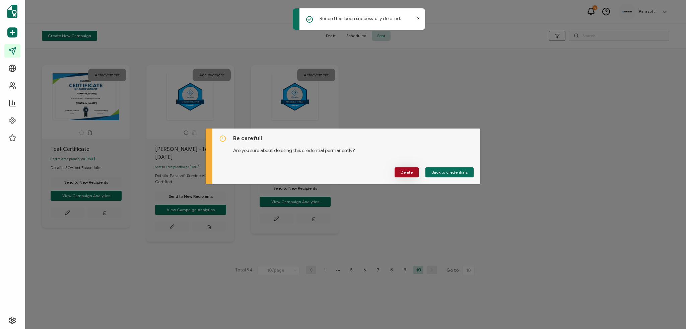
drag, startPoint x: 439, startPoint y: 171, endPoint x: 408, endPoint y: 171, distance: 30.5
click at [409, 171] on div "Delete Back to credentials" at bounding box center [346, 172] width 254 height 10
click at [408, 171] on span "Delete" at bounding box center [406, 172] width 12 height 4
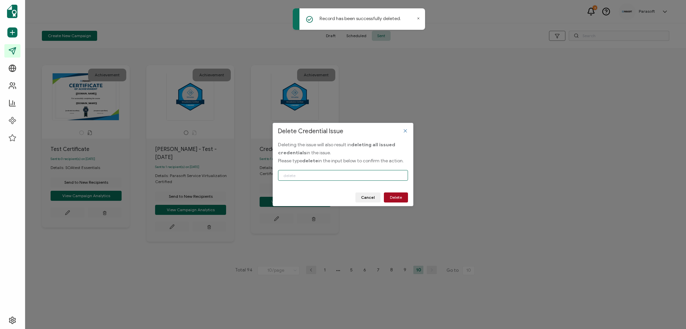
click at [372, 177] on input "Delete Credential Issue" at bounding box center [343, 175] width 130 height 11
type input "delete"
click at [402, 194] on button "Delete" at bounding box center [396, 197] width 24 height 10
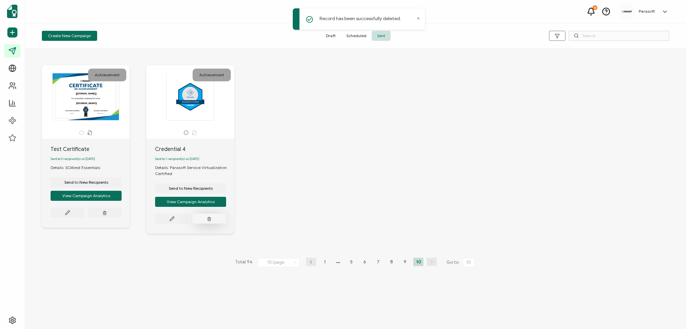
click at [122, 218] on button "button" at bounding box center [105, 213] width 34 height 10
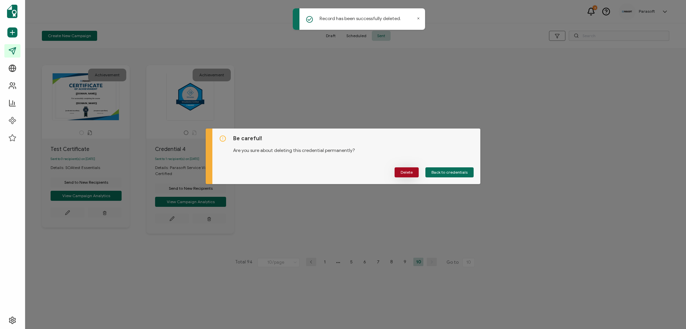
click at [407, 170] on span "Delete" at bounding box center [406, 172] width 12 height 4
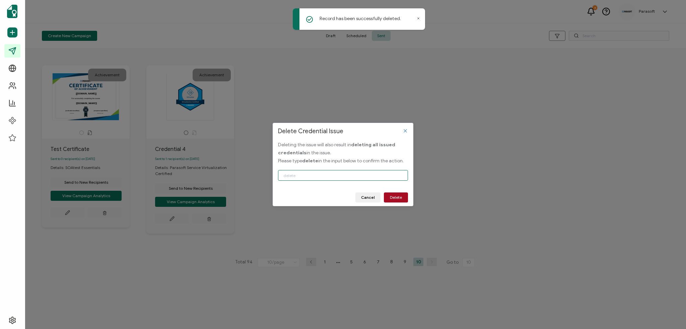
click at [372, 172] on input "Delete Credential Issue" at bounding box center [343, 175] width 130 height 11
type input "delete"
click at [392, 194] on button "Delete" at bounding box center [396, 197] width 24 height 10
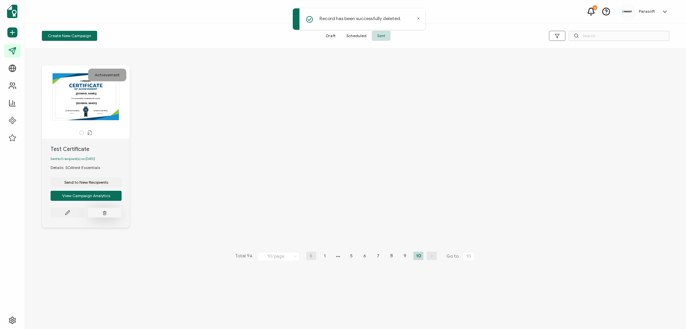
click at [105, 214] on line "button" at bounding box center [105, 213] width 0 height 1
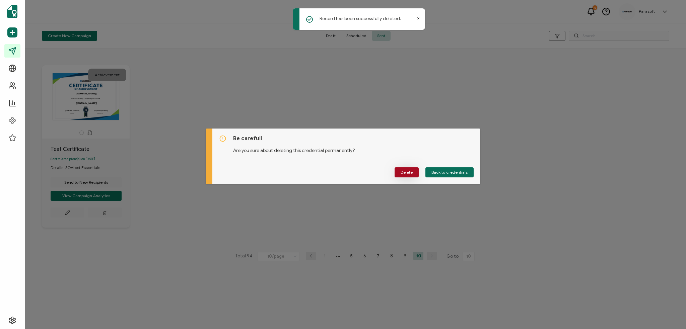
click at [404, 172] on span "Delete" at bounding box center [406, 172] width 12 height 4
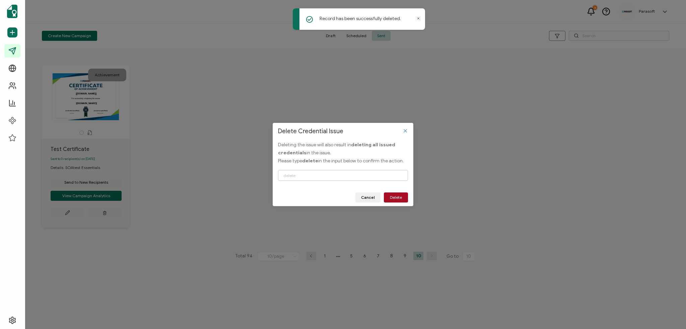
drag, startPoint x: 373, startPoint y: 168, endPoint x: 373, endPoint y: 173, distance: 4.7
click at [373, 170] on div "Delete Credential Issue" at bounding box center [343, 176] width 130 height 22
click at [373, 175] on input "Delete Credential Issue" at bounding box center [343, 175] width 130 height 11
type input "delete"
click at [392, 196] on span "Delete" at bounding box center [396, 197] width 12 height 4
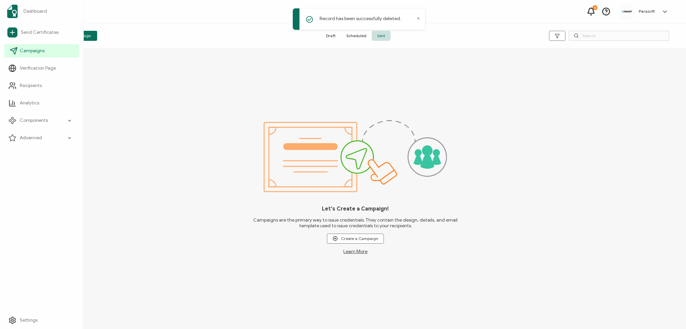
click at [14, 52] on icon at bounding box center [14, 51] width 8 height 8
click at [20, 53] on span "Campaigns" at bounding box center [32, 51] width 25 height 7
click at [355, 38] on span "Scheduled" at bounding box center [356, 36] width 31 height 10
click at [377, 35] on span "Sent" at bounding box center [381, 36] width 19 height 10
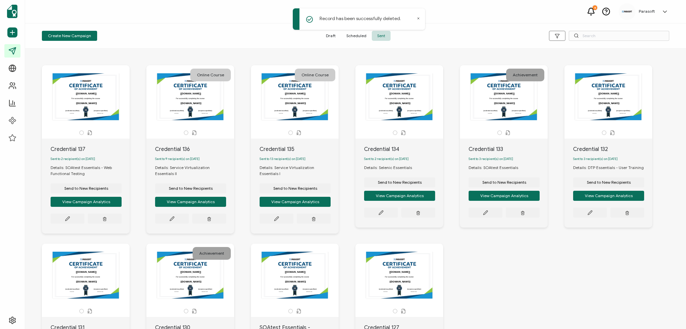
click at [417, 18] on icon at bounding box center [417, 18] width 3 height 3
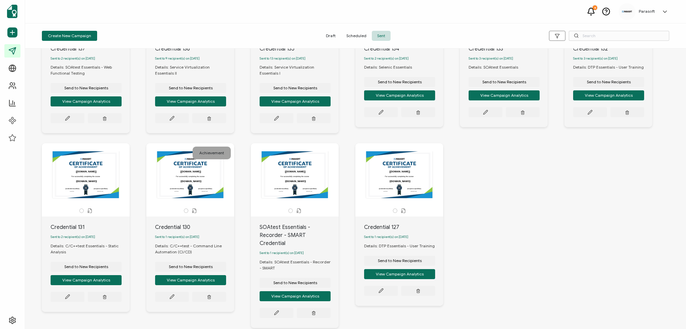
scroll to position [136, 0]
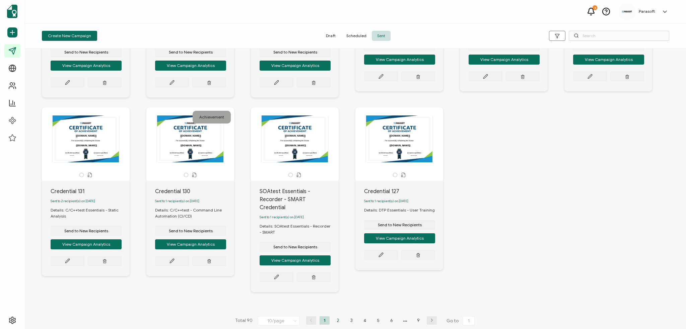
click at [337, 316] on li "2" at bounding box center [338, 320] width 10 height 8
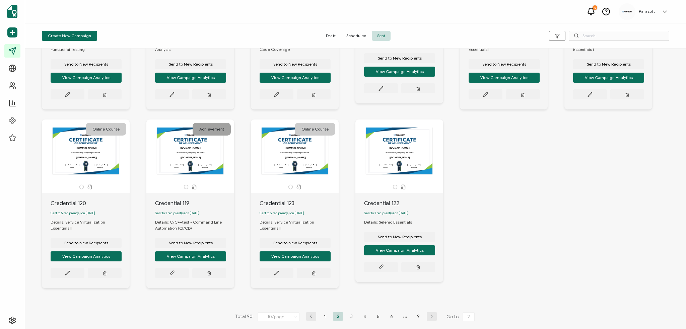
scroll to position [128, 0]
click at [350, 317] on li "3" at bounding box center [351, 316] width 10 height 8
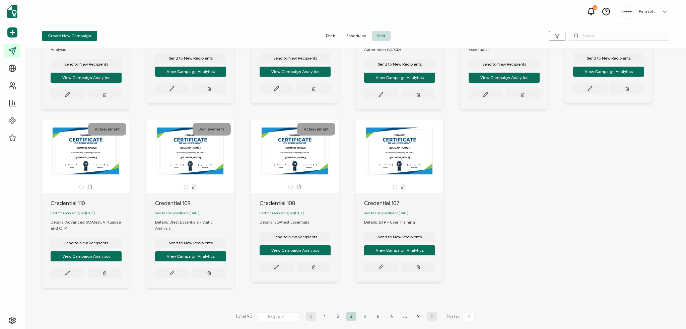
click at [363, 318] on li "4" at bounding box center [364, 316] width 10 height 8
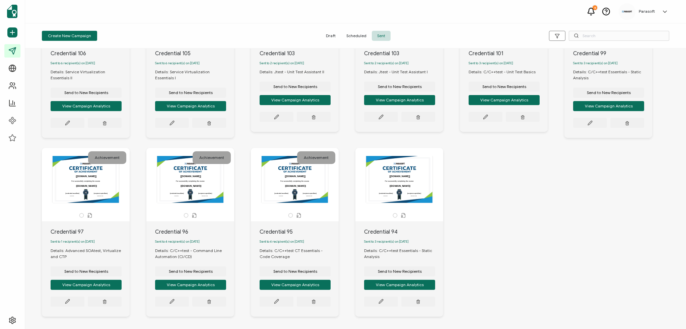
scroll to position [100, 0]
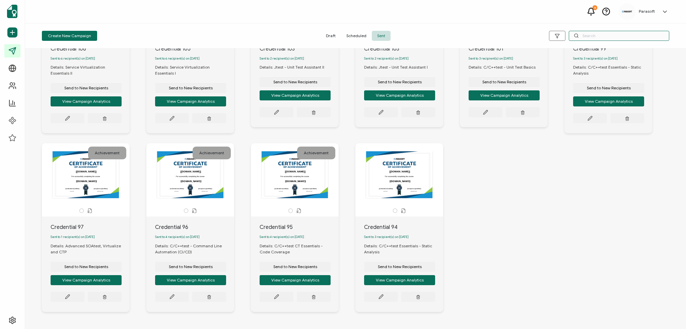
click at [616, 34] on input "text" at bounding box center [618, 36] width 100 height 10
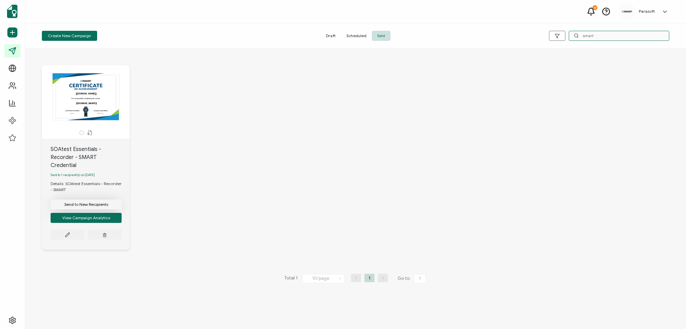
type input "smart"
click at [91, 203] on span "Send to New Recipients" at bounding box center [86, 205] width 44 height 4
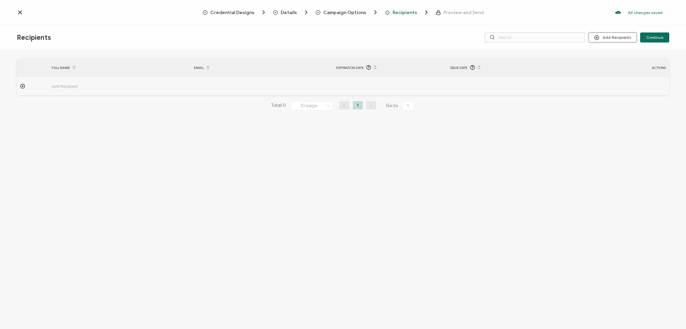
click at [607, 35] on button "Add Recipients" at bounding box center [612, 37] width 48 height 10
click at [619, 69] on li "Import From Recipients" at bounding box center [622, 66] width 63 height 11
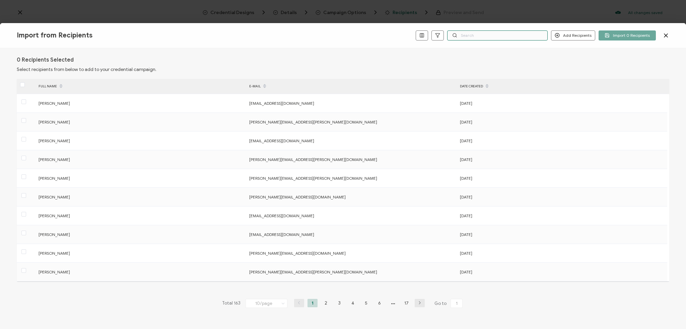
click at [469, 33] on input "text" at bounding box center [497, 35] width 100 height 10
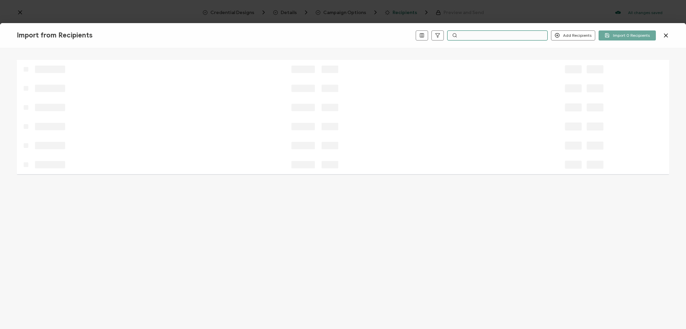
type input "a"
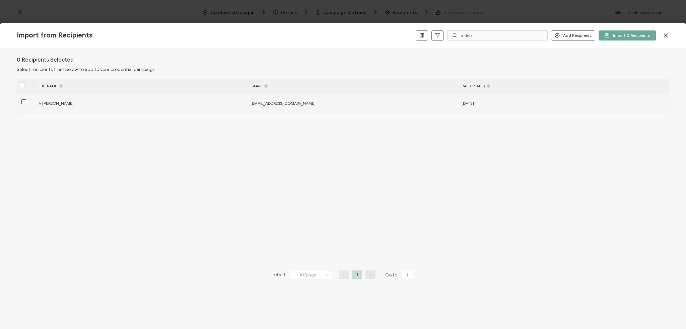
click at [24, 101] on span at bounding box center [23, 101] width 5 height 5
click at [26, 99] on input "checkbox" at bounding box center [26, 99] width 0 height 0
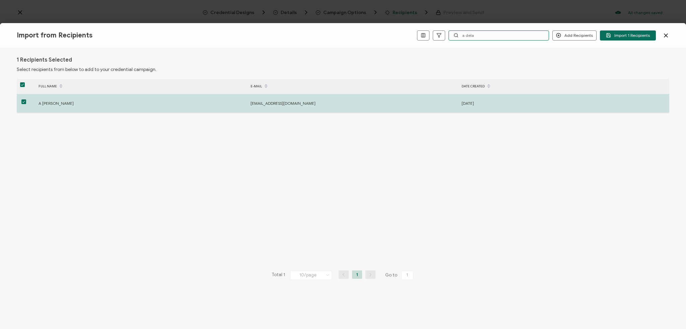
drag, startPoint x: 480, startPoint y: 34, endPoint x: 459, endPoint y: 32, distance: 21.9
click at [459, 32] on div "a dela" at bounding box center [498, 35] width 100 height 10
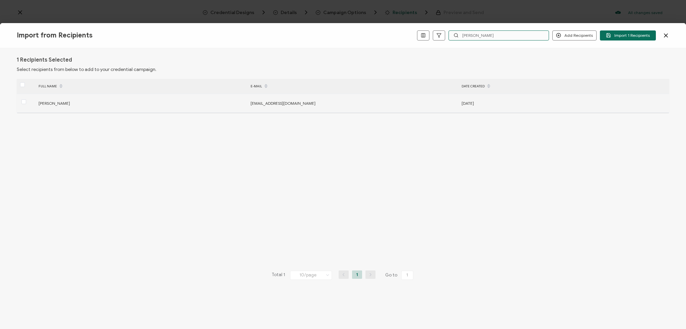
type input "[PERSON_NAME]"
click at [21, 99] on label at bounding box center [23, 102] width 5 height 8
click at [26, 99] on input "checkbox" at bounding box center [26, 99] width 0 height 0
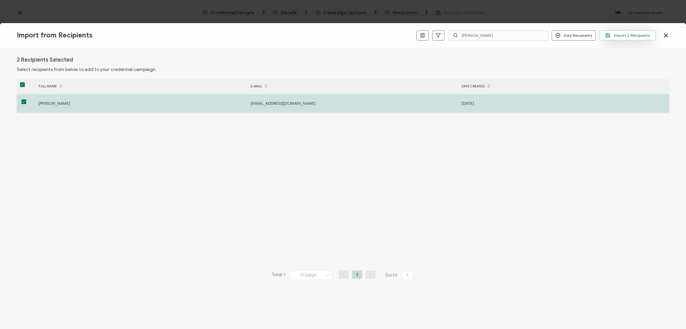
drag, startPoint x: 616, startPoint y: 32, endPoint x: 616, endPoint y: 35, distance: 3.4
click at [616, 32] on button "Import 2 Recipients" at bounding box center [627, 35] width 57 height 10
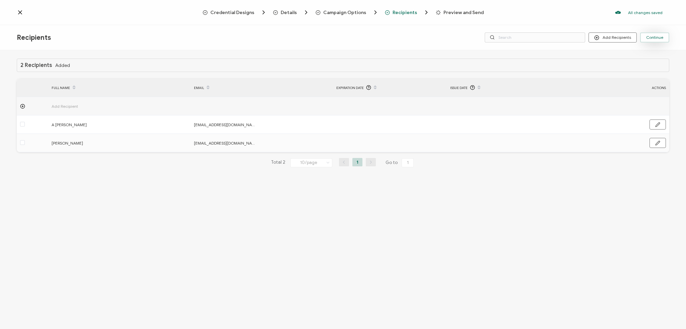
click at [660, 43] on button "Continue" at bounding box center [654, 37] width 29 height 10
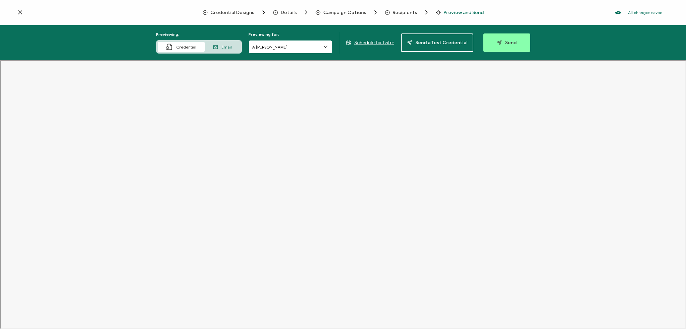
click at [301, 46] on input "A [PERSON_NAME]" at bounding box center [290, 46] width 84 height 13
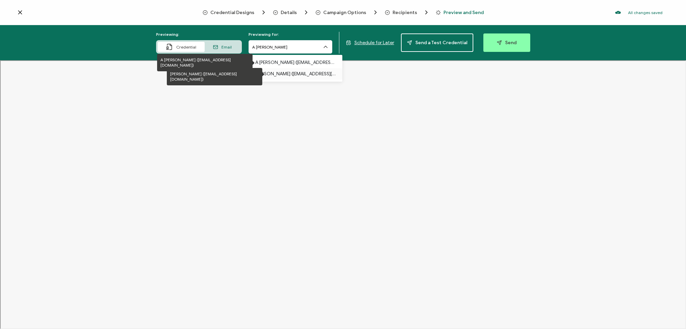
click at [296, 71] on ul "A [PERSON_NAME] ([EMAIL_ADDRESS][DOMAIN_NAME]) [PERSON_NAME] ([EMAIL_ADDRESS][D…" at bounding box center [295, 68] width 94 height 23
click at [296, 71] on p "[PERSON_NAME] ([EMAIL_ADDRESS][DOMAIN_NAME])" at bounding box center [295, 73] width 80 height 11
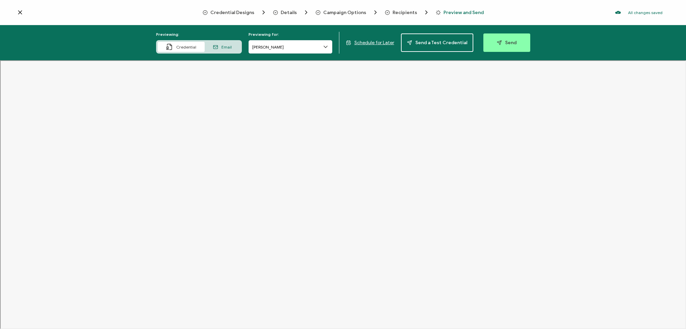
click at [232, 48] on span "Email" at bounding box center [226, 47] width 10 height 5
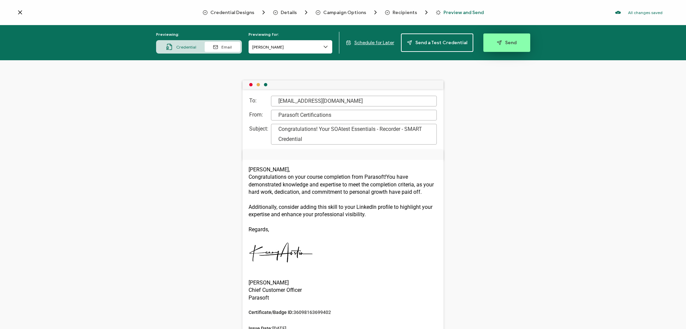
click at [515, 40] on button "Send" at bounding box center [506, 42] width 47 height 18
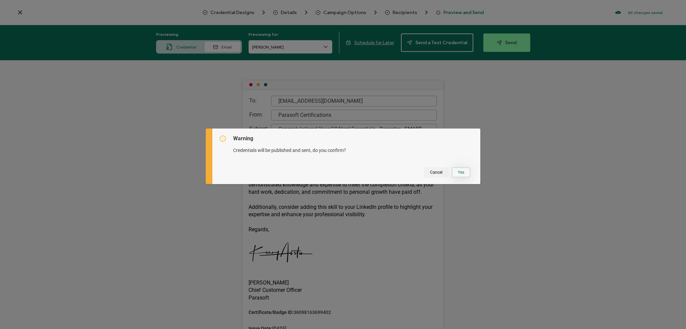
click at [458, 173] on button "Yes" at bounding box center [461, 172] width 18 height 10
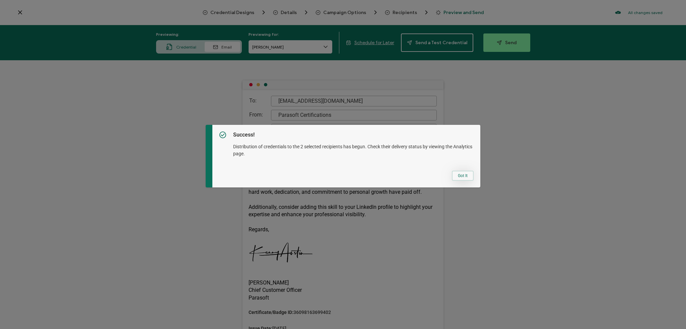
click at [462, 174] on button "Got It" at bounding box center [463, 176] width 22 height 10
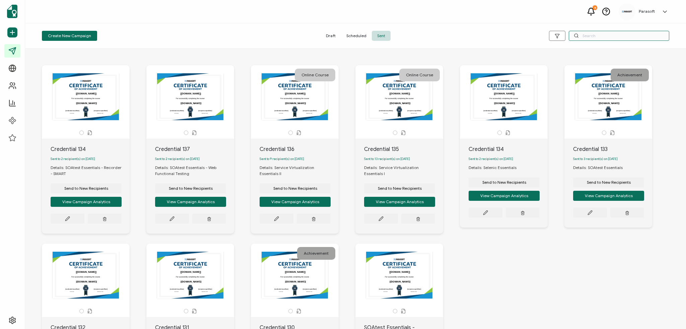
click at [590, 32] on input "text" at bounding box center [618, 36] width 100 height 10
type input "Unit test"
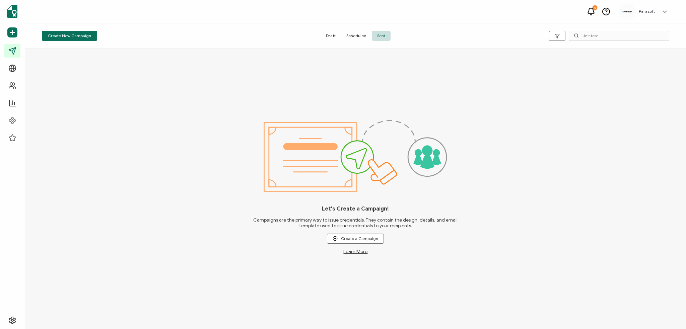
click at [353, 33] on span "Scheduled" at bounding box center [356, 36] width 31 height 10
click at [355, 34] on span "Scheduled" at bounding box center [356, 36] width 31 height 10
click at [586, 34] on input "text" at bounding box center [618, 36] width 100 height 10
click at [560, 34] on button "button" at bounding box center [557, 36] width 16 height 10
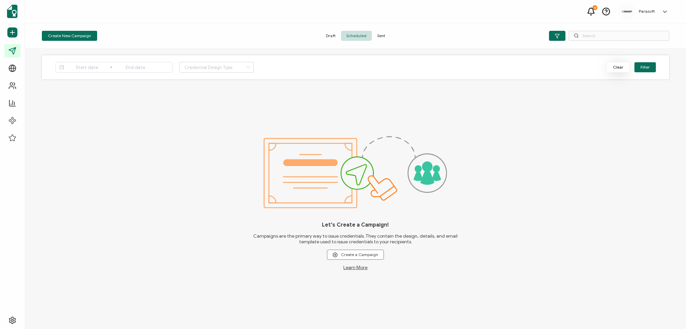
click at [613, 67] on button "Clear" at bounding box center [618, 67] width 22 height 10
click at [10, 50] on icon at bounding box center [14, 51] width 8 height 8
click at [375, 35] on span "Sent" at bounding box center [381, 36] width 19 height 10
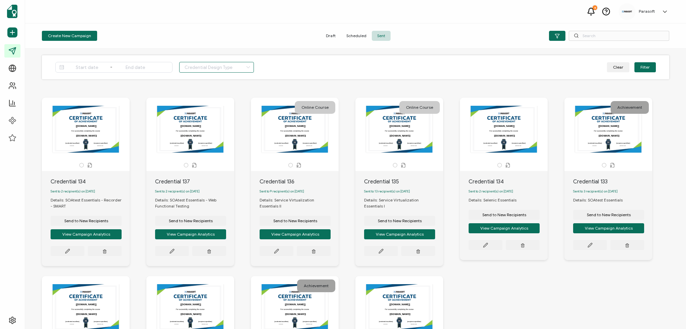
click at [188, 67] on input "text" at bounding box center [216, 67] width 75 height 11
click at [603, 37] on input "text" at bounding box center [618, 36] width 100 height 10
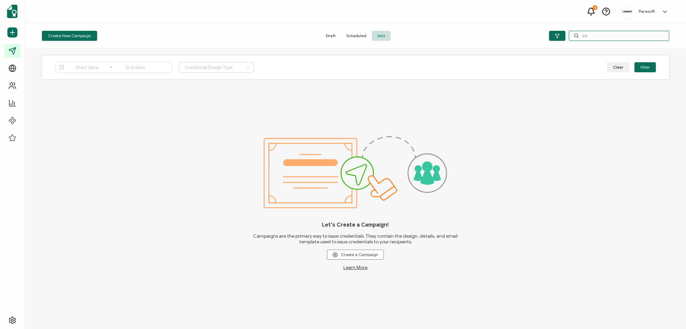
type input "c"
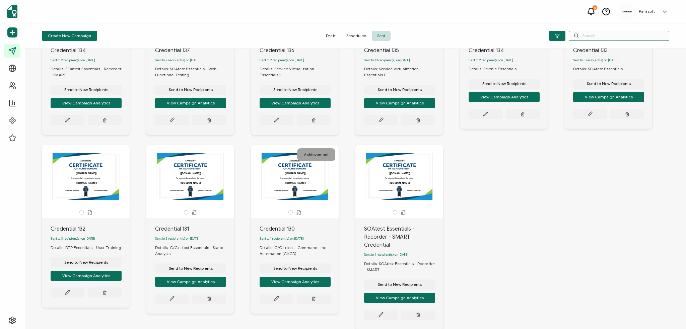
scroll to position [167, 0]
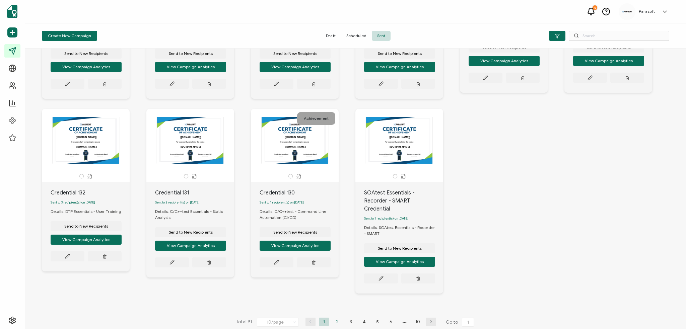
click at [336, 318] on li "2" at bounding box center [337, 322] width 10 height 8
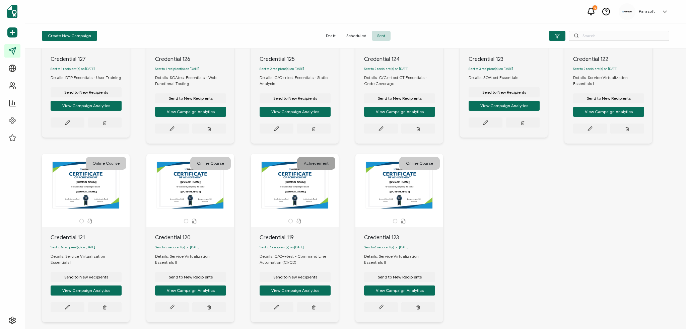
scroll to position [161, 0]
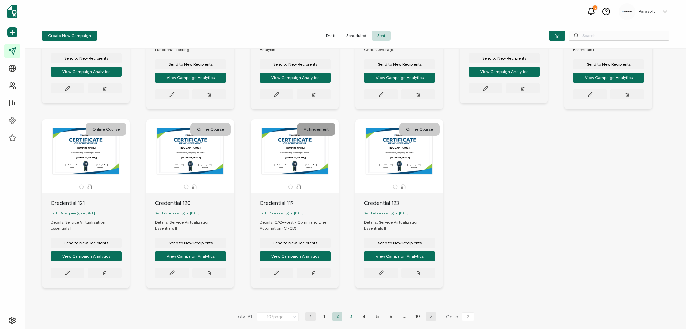
click at [348, 316] on li "3" at bounding box center [350, 316] width 10 height 8
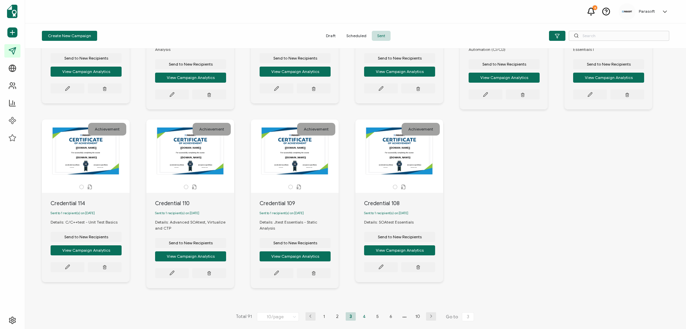
click at [362, 317] on li "4" at bounding box center [364, 316] width 10 height 8
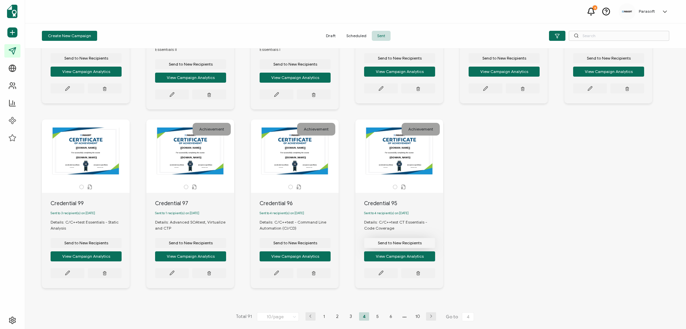
click at [108, 60] on span "Send to New Recipients" at bounding box center [86, 58] width 44 height 4
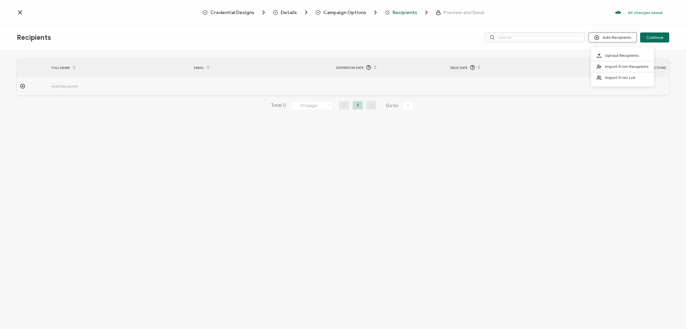
click at [611, 38] on button "Add Recipients" at bounding box center [612, 37] width 48 height 10
click at [612, 66] on span "Import From Recipients" at bounding box center [626, 66] width 44 height 5
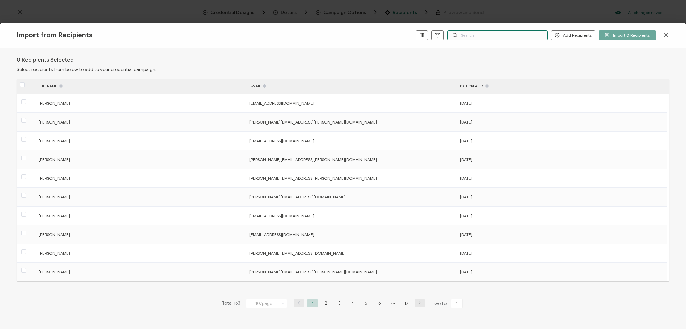
click at [472, 37] on input "text" at bounding box center [497, 35] width 100 height 10
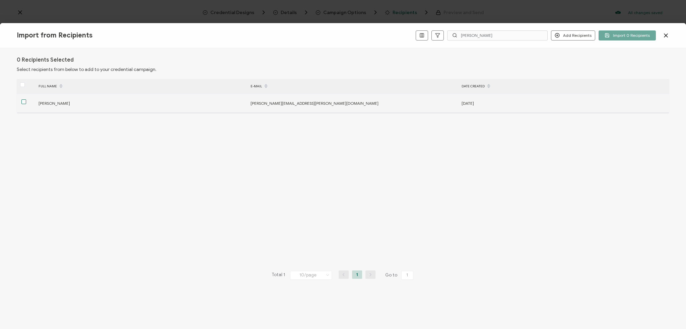
click at [23, 101] on span at bounding box center [23, 101] width 5 height 5
click at [26, 99] on input "checkbox" at bounding box center [26, 99] width 0 height 0
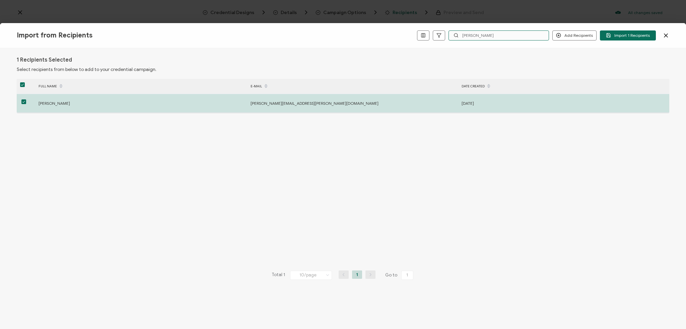
click at [482, 36] on input "[PERSON_NAME]" at bounding box center [498, 35] width 100 height 10
drag, startPoint x: 482, startPoint y: 36, endPoint x: 458, endPoint y: 36, distance: 24.4
click at [458, 36] on div "[PERSON_NAME]" at bounding box center [498, 35] width 100 height 10
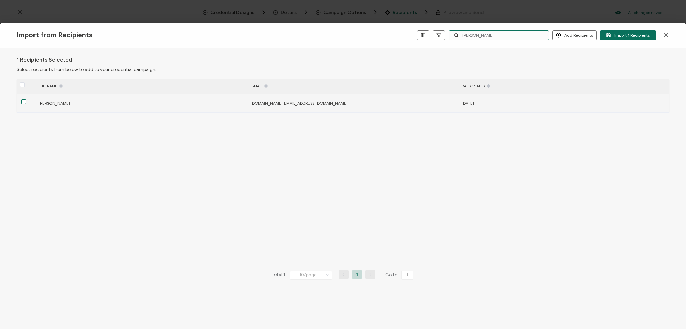
type input "[PERSON_NAME]"
click at [23, 103] on span at bounding box center [23, 101] width 5 height 5
click at [26, 99] on input "checkbox" at bounding box center [26, 99] width 0 height 0
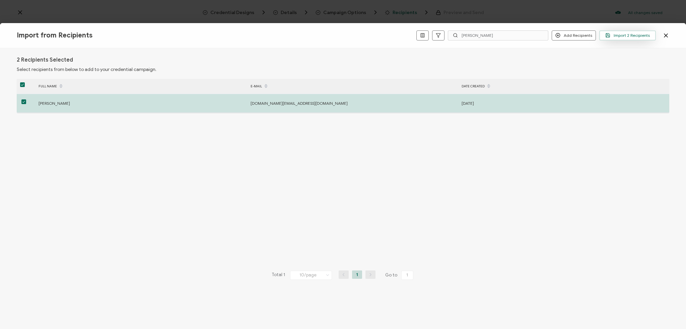
click at [610, 33] on icon "button" at bounding box center [607, 35] width 5 height 5
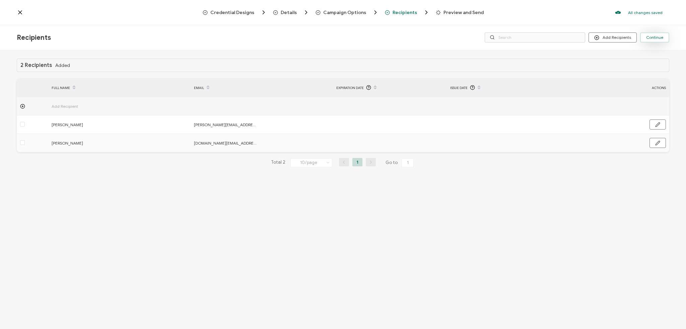
click at [649, 37] on span "Continue" at bounding box center [654, 37] width 17 height 4
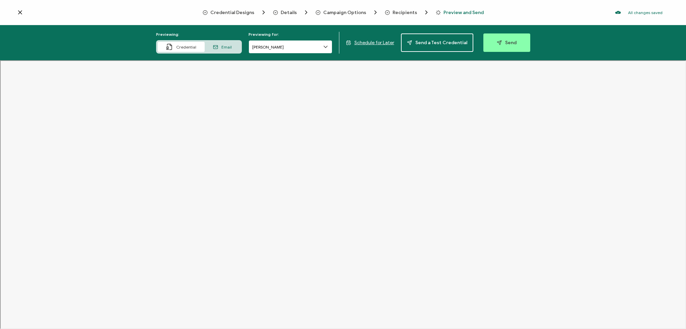
click at [322, 52] on input "[PERSON_NAME]" at bounding box center [290, 46] width 84 height 13
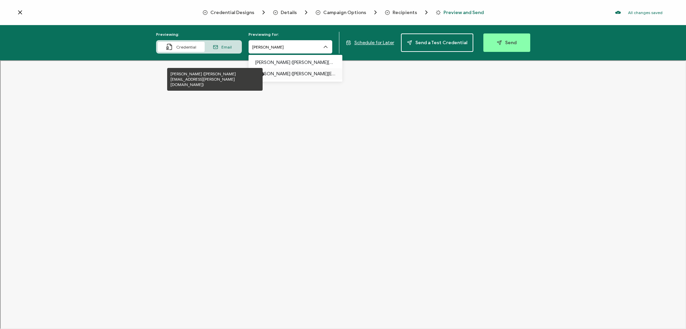
click at [325, 74] on p "[PERSON_NAME] ([PERSON_NAME][EMAIL_ADDRESS][PERSON_NAME][DOMAIN_NAME])" at bounding box center [295, 73] width 80 height 11
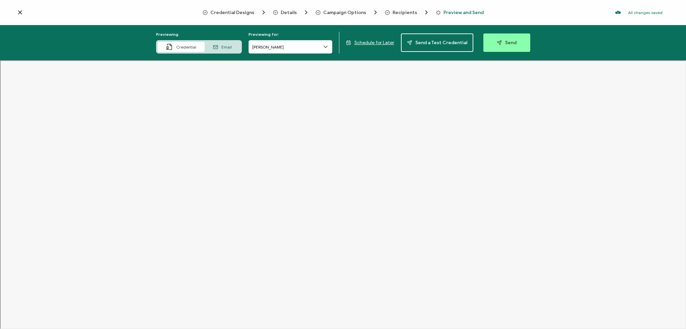
click at [233, 47] on div "Email" at bounding box center [222, 47] width 35 height 10
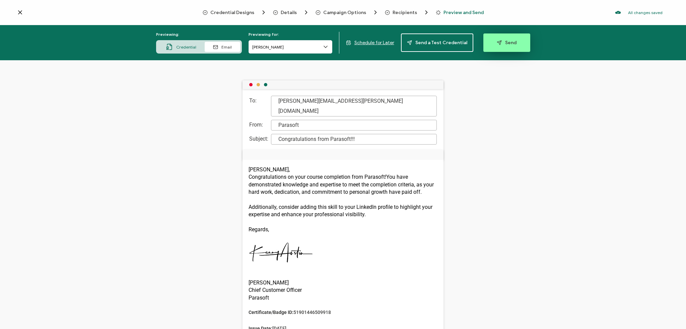
click at [496, 45] on icon "button" at bounding box center [498, 42] width 5 height 5
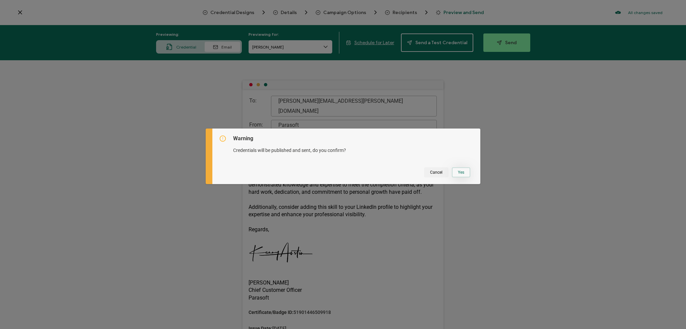
click at [454, 171] on button "Yes" at bounding box center [461, 172] width 18 height 10
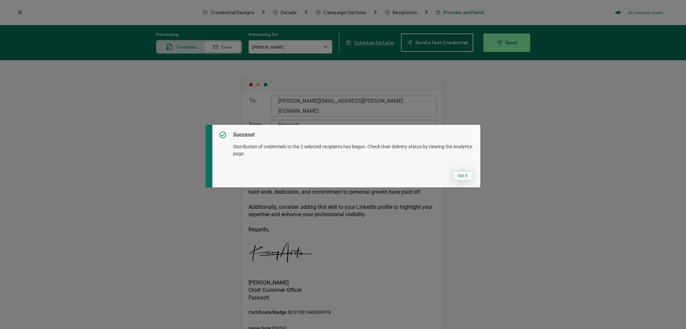
click at [456, 175] on button "Got It" at bounding box center [463, 176] width 22 height 10
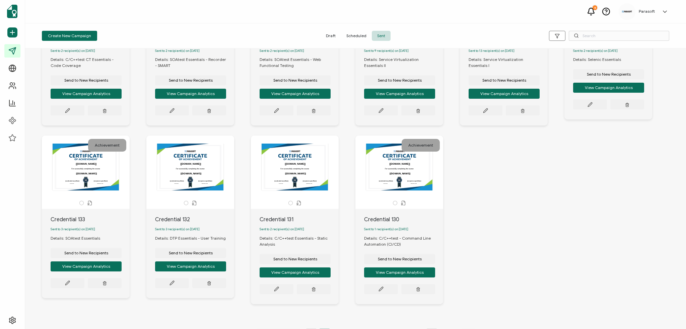
scroll to position [128, 0]
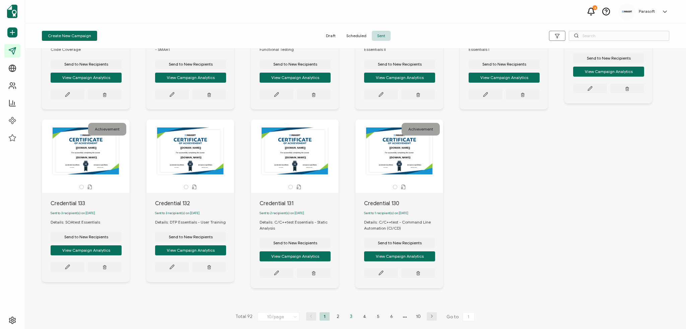
click at [348, 315] on li "3" at bounding box center [351, 316] width 10 height 8
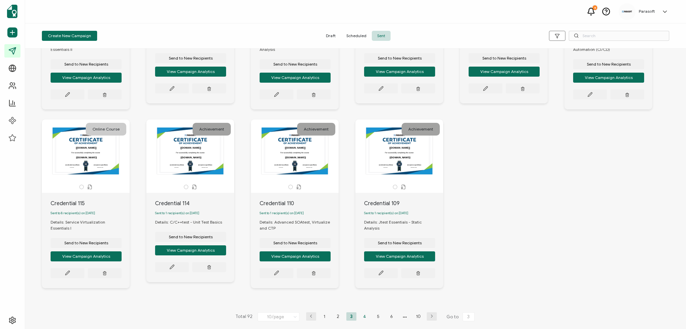
click at [364, 316] on li "4" at bounding box center [364, 316] width 10 height 8
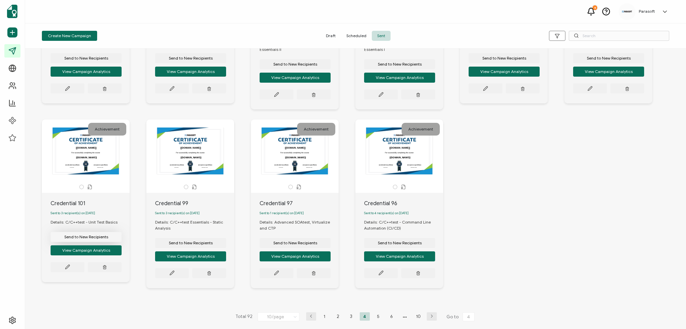
click at [122, 63] on button "Send to New Recipients" at bounding box center [86, 58] width 71 height 10
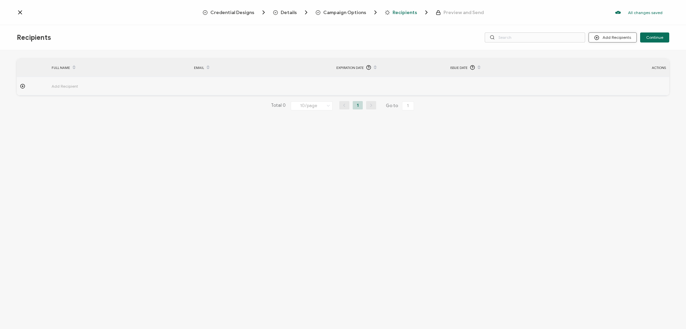
click at [611, 35] on button "Add Recipients" at bounding box center [612, 37] width 48 height 10
drag, startPoint x: 614, startPoint y: 69, endPoint x: 592, endPoint y: 62, distance: 23.0
click at [614, 68] on span "Import From Recipients" at bounding box center [626, 66] width 44 height 5
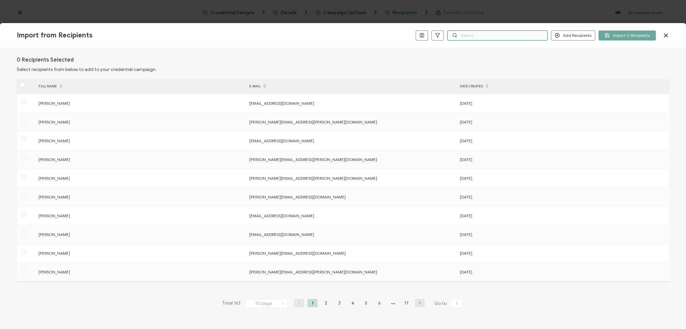
click at [477, 34] on input "text" at bounding box center [497, 35] width 100 height 10
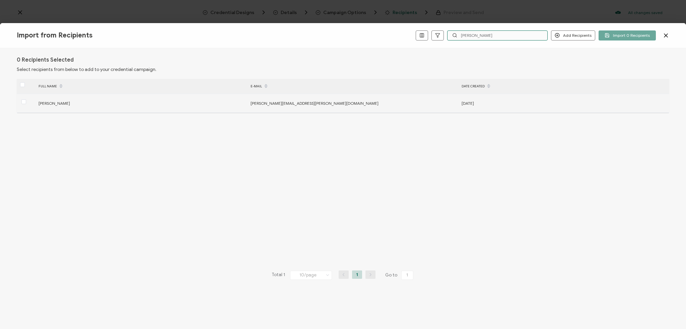
type input "[PERSON_NAME]"
click at [51, 104] on span "[PERSON_NAME]" at bounding box center [53, 103] width 31 height 5
click at [22, 103] on span at bounding box center [23, 101] width 5 height 5
click at [26, 99] on input "checkbox" at bounding box center [26, 99] width 0 height 0
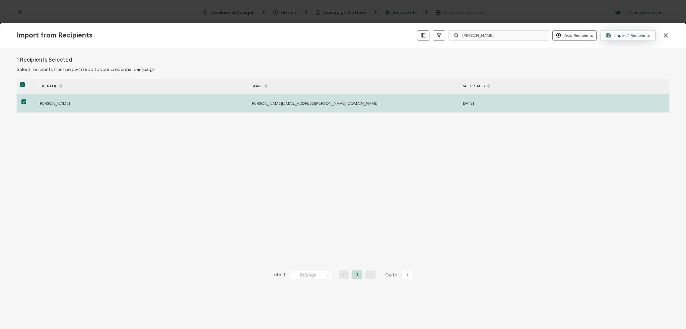
click at [633, 33] on span "Import 1 Recipients" at bounding box center [628, 35] width 44 height 5
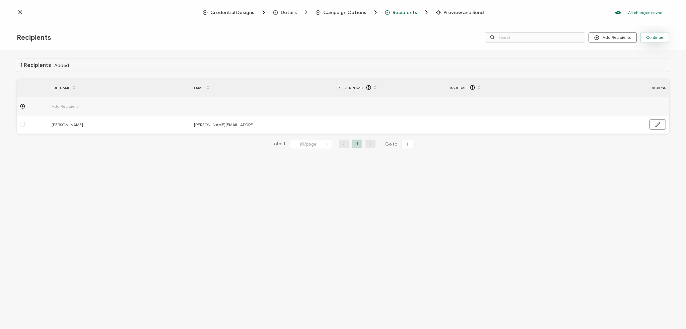
click at [647, 37] on span "Continue" at bounding box center [654, 37] width 17 height 4
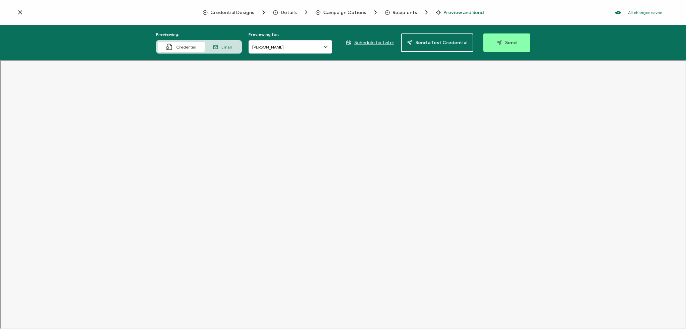
click at [233, 49] on div "Email" at bounding box center [222, 47] width 35 height 10
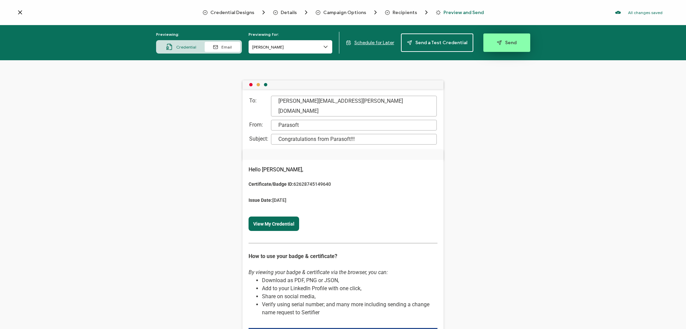
click at [499, 41] on span "Send" at bounding box center [506, 42] width 20 height 5
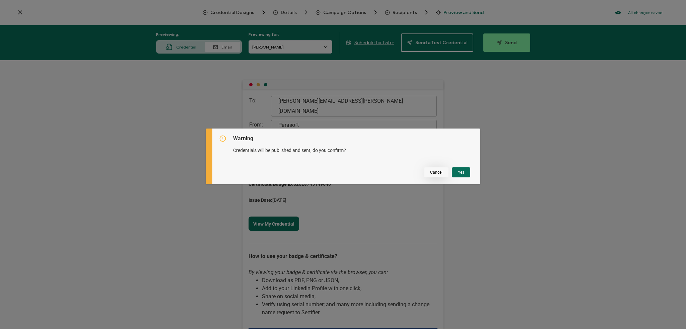
click at [426, 174] on button "Cancel" at bounding box center [436, 172] width 24 height 10
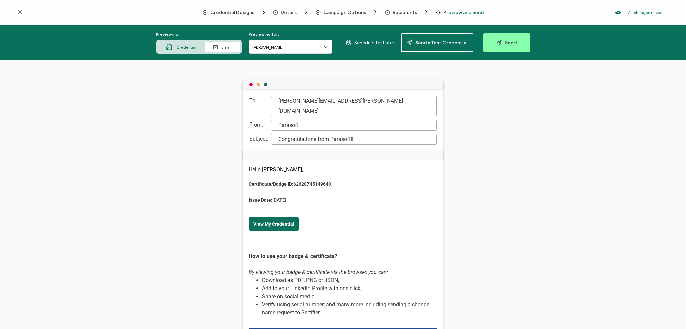
click at [340, 12] on span "Campaign Options" at bounding box center [344, 12] width 43 height 5
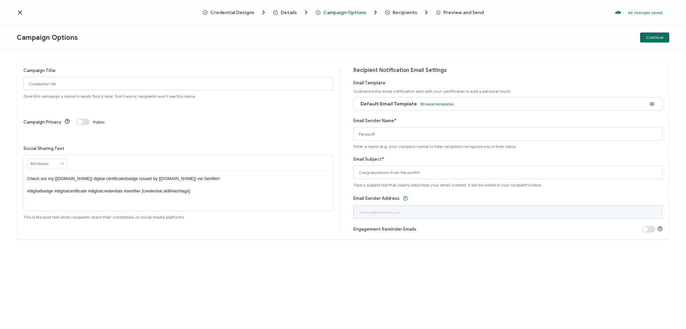
click at [289, 13] on span "Details" at bounding box center [288, 12] width 16 height 5
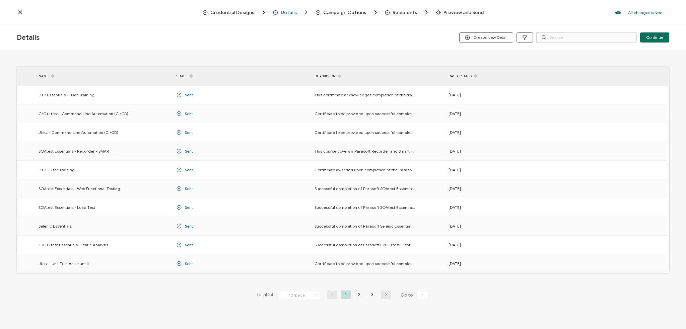
click at [18, 13] on icon at bounding box center [20, 12] width 7 height 7
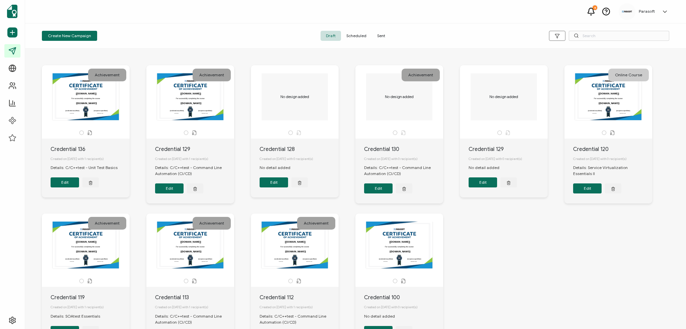
click at [65, 185] on button "Edit" at bounding box center [65, 182] width 28 height 10
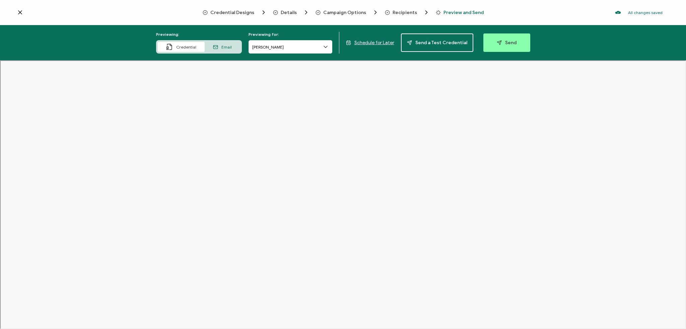
click at [232, 51] on div "Email" at bounding box center [222, 47] width 35 height 10
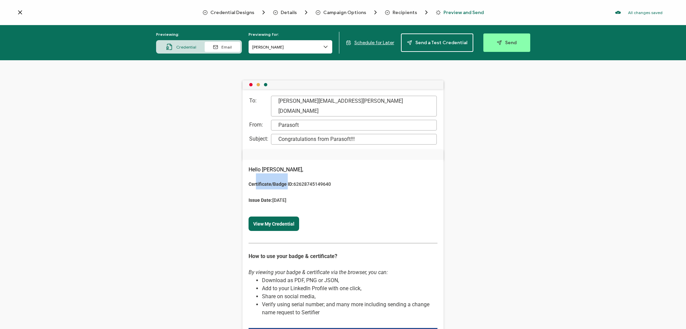
drag, startPoint x: 254, startPoint y: 178, endPoint x: 286, endPoint y: 179, distance: 31.8
click at [286, 179] on span "Certificate/Badge ID: 62628745149640 Issue Date: [DATE]" at bounding box center [289, 189] width 82 height 32
click at [21, 13] on icon at bounding box center [20, 12] width 7 height 7
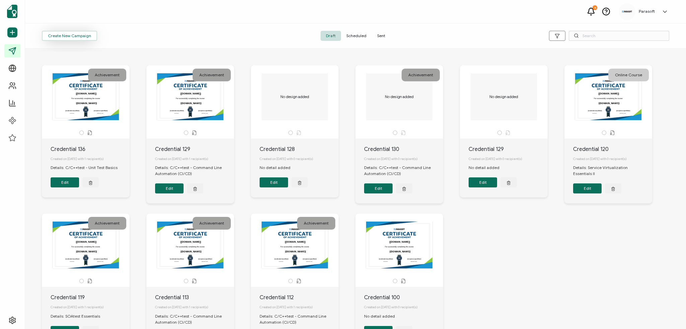
click at [87, 36] on span "Create New Campaign" at bounding box center [69, 36] width 43 height 4
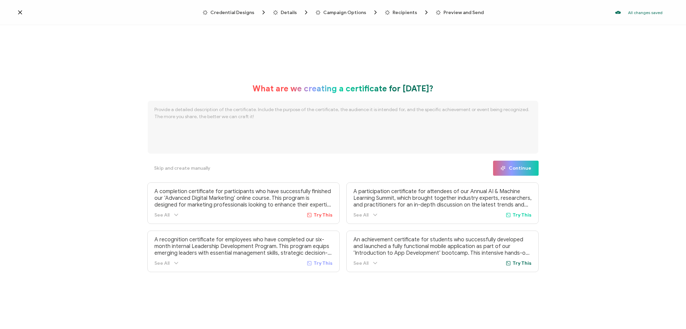
click at [288, 12] on span "Details" at bounding box center [288, 12] width 16 height 5
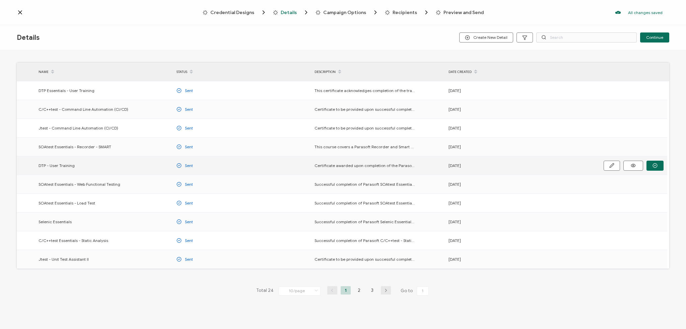
scroll to position [6, 0]
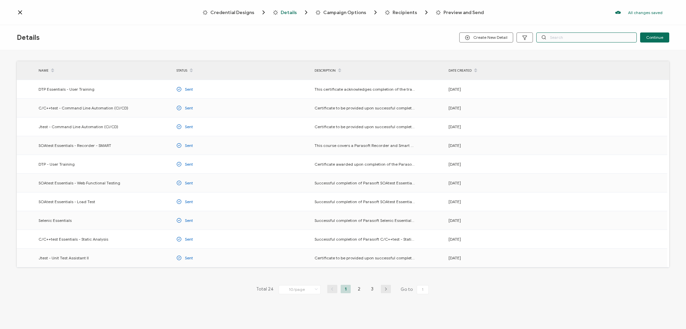
click at [557, 36] on input "text" at bounding box center [586, 37] width 100 height 10
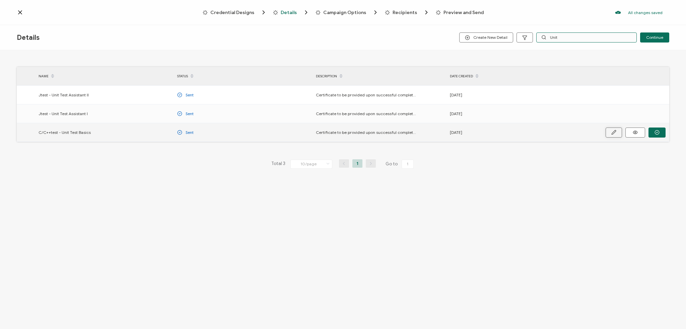
type input "Unit"
click at [0, 0] on icon "button" at bounding box center [0, 0] width 0 height 0
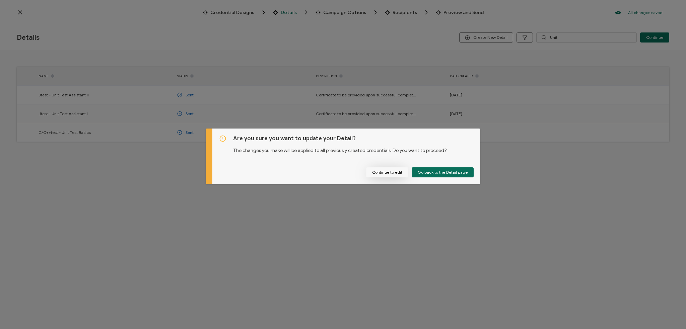
click at [393, 171] on button "Continue to edit" at bounding box center [387, 172] width 42 height 10
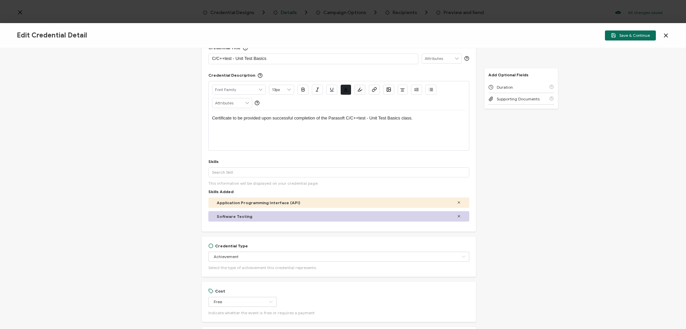
scroll to position [100, 0]
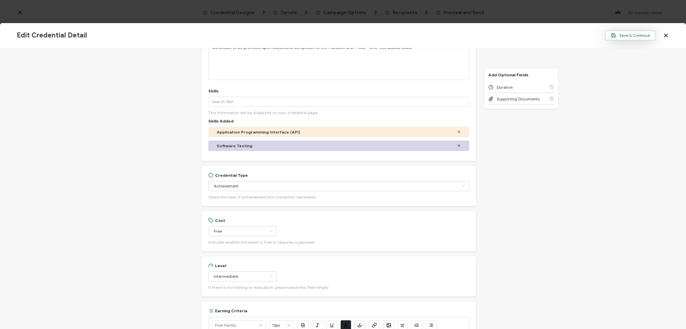
click at [628, 33] on span "Save & Continue" at bounding box center [630, 35] width 39 height 5
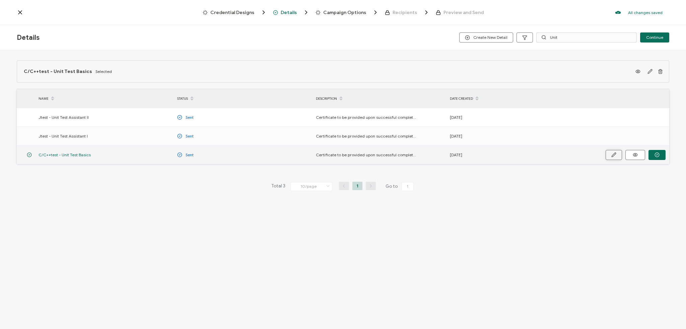
click at [617, 154] on button "button" at bounding box center [613, 155] width 16 height 10
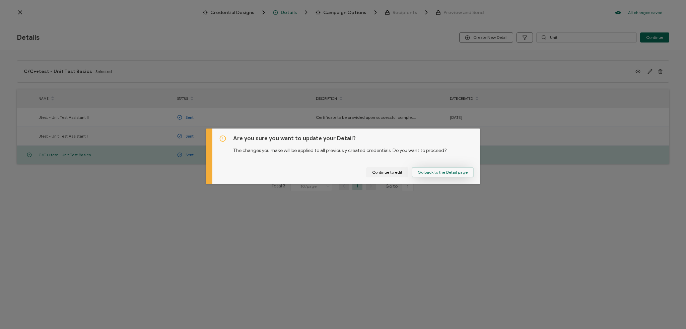
click at [424, 173] on span "Go back to the Detail page" at bounding box center [442, 172] width 50 height 4
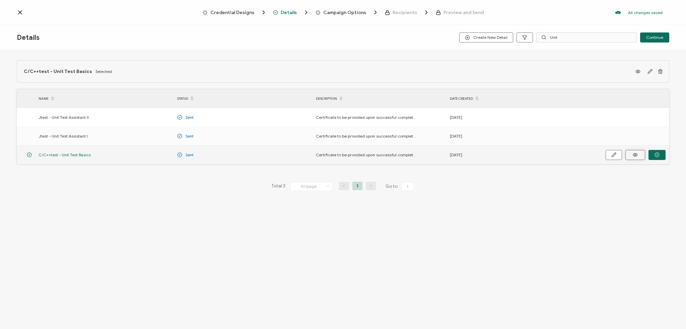
click at [636, 154] on icon at bounding box center [635, 154] width 8 height 5
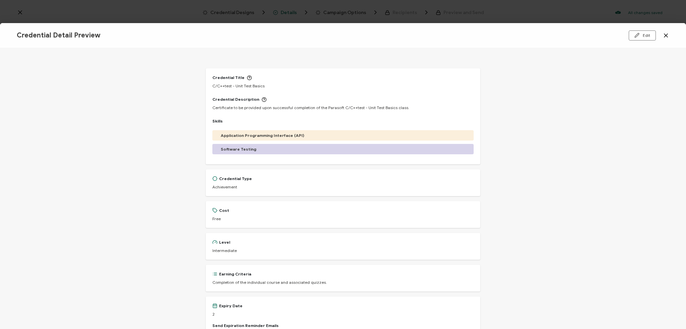
click at [663, 35] on icon at bounding box center [665, 35] width 7 height 7
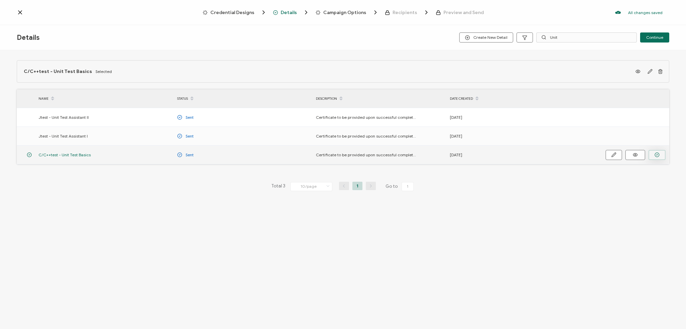
click at [654, 154] on icon "button" at bounding box center [656, 154] width 5 height 5
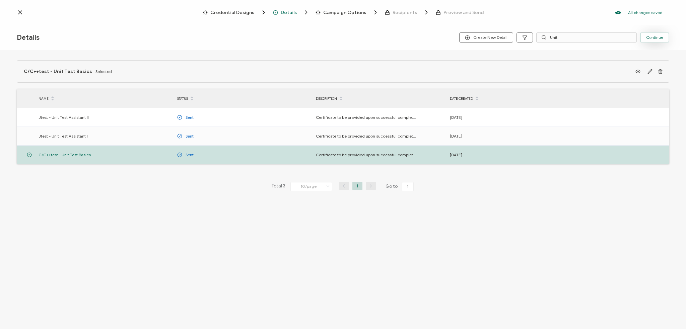
click at [647, 34] on button "Continue" at bounding box center [654, 37] width 29 height 10
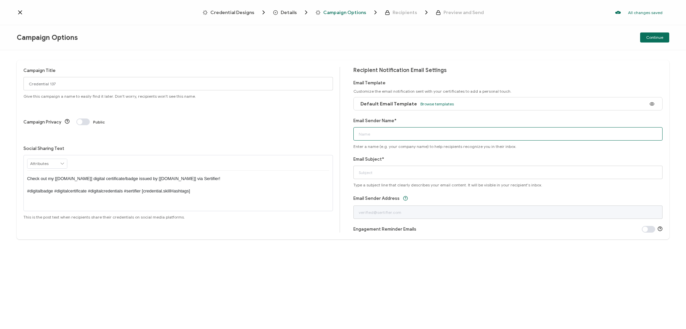
drag, startPoint x: 414, startPoint y: 131, endPoint x: 412, endPoint y: 135, distance: 4.5
click at [414, 132] on input "Email Sender Name*" at bounding box center [507, 133] width 309 height 13
type input "Parasoft"
type input "Congratulations from Parasoft!"
click at [424, 103] on span "Browse templates" at bounding box center [436, 103] width 33 height 5
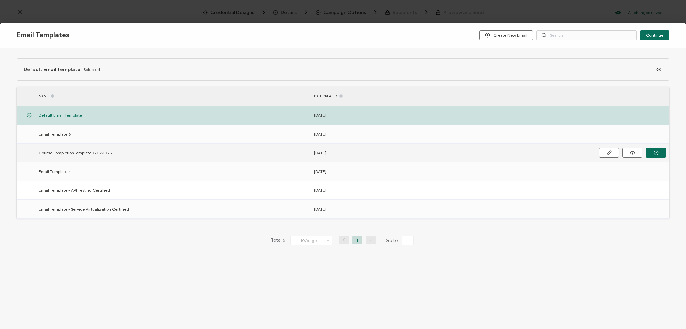
click at [98, 153] on span "CourseCompletionTemplate02072025" at bounding box center [74, 153] width 73 height 8
click at [653, 150] on icon "button" at bounding box center [655, 152] width 5 height 5
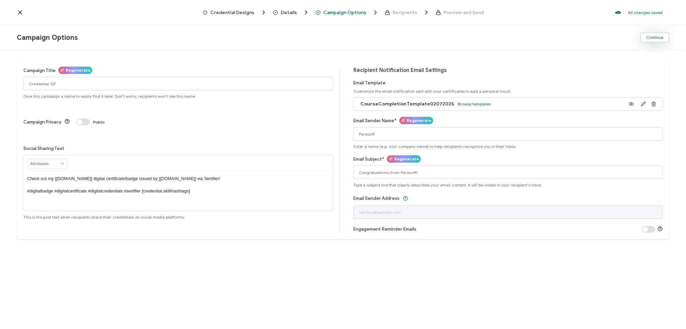
click at [652, 34] on button "Continue" at bounding box center [654, 37] width 29 height 10
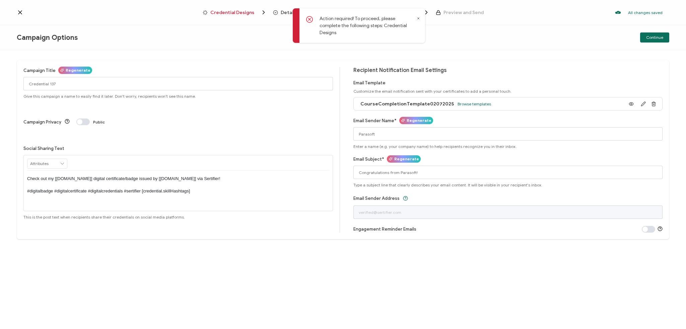
click at [309, 21] on icon at bounding box center [309, 19] width 7 height 7
click at [418, 18] on icon at bounding box center [418, 19] width 2 height 2
click at [654, 35] on button "Continue" at bounding box center [654, 37] width 29 height 10
click at [417, 18] on icon at bounding box center [417, 18] width 3 height 3
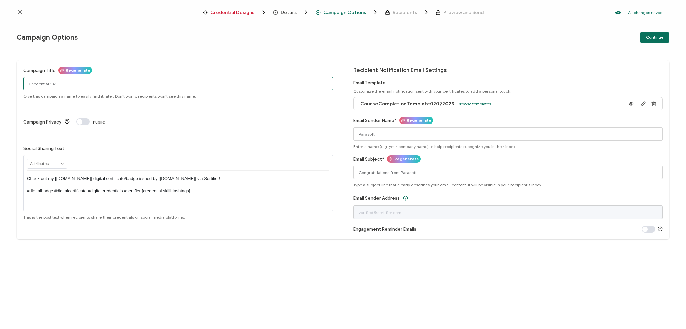
click at [71, 84] on input "Credential 137" at bounding box center [177, 83] width 309 height 13
click at [62, 159] on icon at bounding box center [62, 163] width 6 height 9
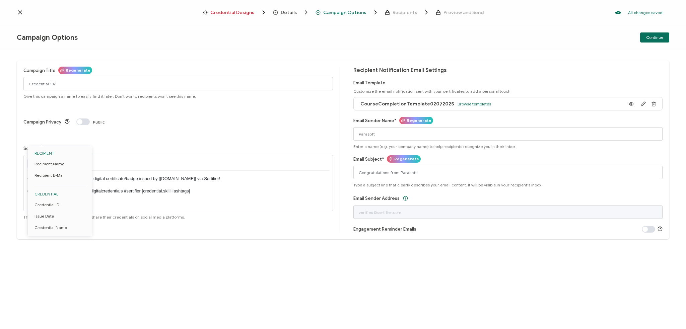
click at [62, 159] on icon at bounding box center [62, 163] width 6 height 9
click at [71, 69] on span "Regenerate" at bounding box center [78, 70] width 25 height 7
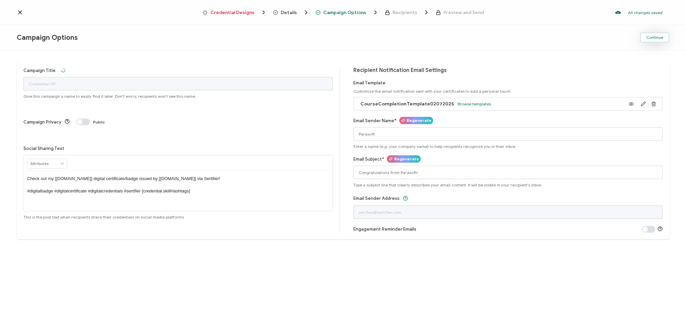
click at [655, 37] on span "Continue" at bounding box center [654, 37] width 17 height 4
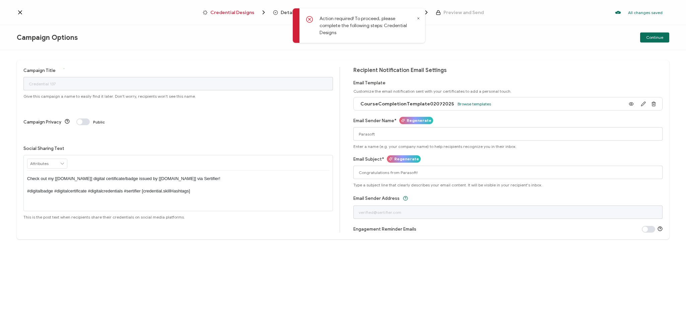
click at [419, 18] on icon at bounding box center [417, 18] width 3 height 3
click at [20, 13] on icon at bounding box center [20, 12] width 7 height 7
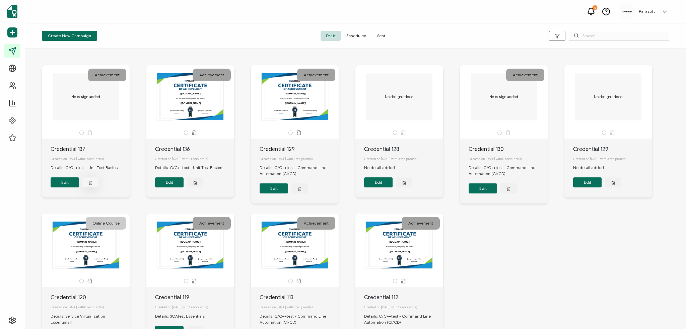
click at [91, 184] on icon "button" at bounding box center [90, 183] width 3 height 3
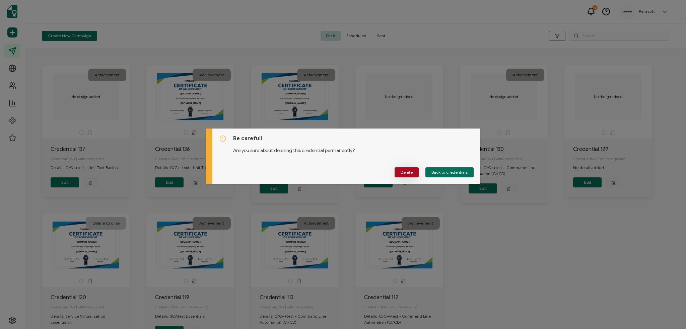
click at [412, 169] on button "Delete" at bounding box center [406, 172] width 24 height 10
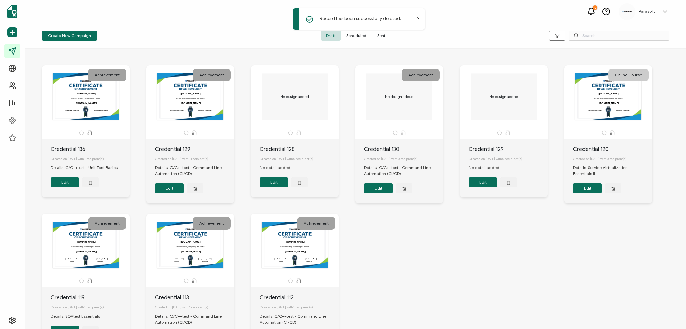
click at [68, 183] on button "Edit" at bounding box center [65, 182] width 28 height 10
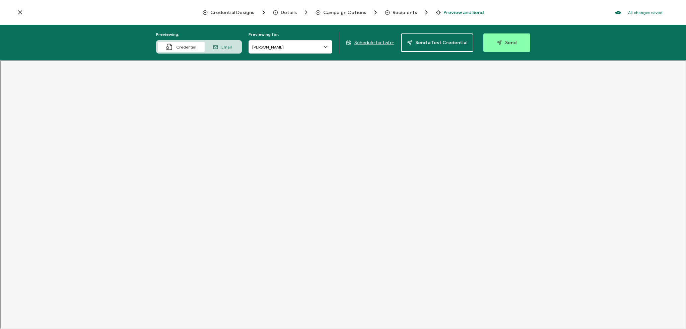
click at [230, 47] on span "Email" at bounding box center [226, 47] width 10 height 5
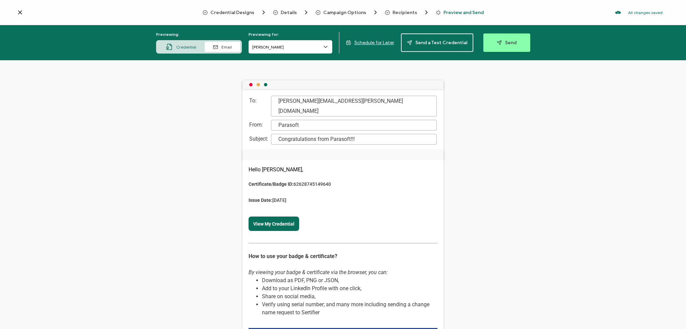
click at [243, 12] on span "Credential Designs" at bounding box center [232, 12] width 44 height 5
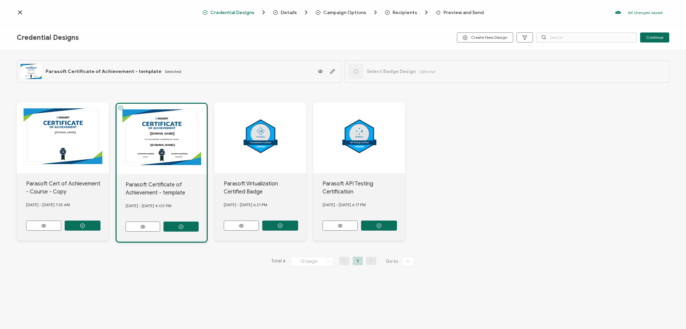
click at [19, 12] on icon at bounding box center [20, 12] width 7 height 7
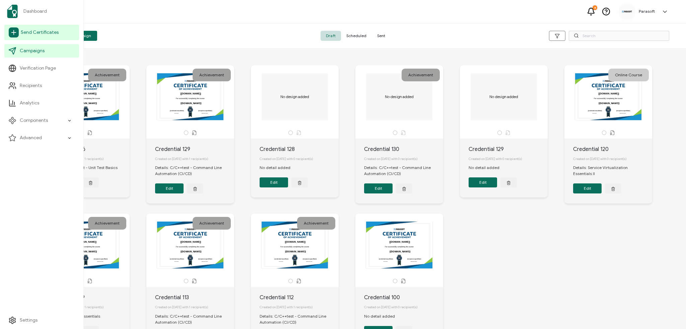
click at [34, 31] on span "Send Certificates" at bounding box center [40, 32] width 38 height 7
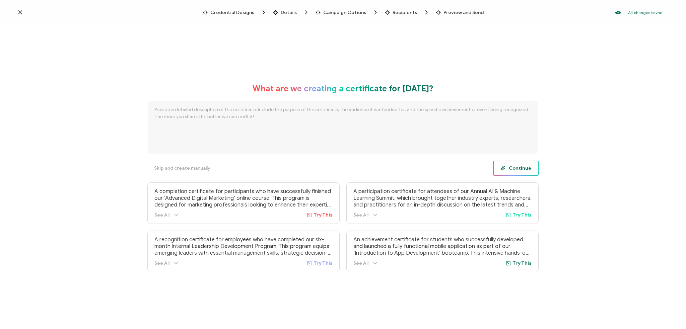
click at [519, 168] on span "Continue" at bounding box center [515, 168] width 31 height 5
click at [416, 19] on div "Please fill this area to continue." at bounding box center [359, 18] width 132 height 21
click at [416, 17] on icon at bounding box center [417, 18] width 3 height 3
click at [290, 13] on span "Details" at bounding box center [288, 12] width 16 height 5
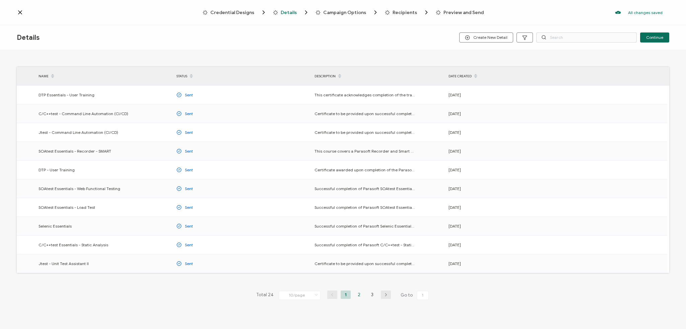
click at [358, 294] on li "2" at bounding box center [359, 295] width 10 height 8
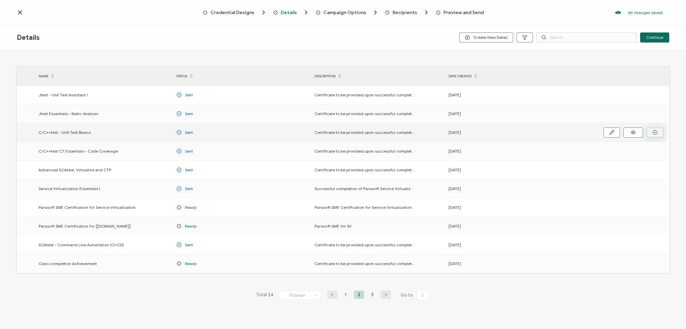
click at [0, 0] on circle "button" at bounding box center [0, 0] width 0 height 0
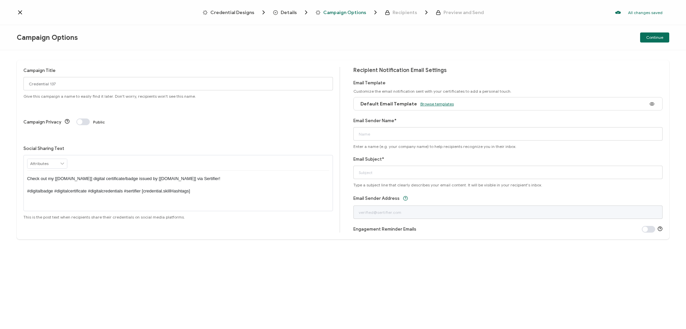
click at [431, 104] on span "Browse templates" at bounding box center [436, 103] width 33 height 5
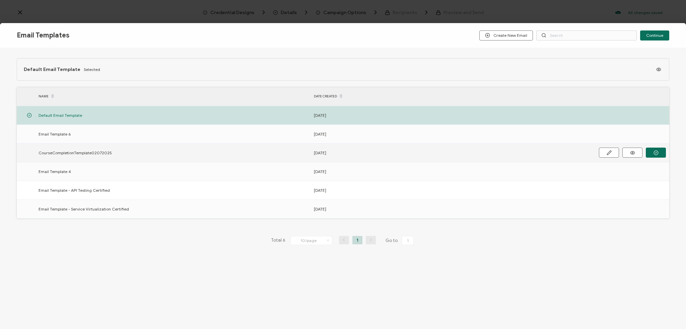
click at [95, 151] on span "CourseCompletionTemplate02072025" at bounding box center [74, 153] width 73 height 8
click at [650, 151] on button "button" at bounding box center [655, 153] width 20 height 10
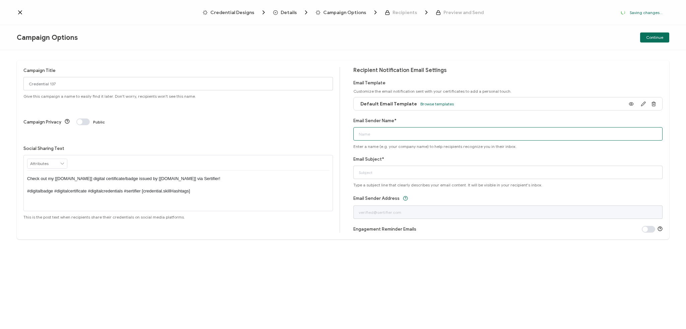
click at [376, 131] on input "Email Sender Name*" at bounding box center [507, 133] width 309 height 13
click at [399, 131] on input "Email Sender Name*" at bounding box center [507, 133] width 309 height 13
type input "Parasoft"
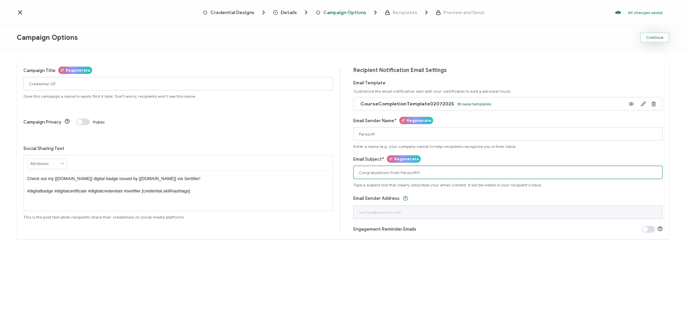
type input "Congratulations from Parasoft!!!"
click at [663, 35] on span "Continue" at bounding box center [654, 37] width 17 height 4
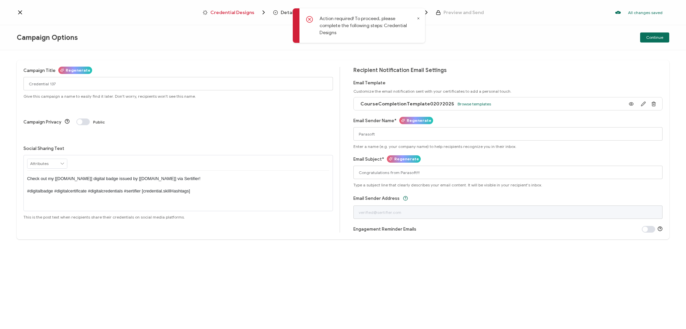
click at [418, 18] on icon at bounding box center [417, 18] width 3 height 3
click at [225, 12] on span "Credential Designs" at bounding box center [232, 12] width 44 height 5
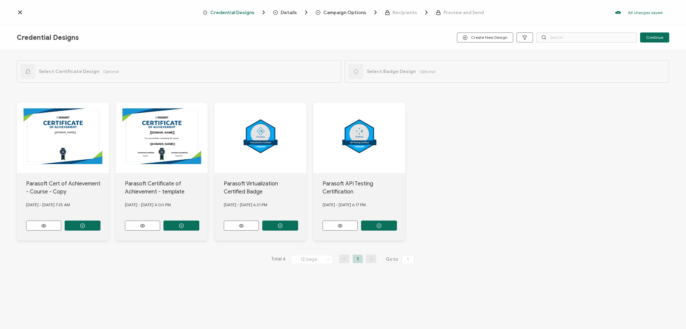
click at [109, 140] on div "For successfully completing the course Issue Date Expiration Date [[DOMAIN_NAME…" at bounding box center [63, 138] width 92 height 70
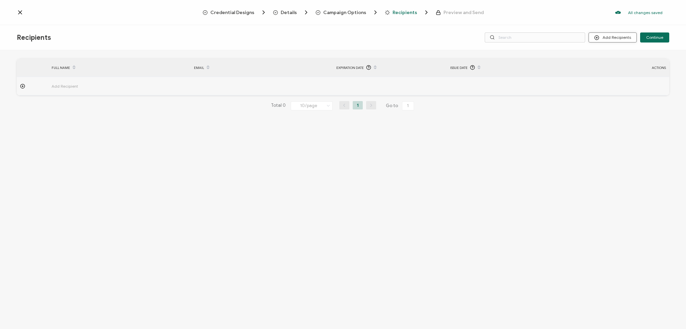
click at [615, 34] on button "Add Recipients" at bounding box center [612, 37] width 48 height 10
click at [612, 66] on span "Import From Recipients" at bounding box center [626, 66] width 44 height 5
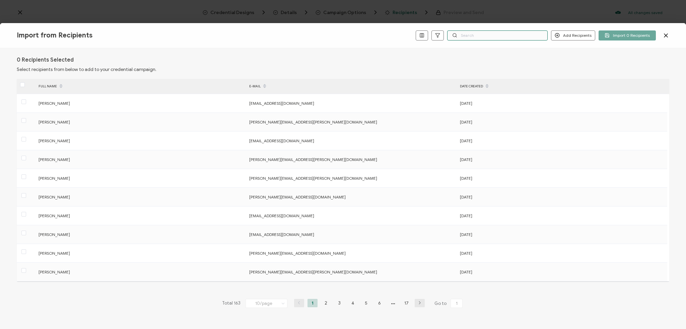
click at [478, 32] on input "text" at bounding box center [497, 35] width 100 height 10
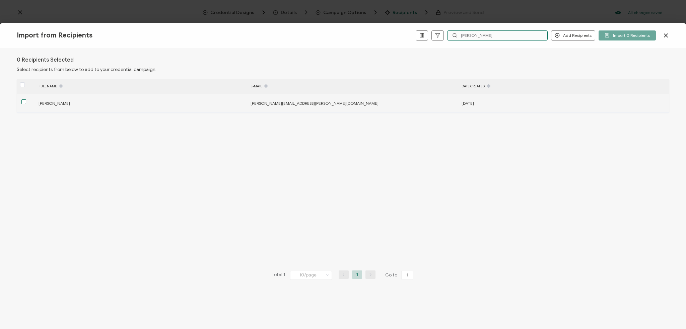
type input "[PERSON_NAME]"
click at [23, 102] on span at bounding box center [23, 101] width 5 height 5
click at [26, 99] on input "checkbox" at bounding box center [26, 99] width 0 height 0
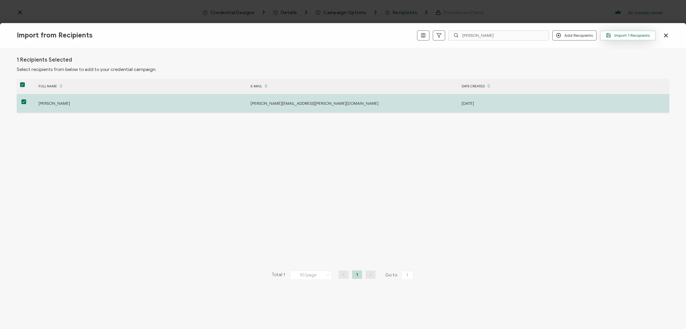
click at [637, 35] on span "Import 1 Recipients" at bounding box center [628, 35] width 44 height 5
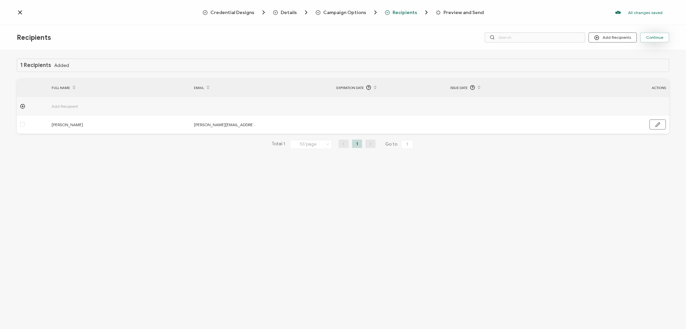
click at [654, 39] on span "Continue" at bounding box center [654, 37] width 17 height 4
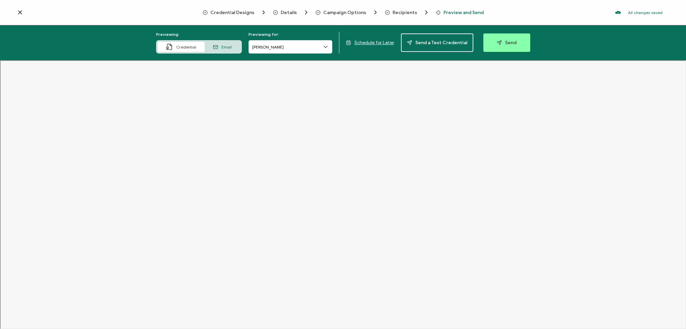
click at [227, 49] on span "Email" at bounding box center [226, 47] width 10 height 5
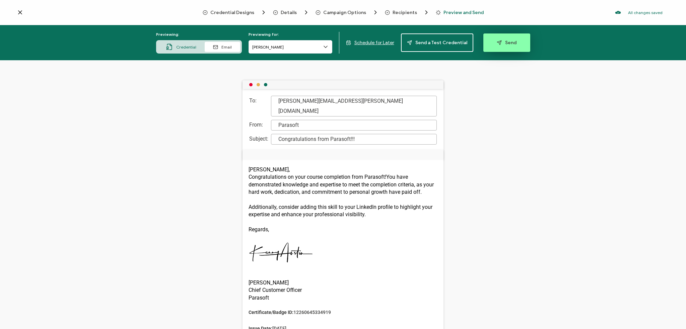
click at [499, 39] on button "Send" at bounding box center [506, 42] width 47 height 18
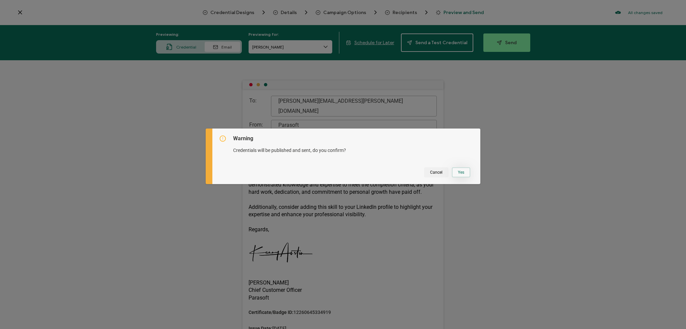
click at [462, 171] on button "Yes" at bounding box center [461, 172] width 18 height 10
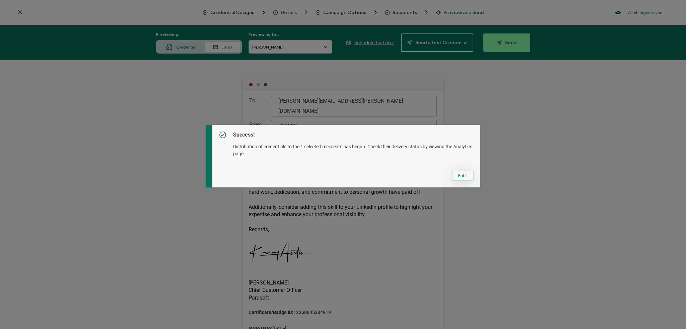
click at [466, 176] on button "Got It" at bounding box center [463, 176] width 22 height 10
